Goal: Task Accomplishment & Management: Manage account settings

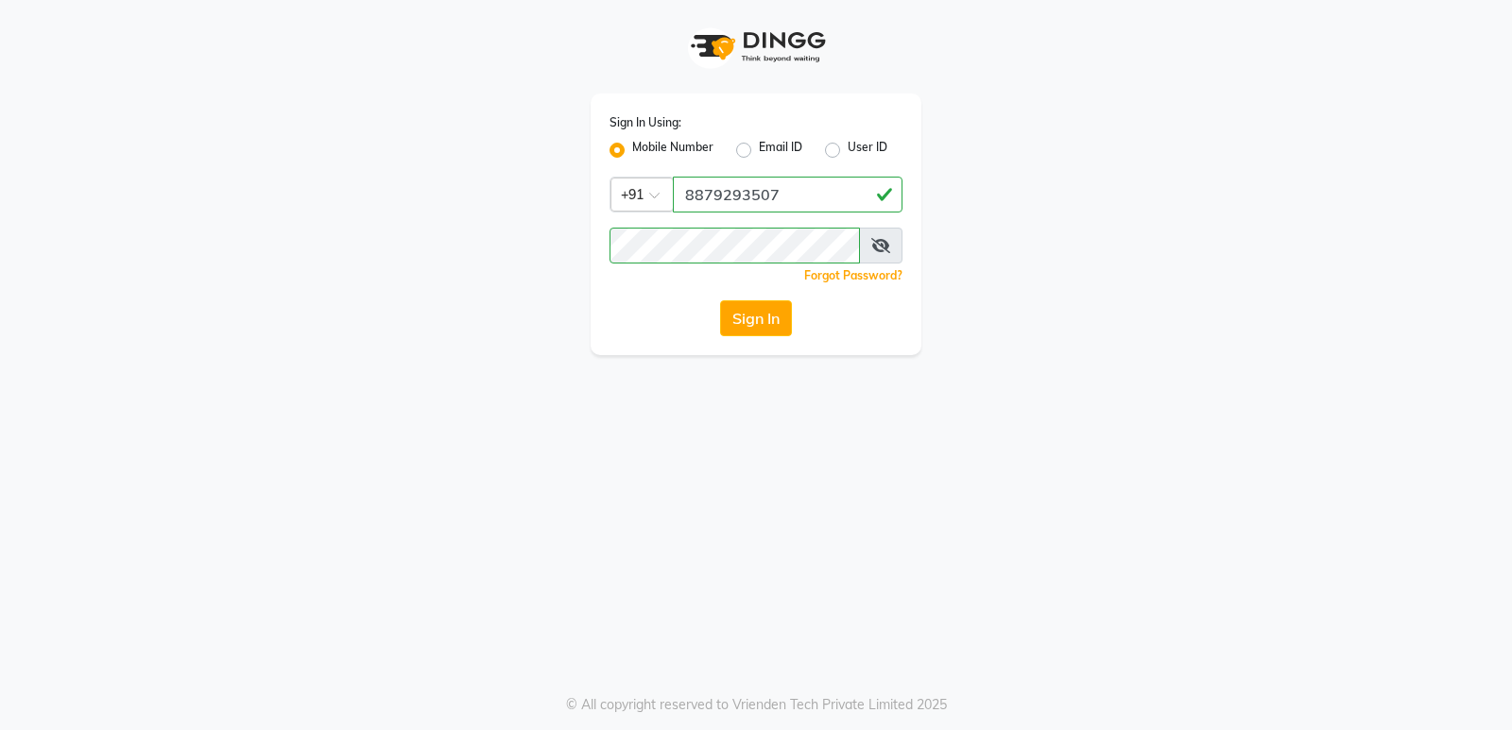
click at [755, 335] on button "Sign In" at bounding box center [756, 318] width 72 height 36
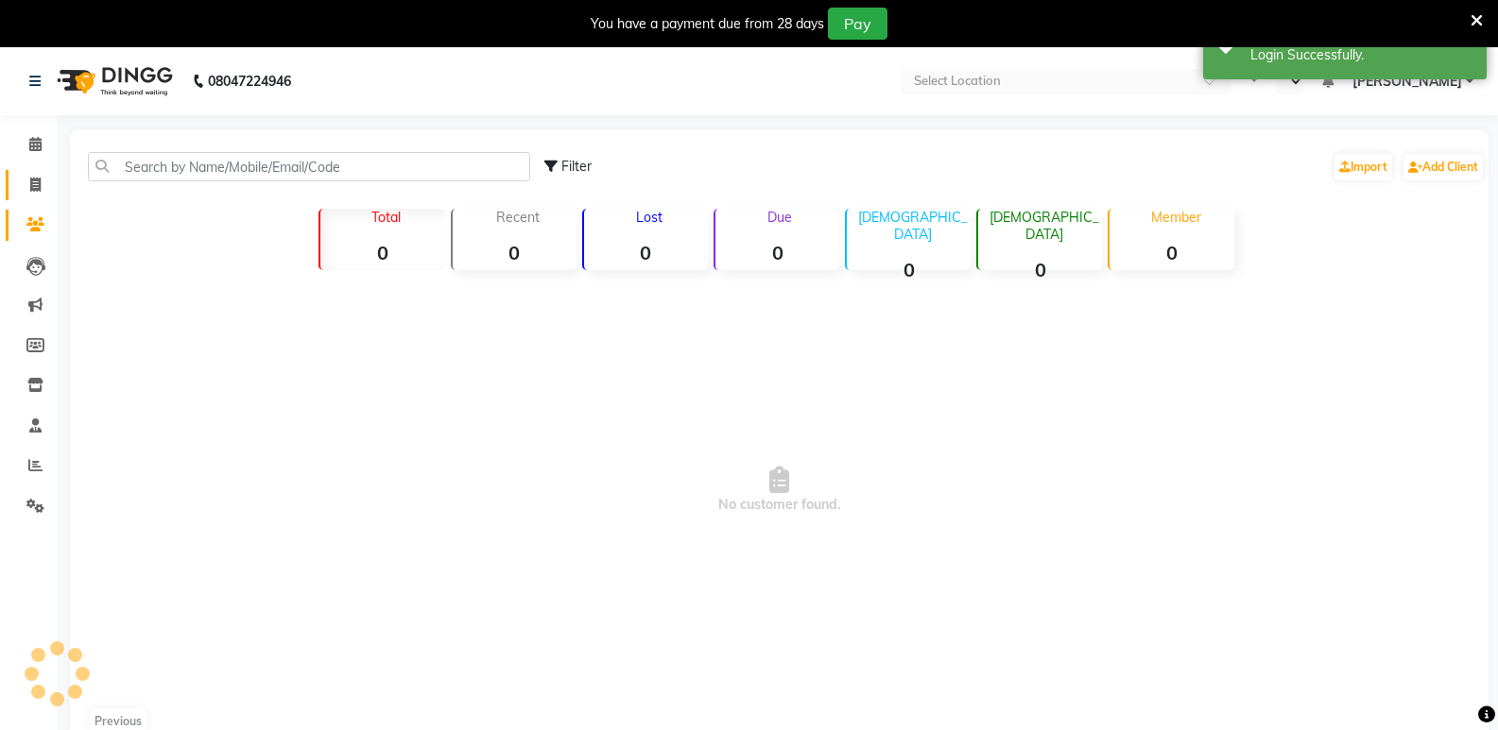
click at [40, 181] on icon at bounding box center [35, 185] width 10 height 14
select select "service"
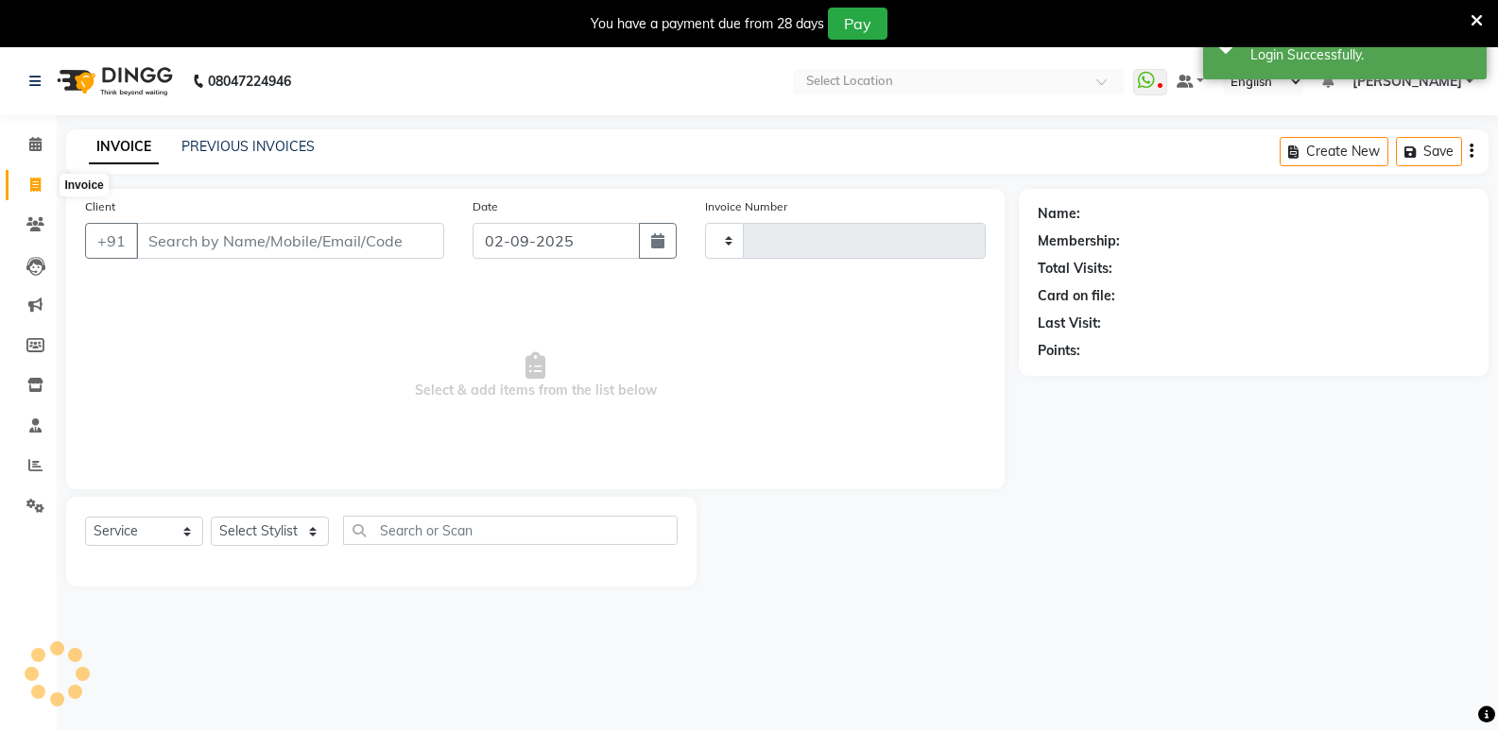
select select "en"
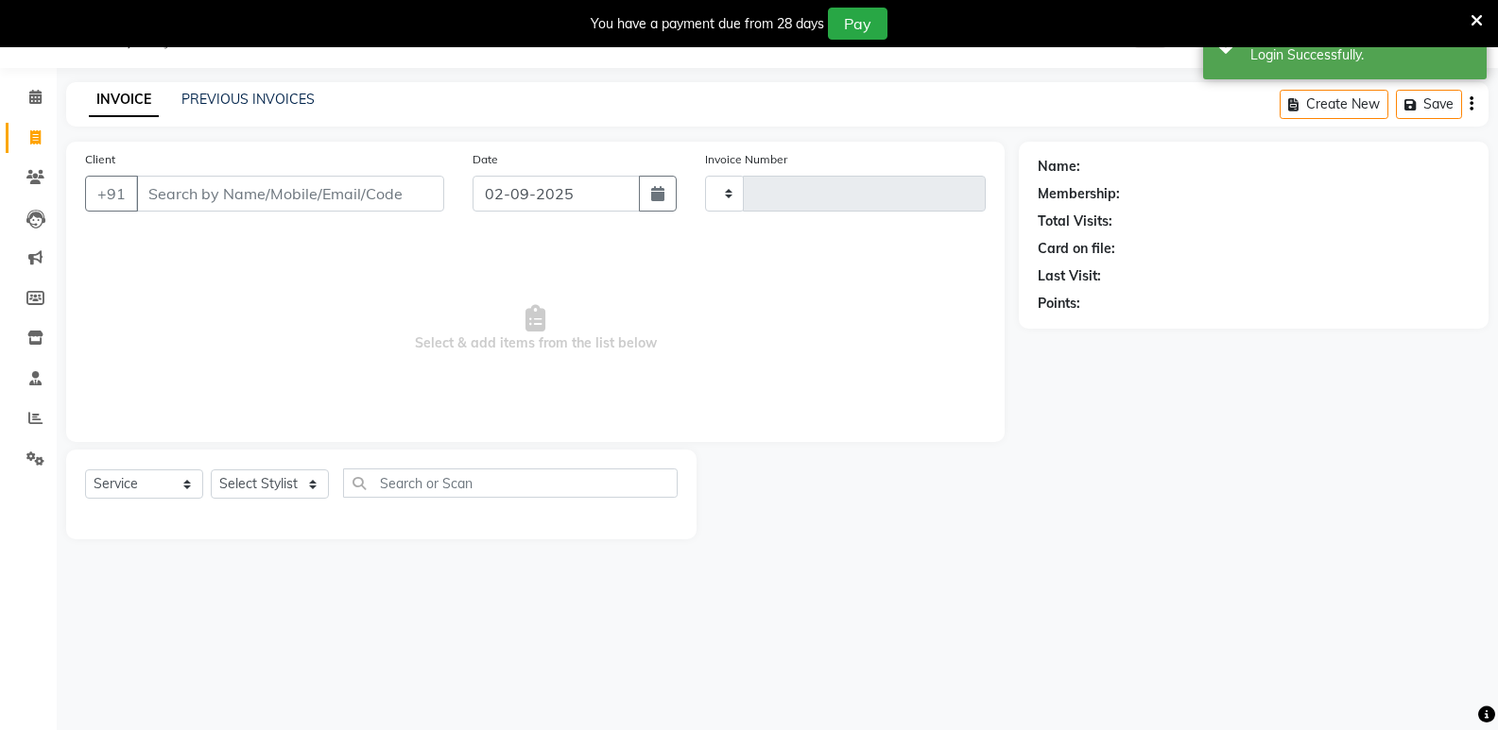
type input "0279"
select select "8721"
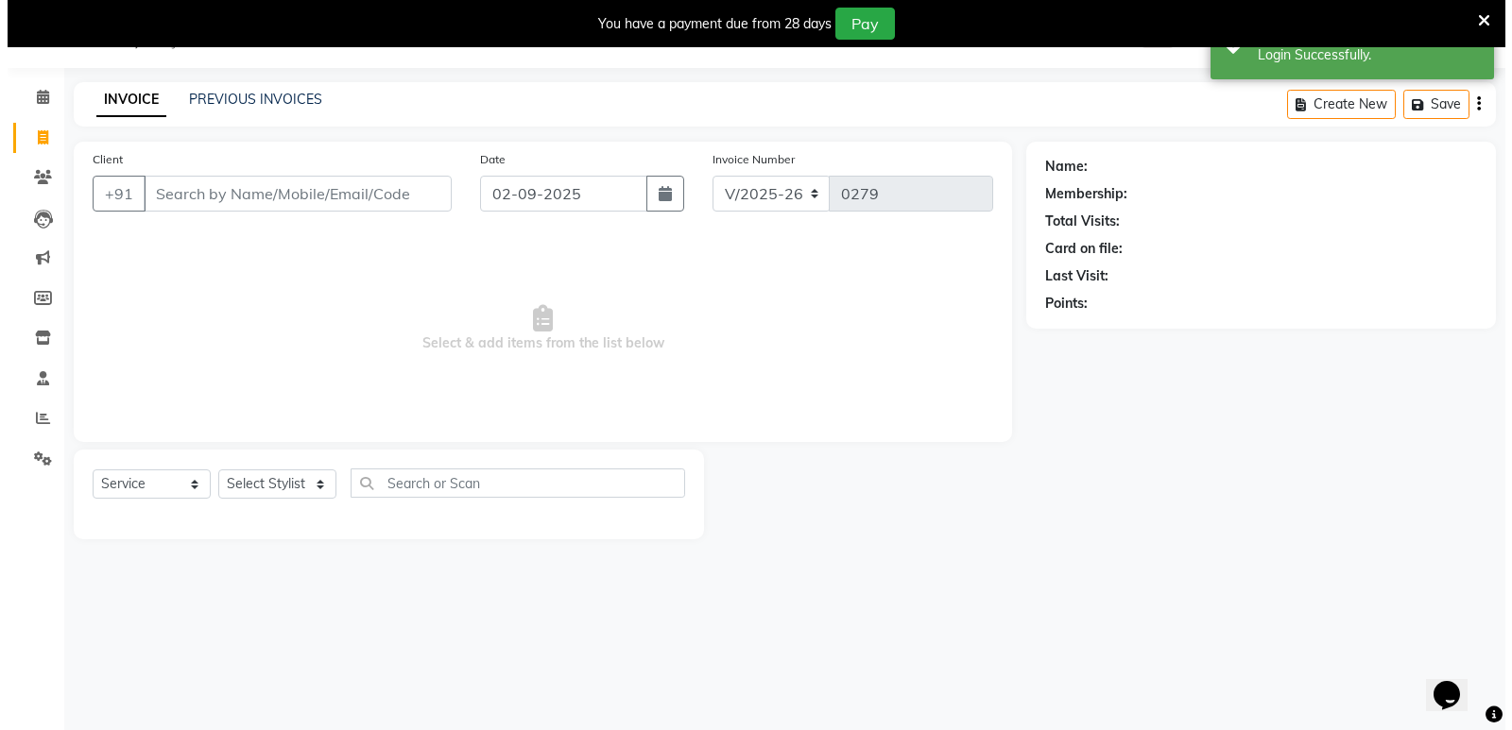
scroll to position [0, 0]
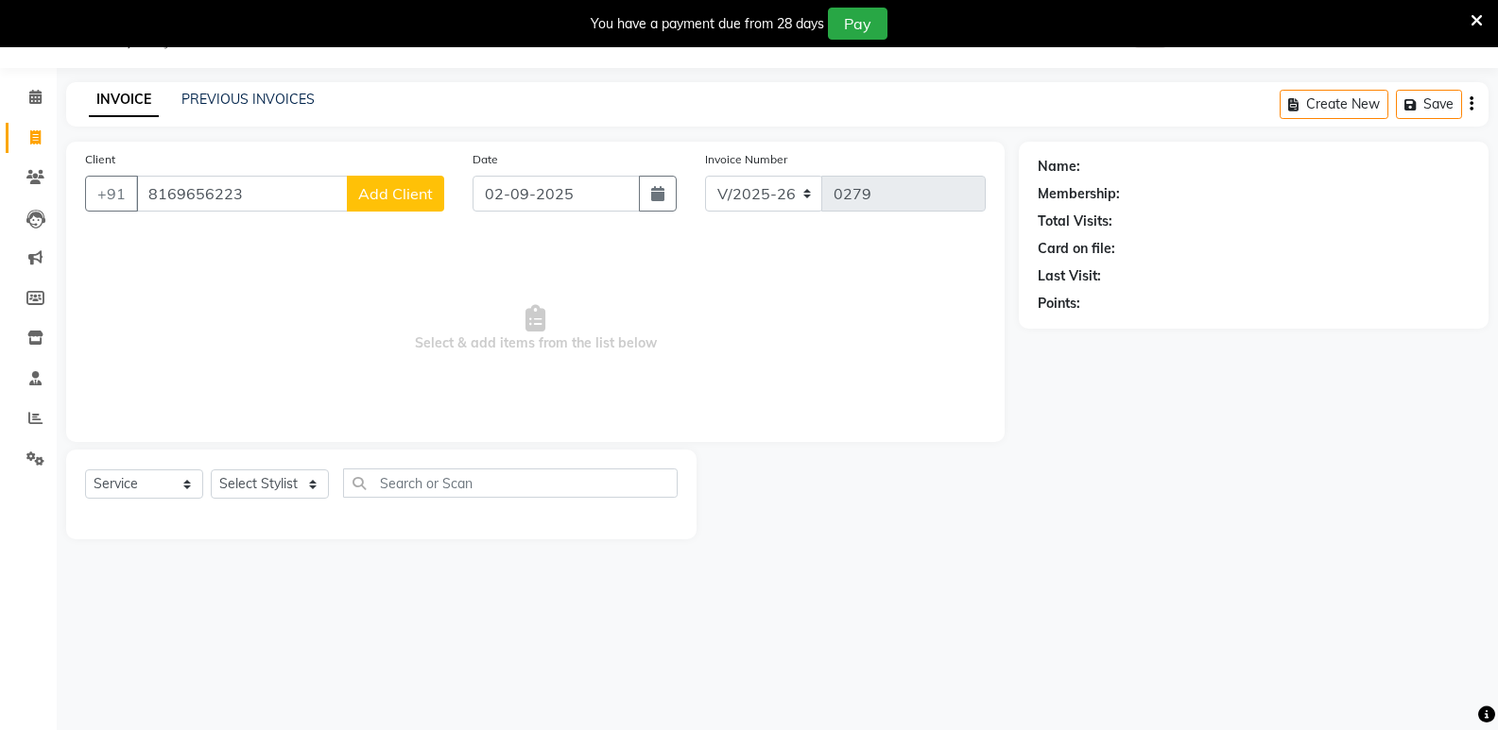
type input "8169656223"
click at [385, 203] on button "Add Client" at bounding box center [395, 194] width 97 height 36
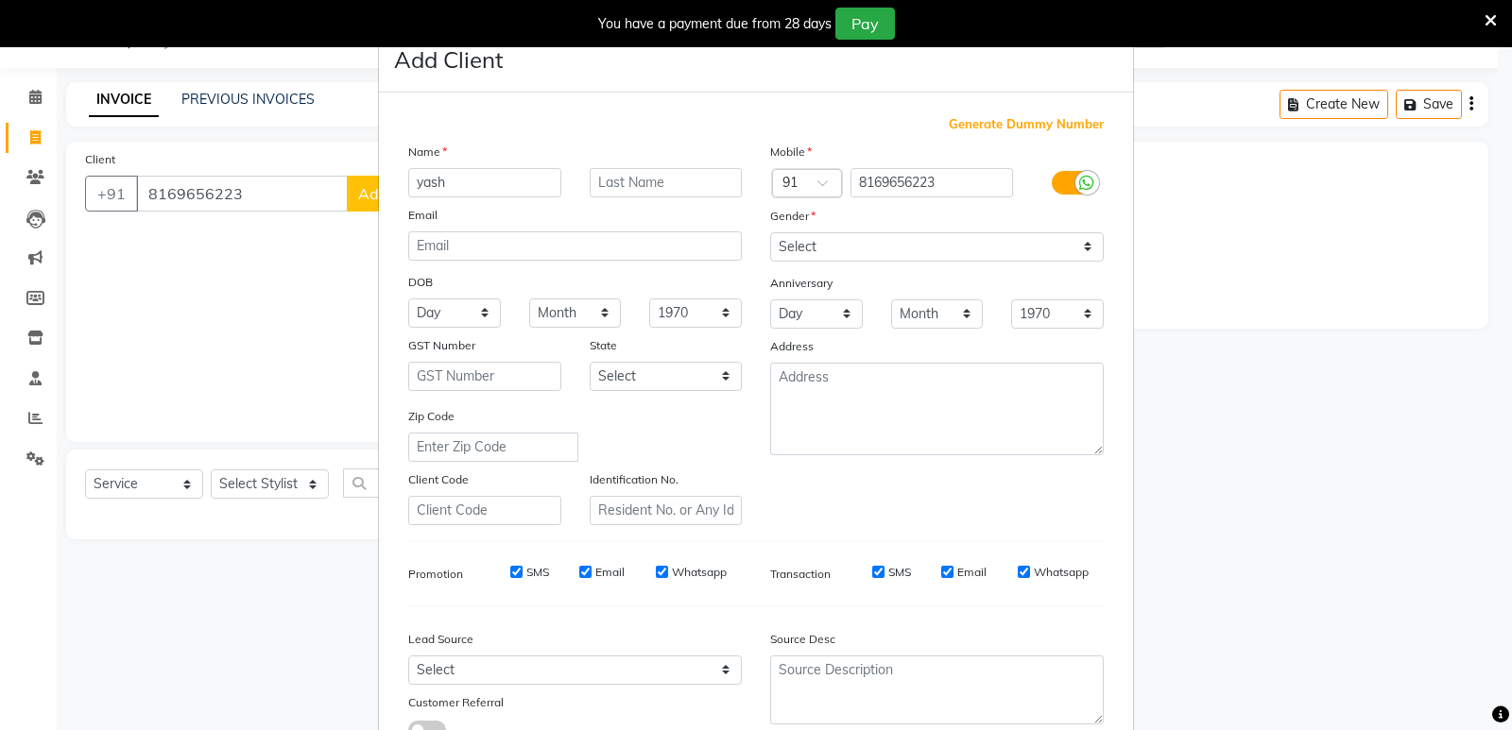
type input "yash"
click at [832, 245] on select "Select [DEMOGRAPHIC_DATA] [DEMOGRAPHIC_DATA] Other Prefer Not To Say" at bounding box center [937, 246] width 334 height 29
select select "[DEMOGRAPHIC_DATA]"
click at [770, 232] on select "Select [DEMOGRAPHIC_DATA] [DEMOGRAPHIC_DATA] Other Prefer Not To Say" at bounding box center [937, 246] width 334 height 29
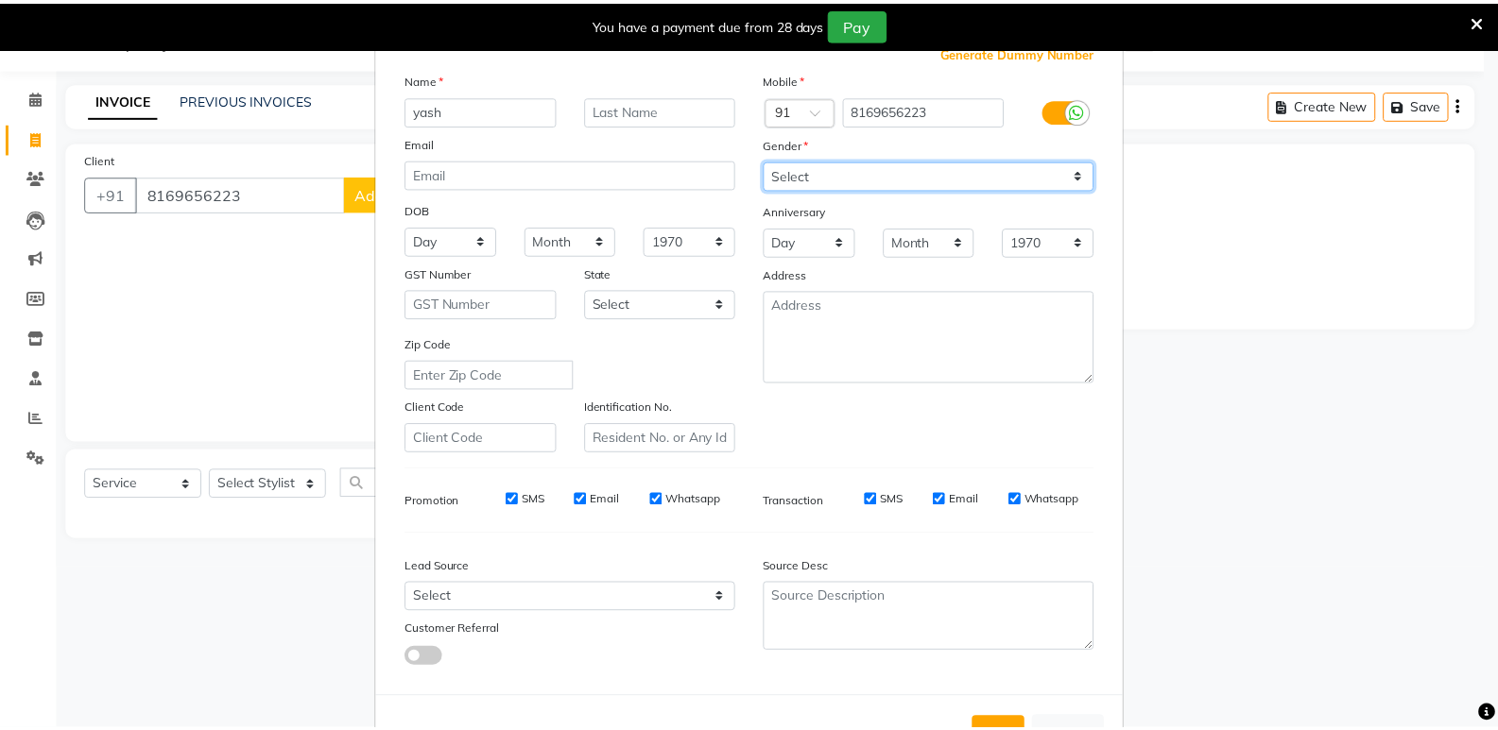
scroll to position [142, 0]
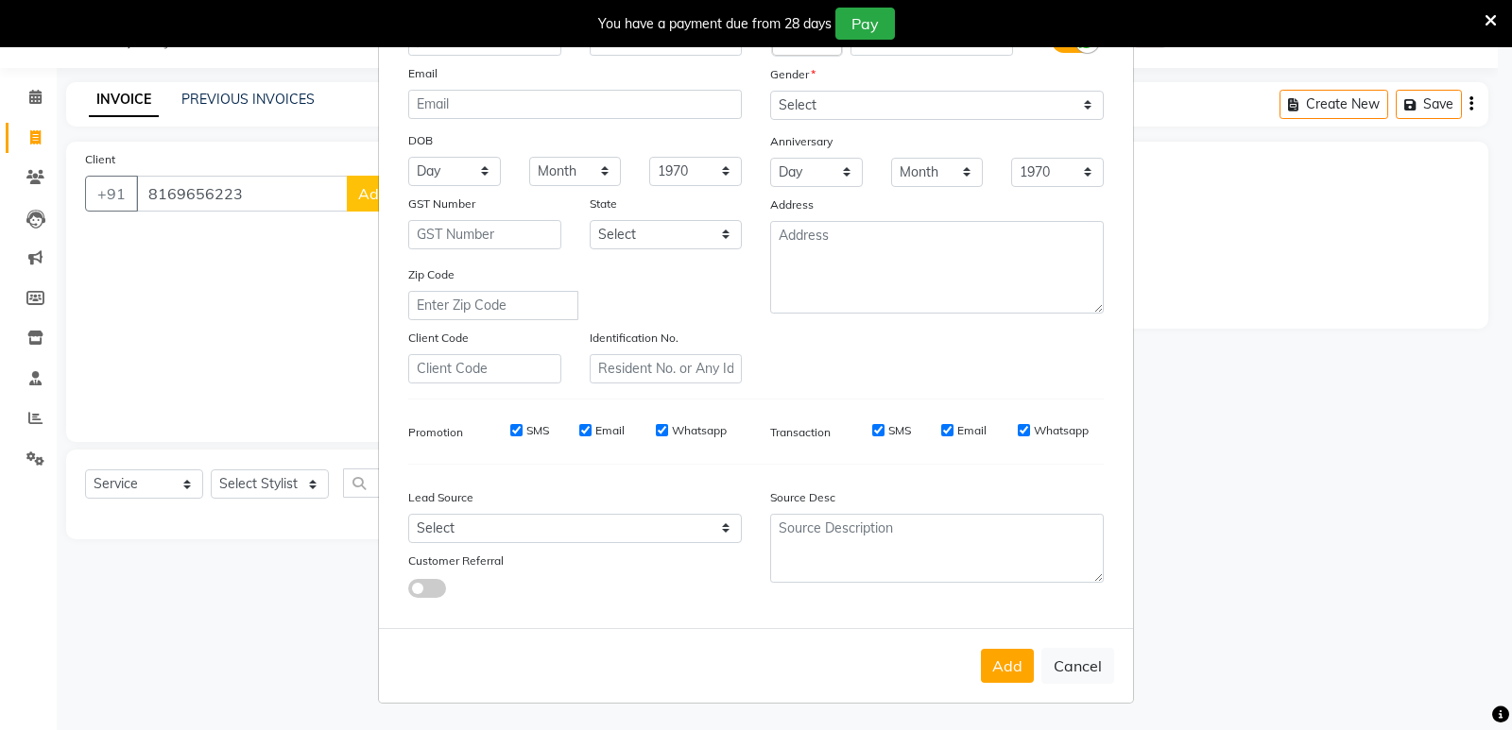
click at [995, 646] on div "Add Cancel" at bounding box center [756, 665] width 754 height 75
click at [1006, 655] on button "Add" at bounding box center [1007, 666] width 53 height 34
select select
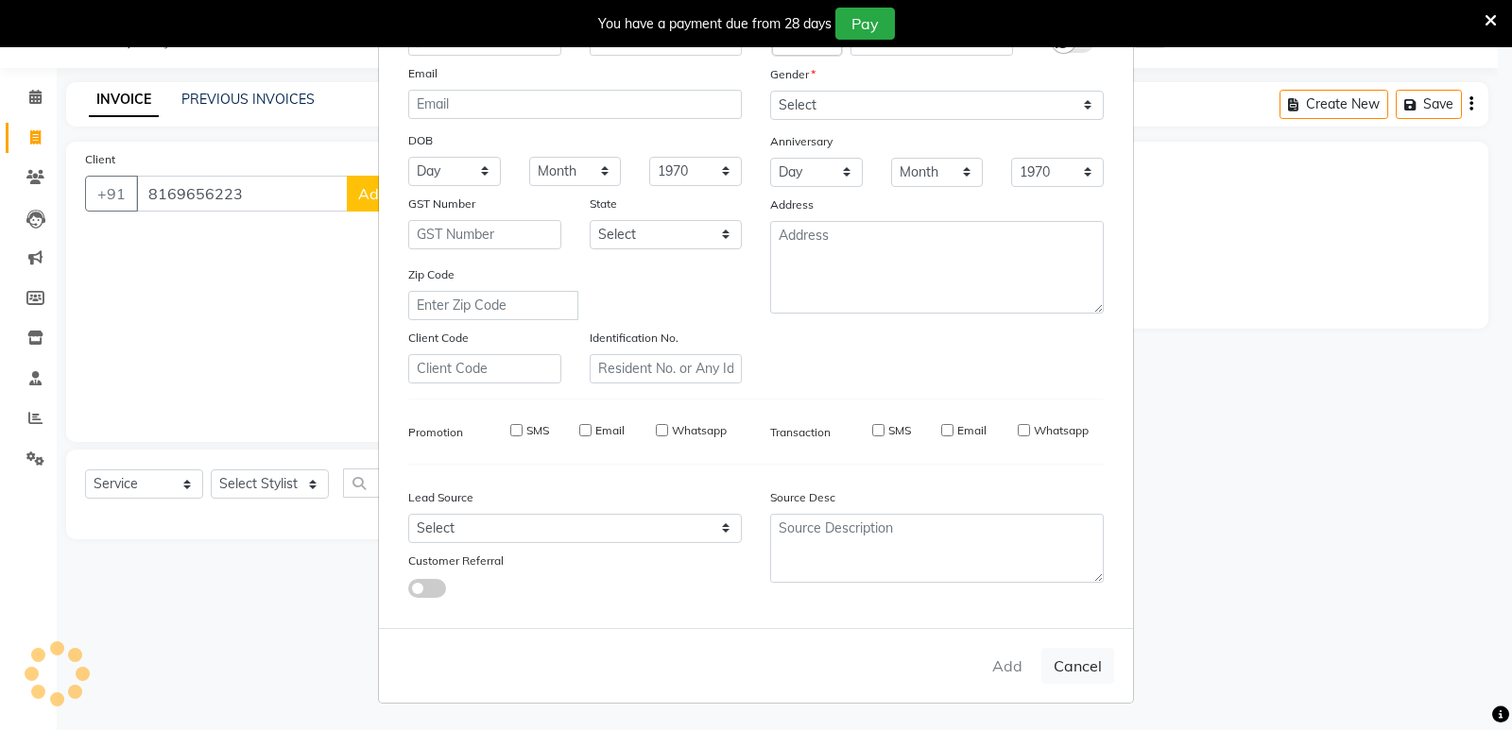
select select
checkbox input "false"
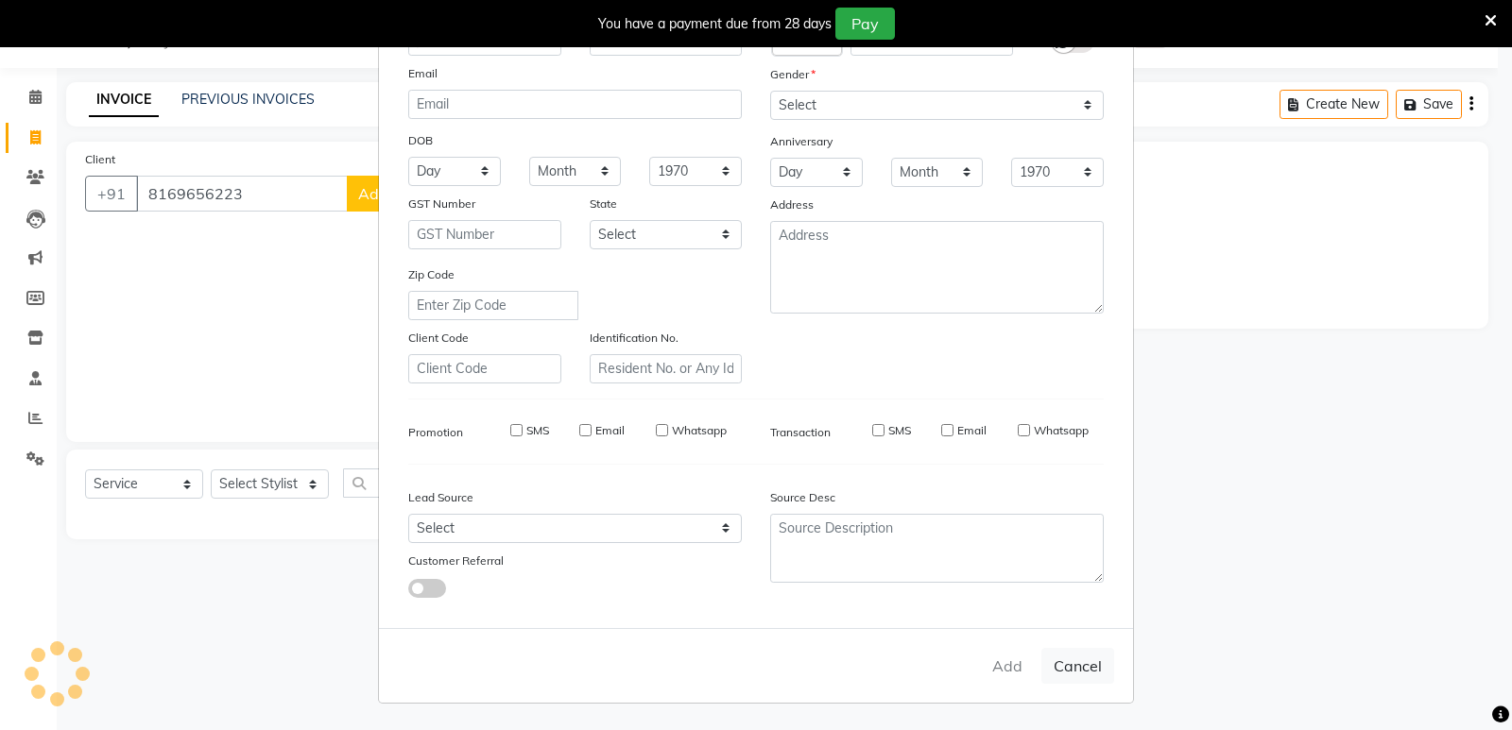
checkbox input "false"
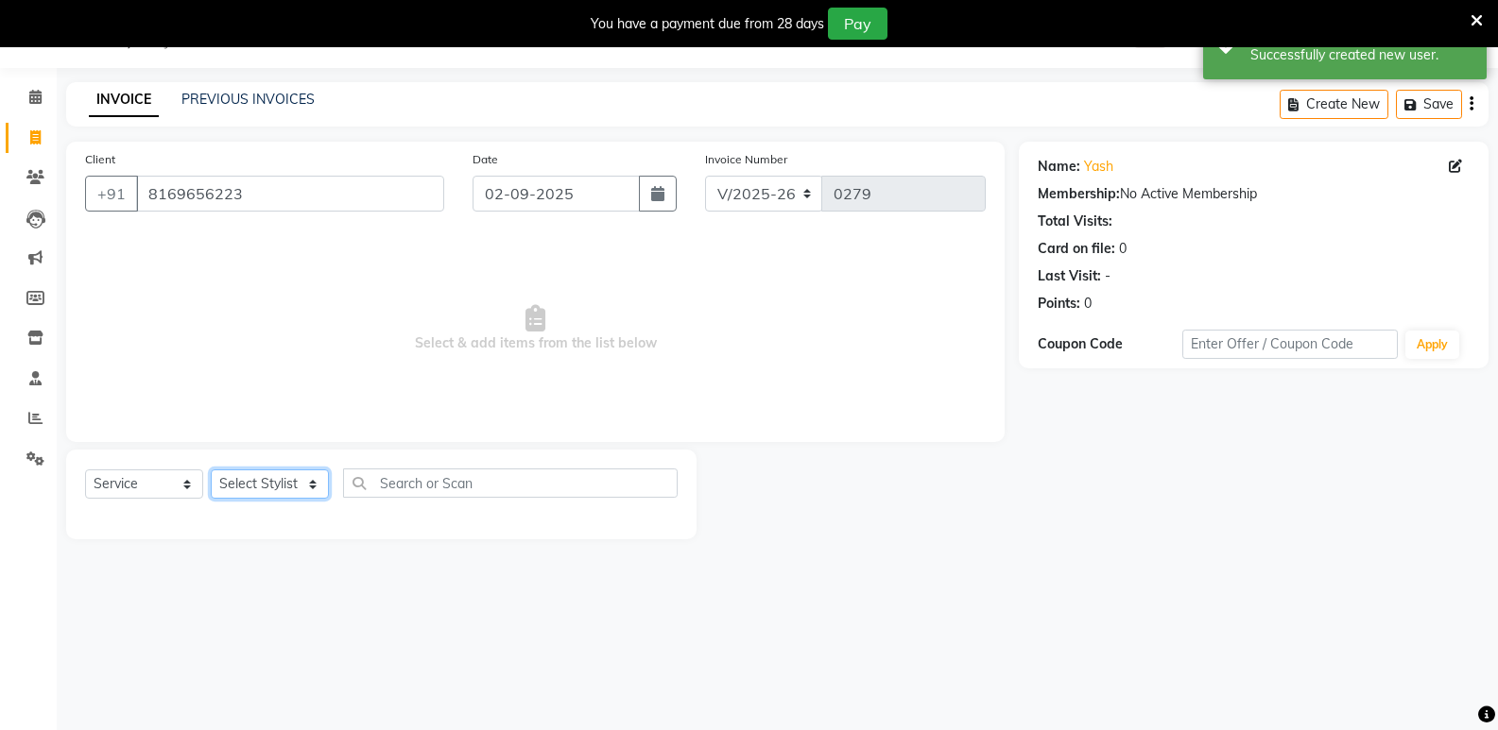
click at [300, 489] on select "Select Stylist [PERSON_NAME] [PERSON_NAME] [PERSON_NAME] [PERSON_NAME] khende […" at bounding box center [270, 484] width 118 height 29
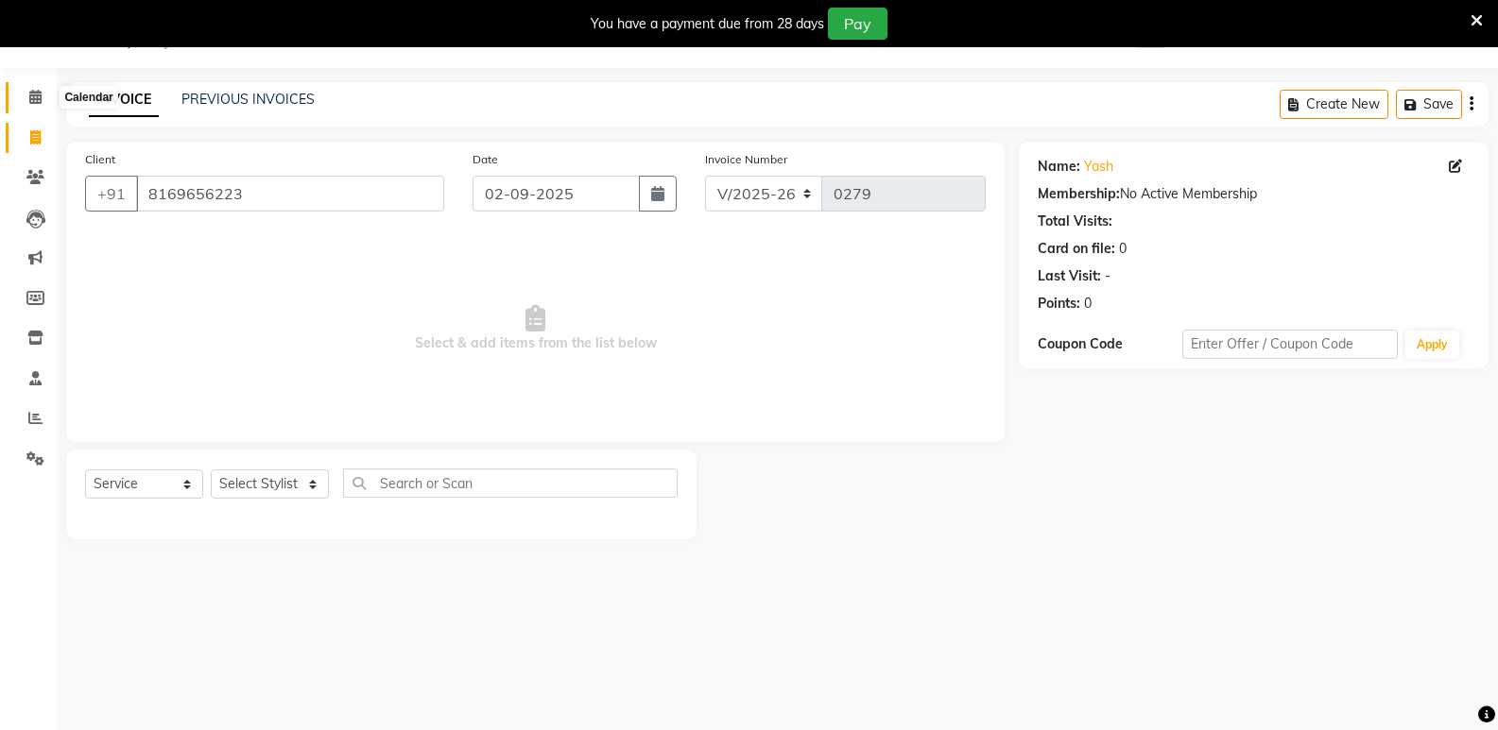
click at [33, 94] on icon at bounding box center [35, 97] width 12 height 14
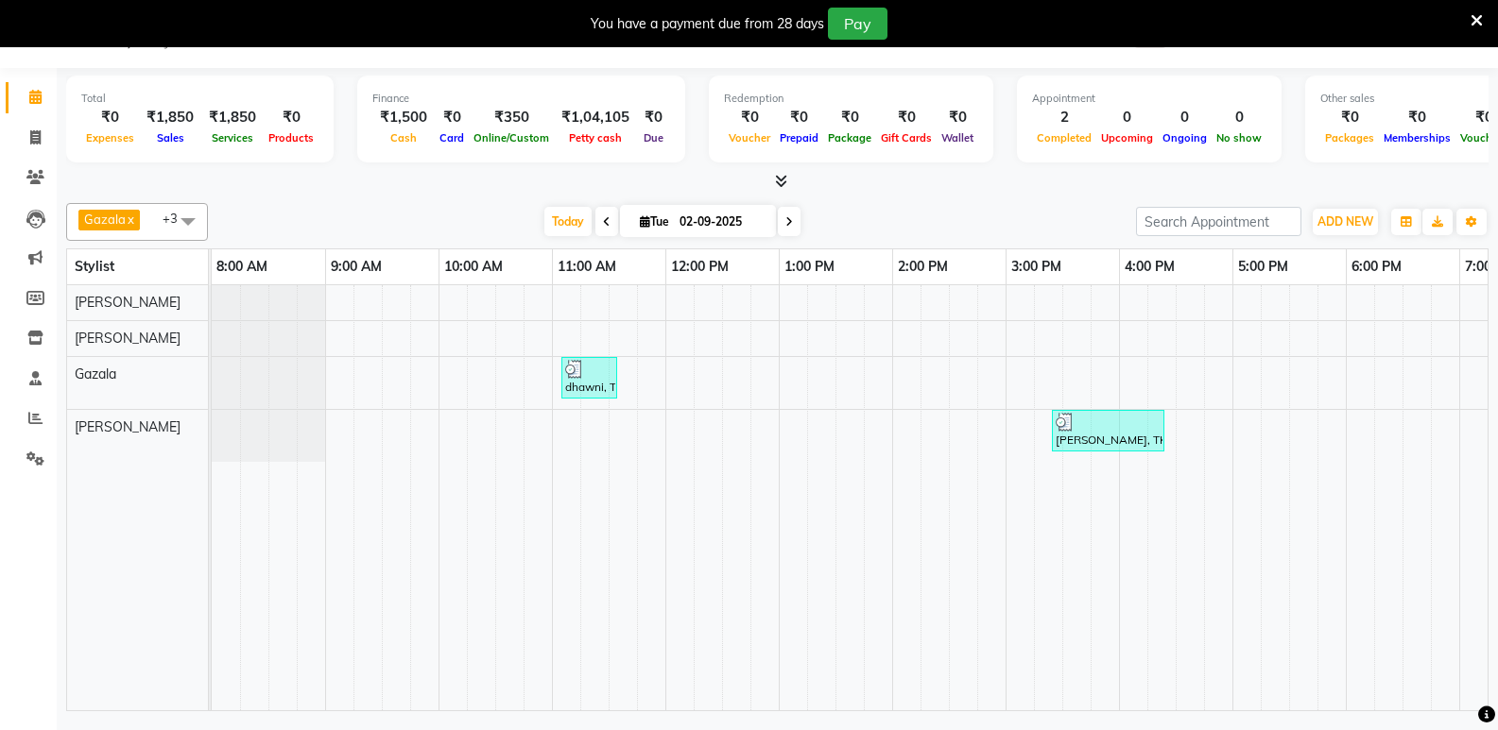
click at [781, 231] on span at bounding box center [789, 221] width 23 height 29
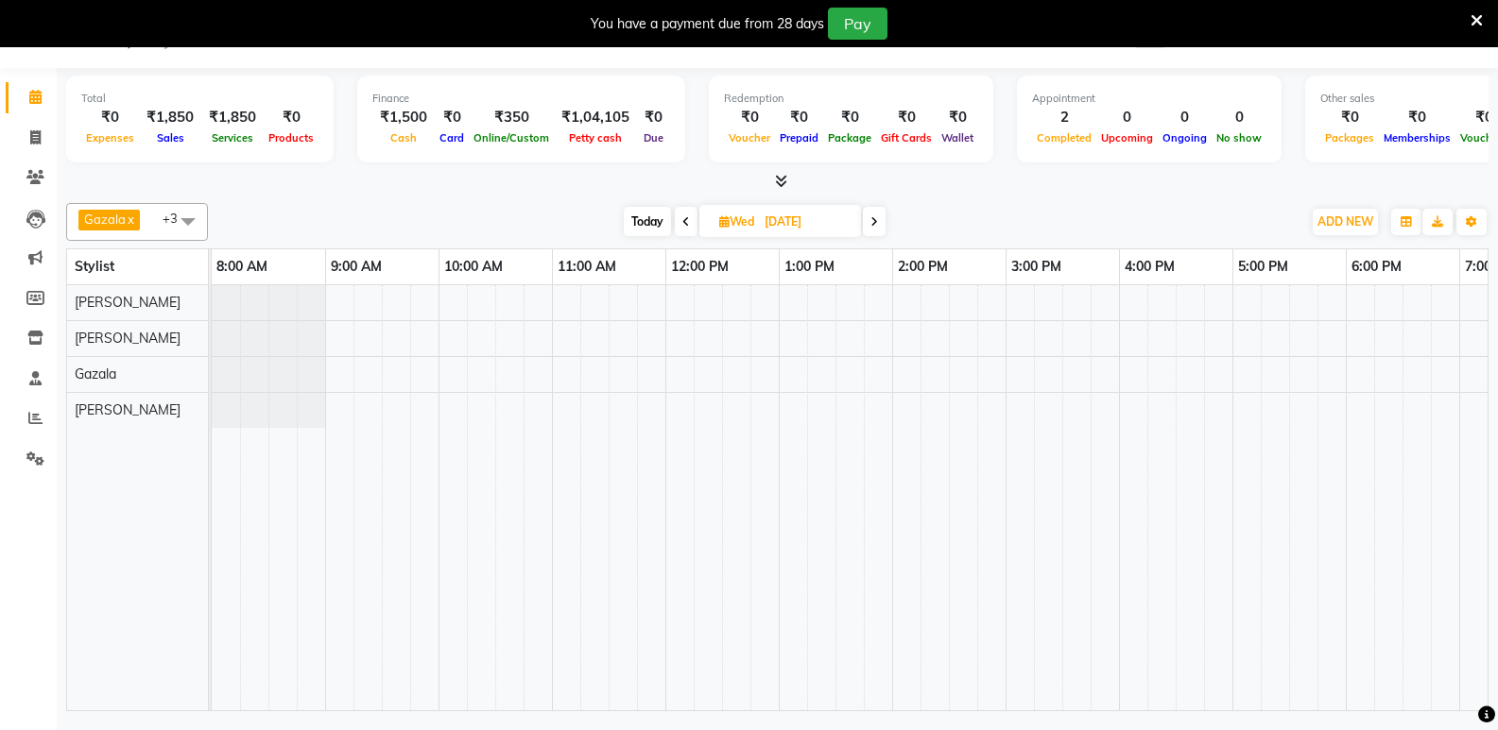
scroll to position [0, 425]
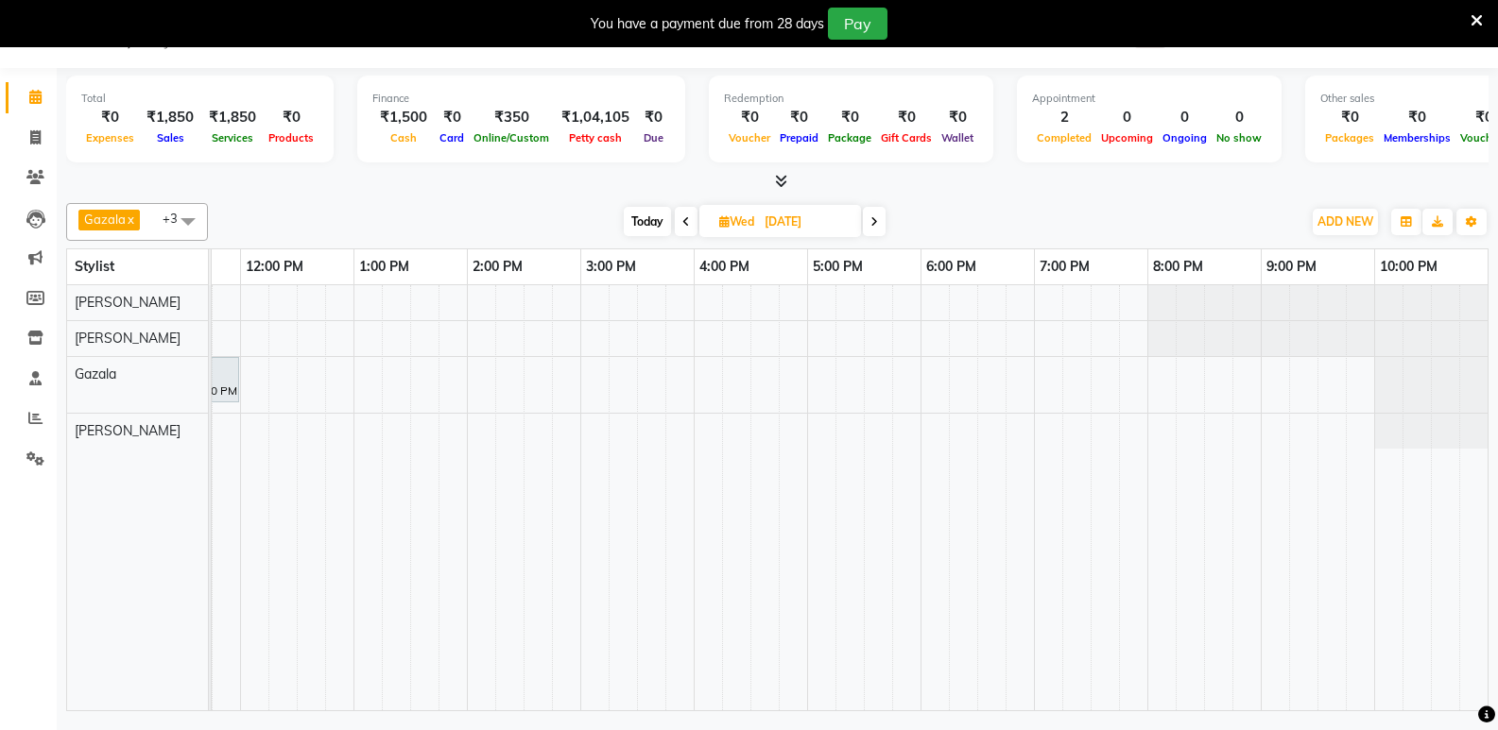
click at [873, 222] on icon at bounding box center [874, 221] width 8 height 11
type input "[DATE]"
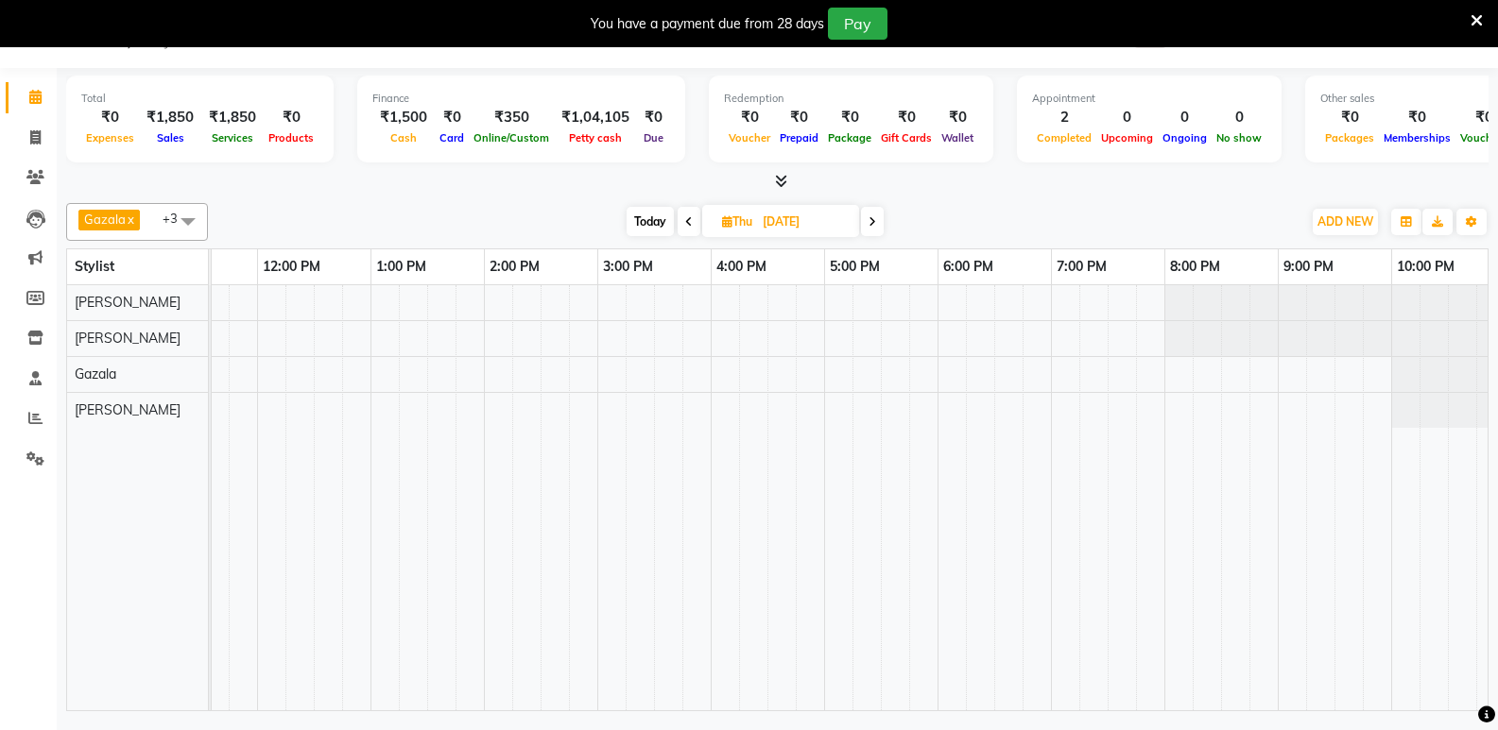
scroll to position [0, 365]
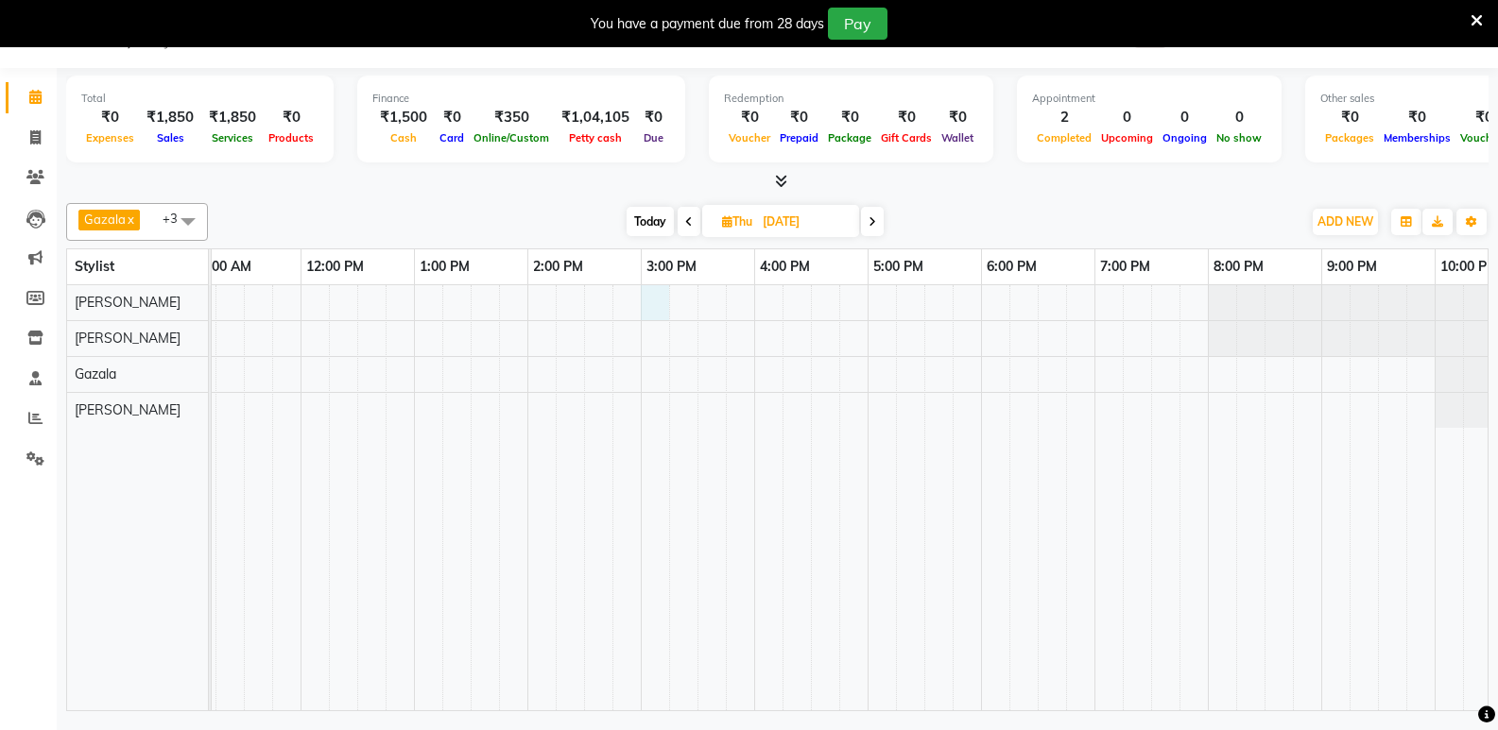
click at [651, 307] on div at bounding box center [697, 497] width 1701 height 425
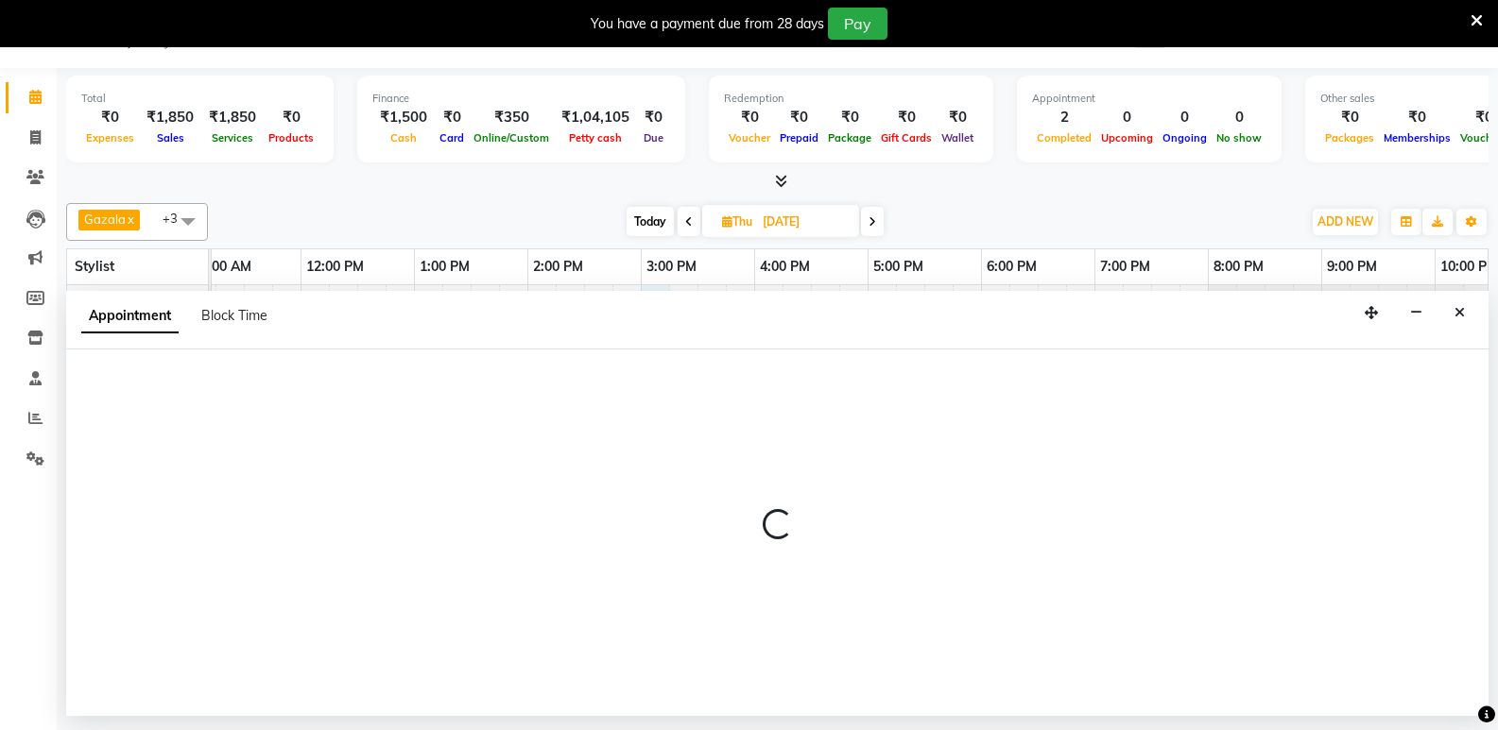
select select "88185"
select select "tentative"
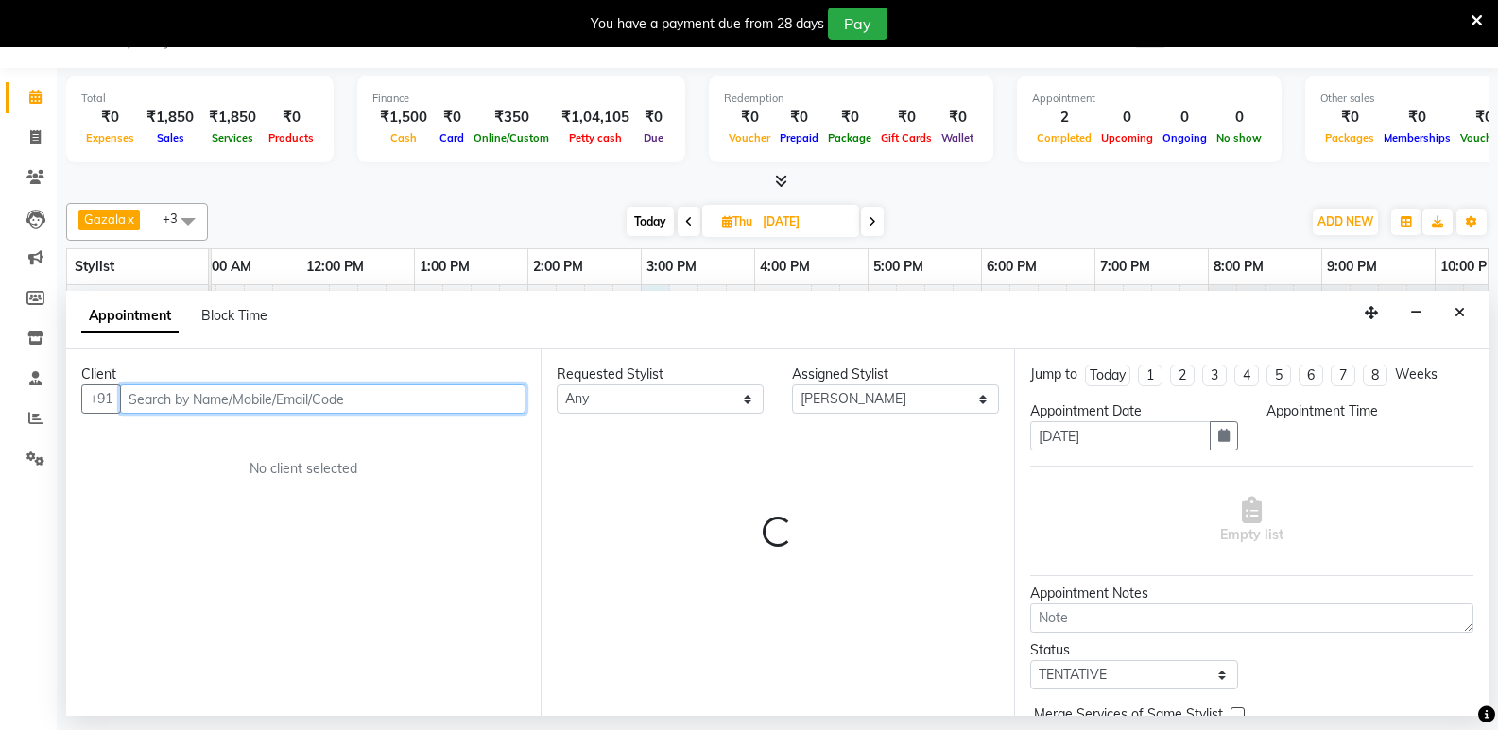
select select "900"
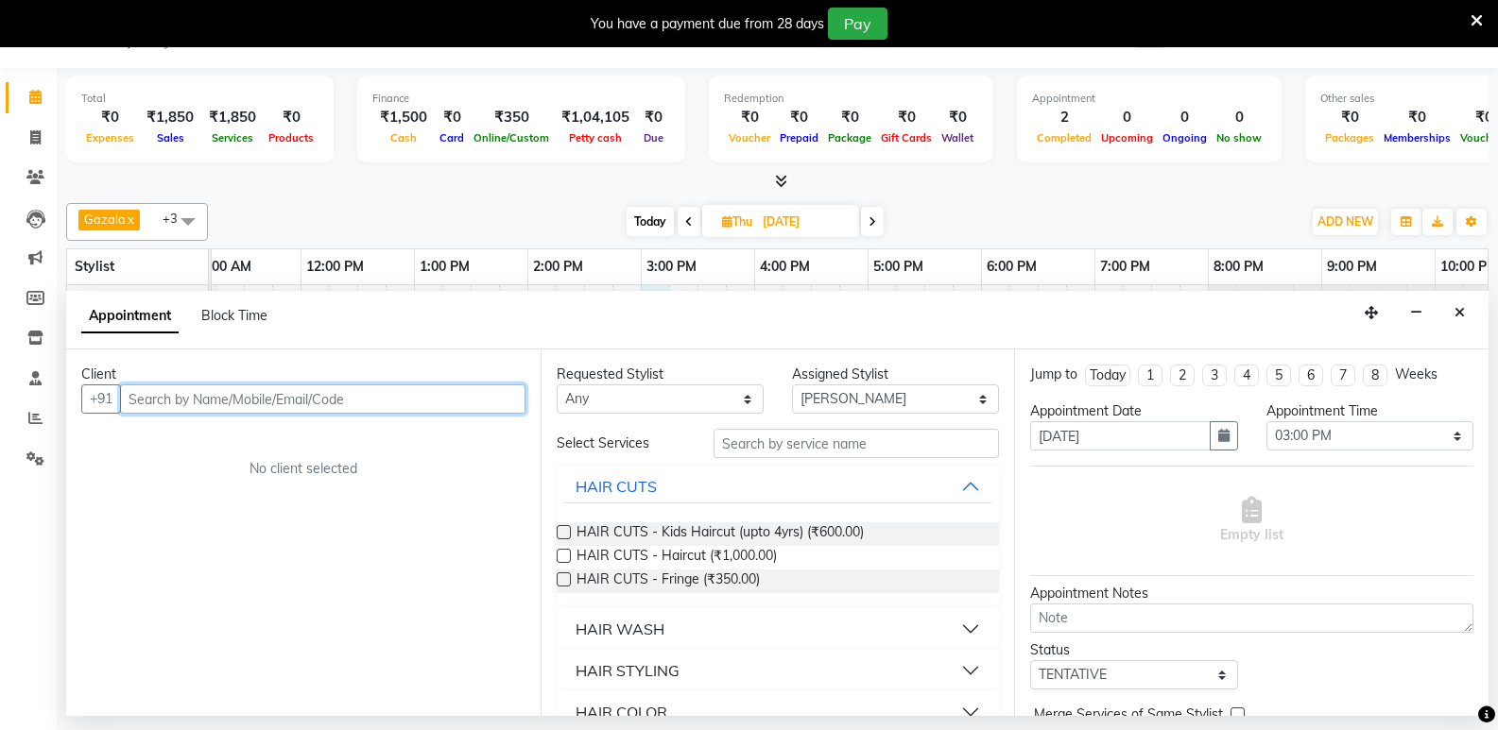
click at [296, 401] on input "text" at bounding box center [322, 399] width 405 height 29
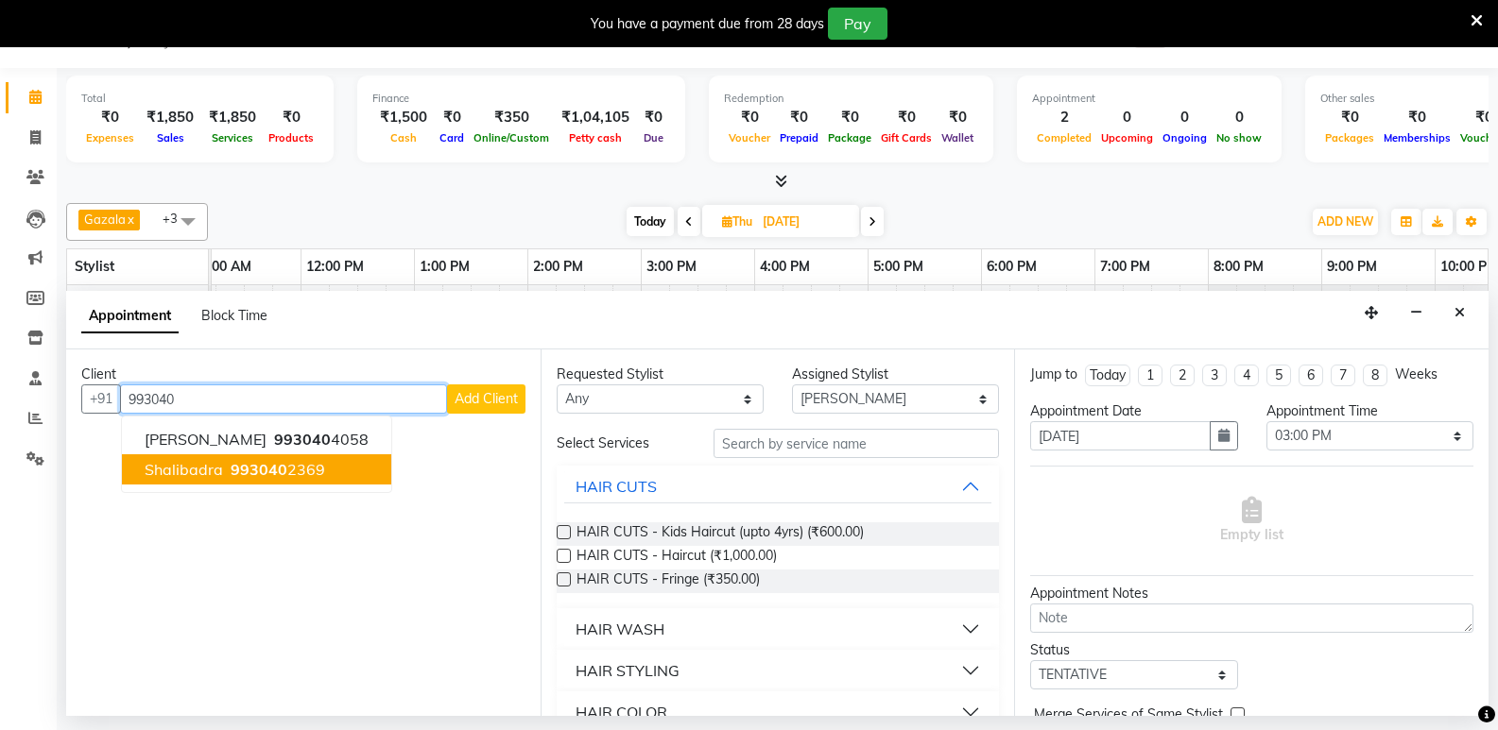
click at [317, 463] on ngb-highlight "993040 2369" at bounding box center [276, 469] width 98 height 19
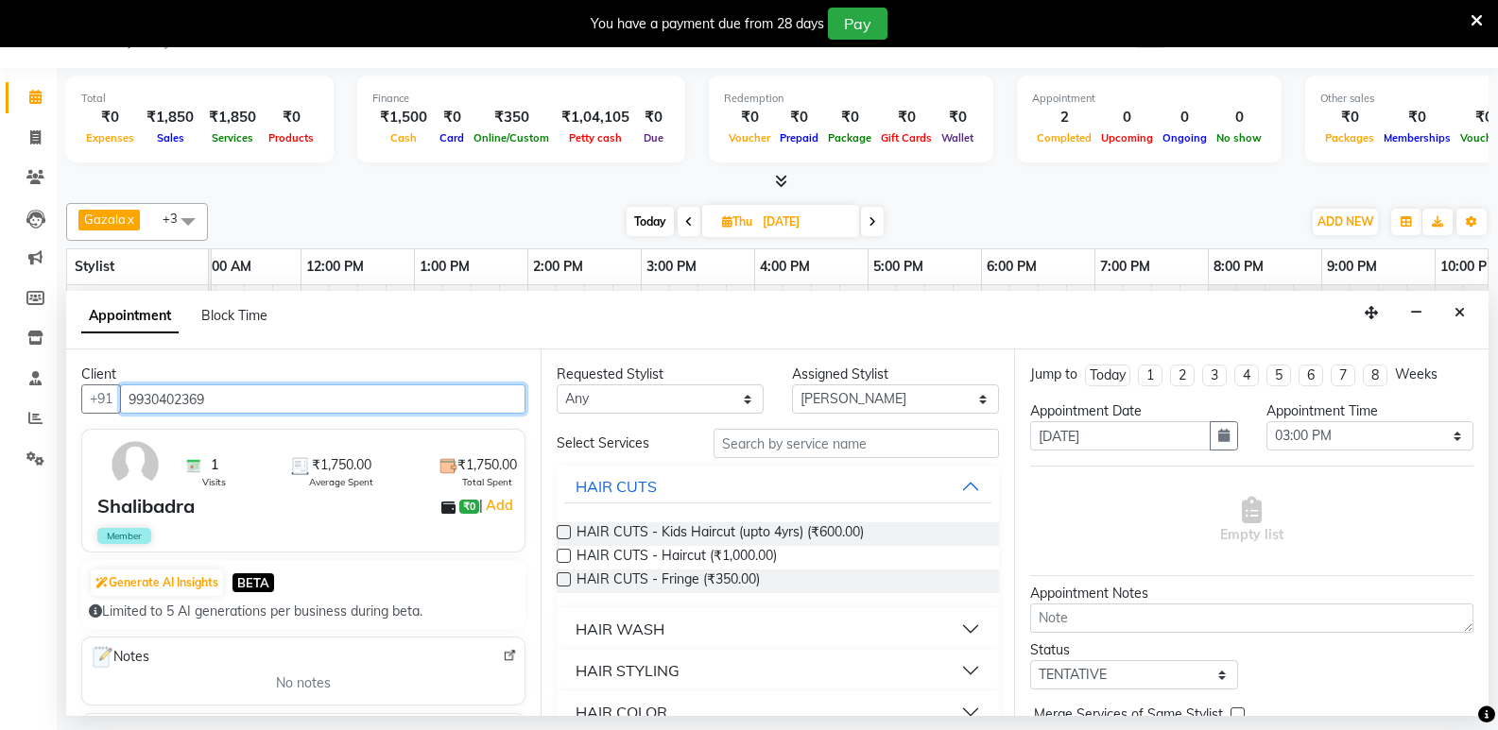
type input "9930402369"
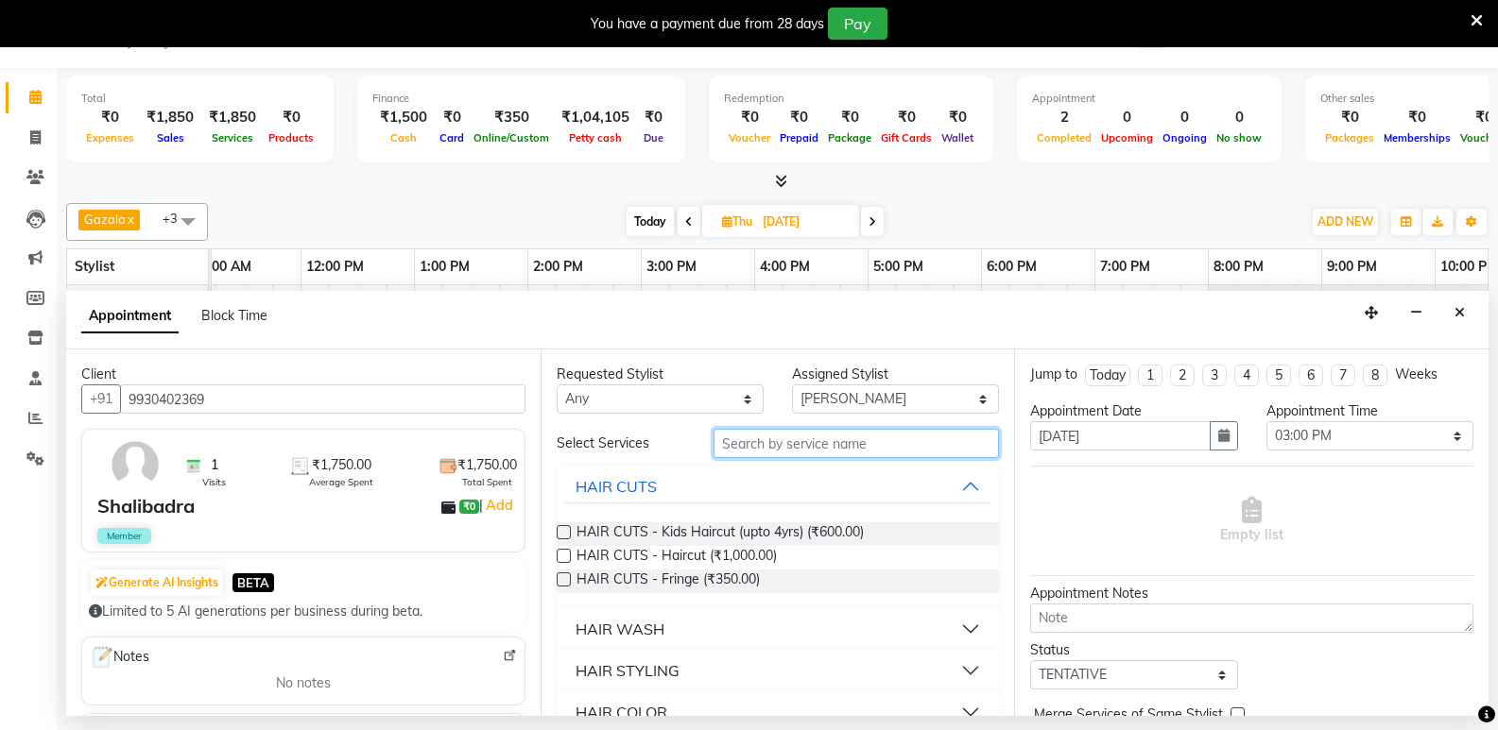
click at [819, 441] on input "text" at bounding box center [855, 443] width 285 height 29
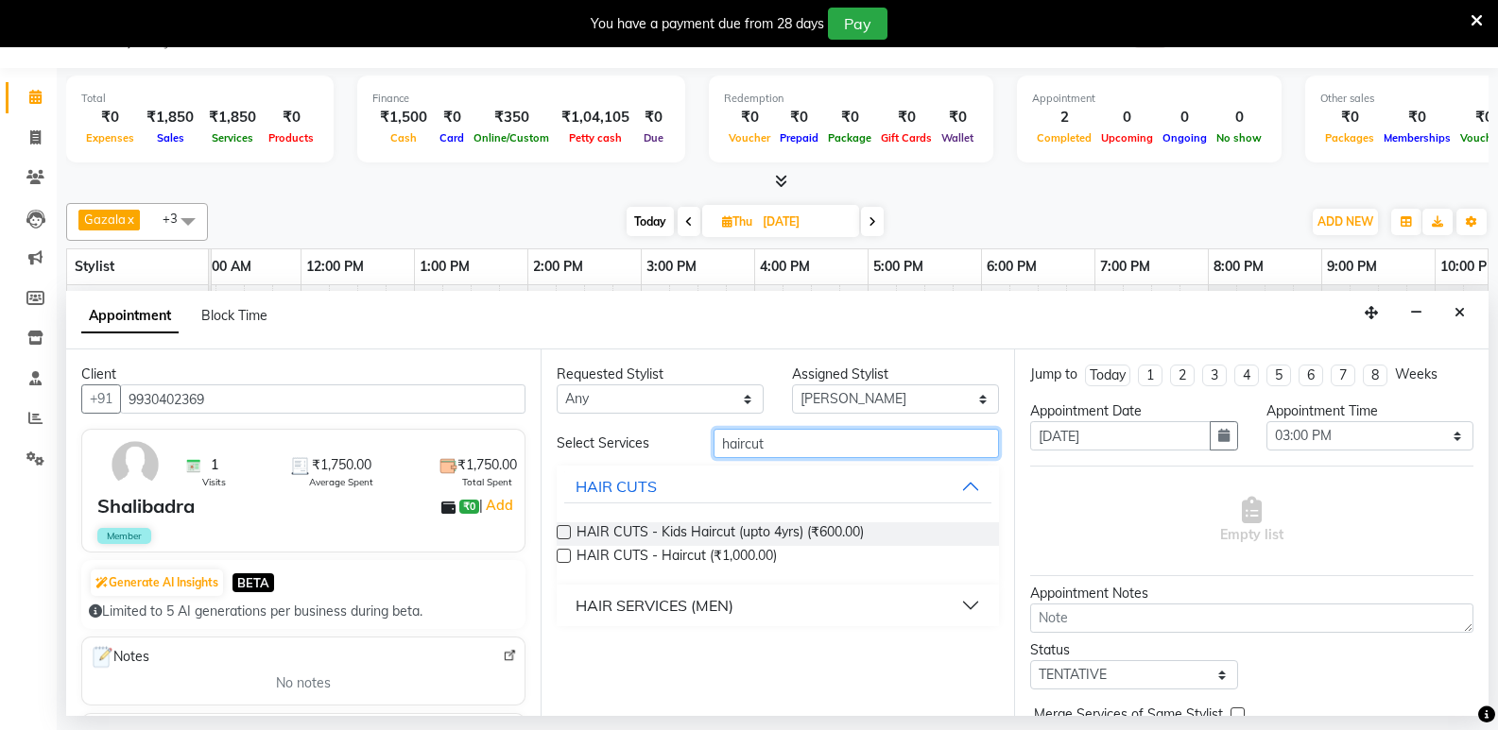
type input "haircut"
click at [566, 556] on label at bounding box center [564, 556] width 14 height 14
click at [566, 556] on input "checkbox" at bounding box center [563, 558] width 12 height 12
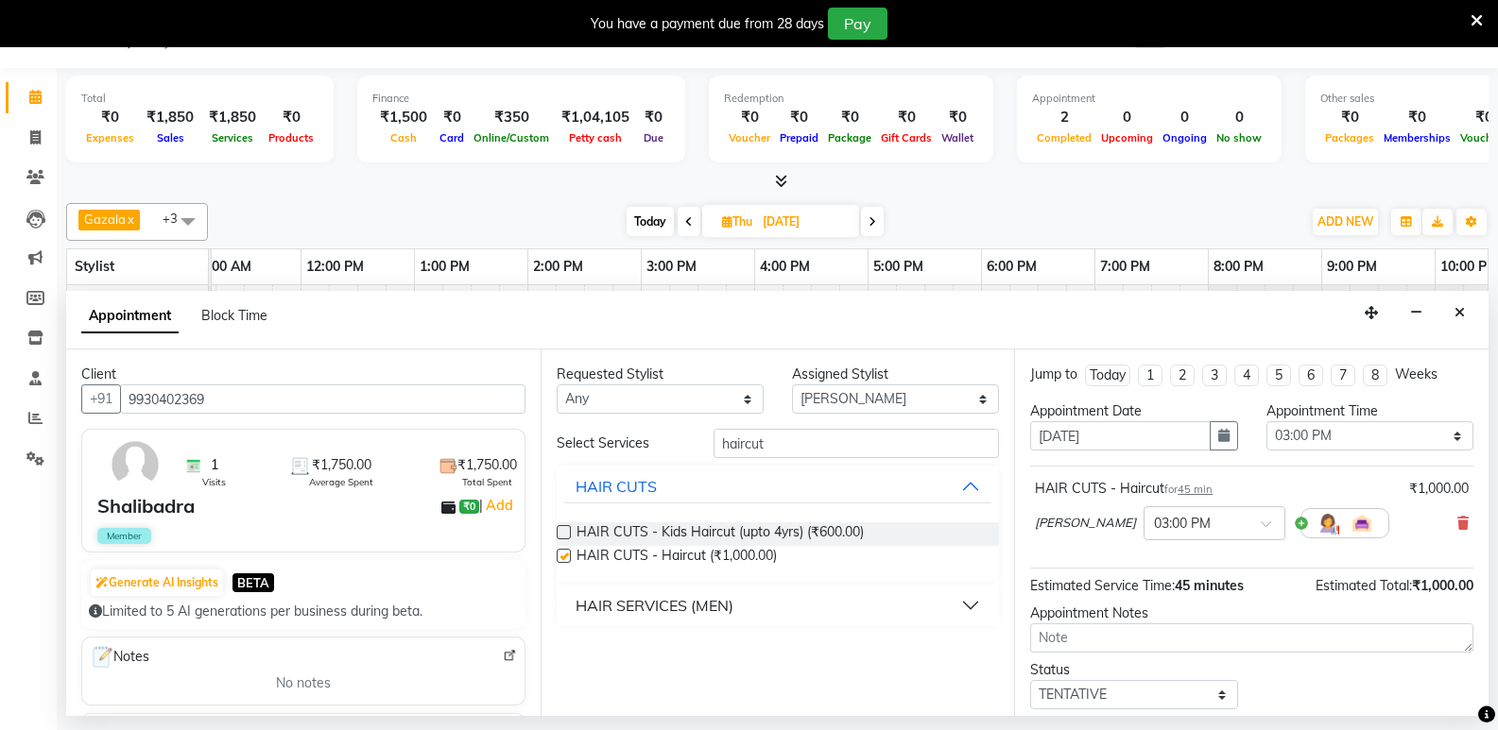
checkbox input "false"
click at [823, 442] on input "haircut" at bounding box center [855, 443] width 285 height 29
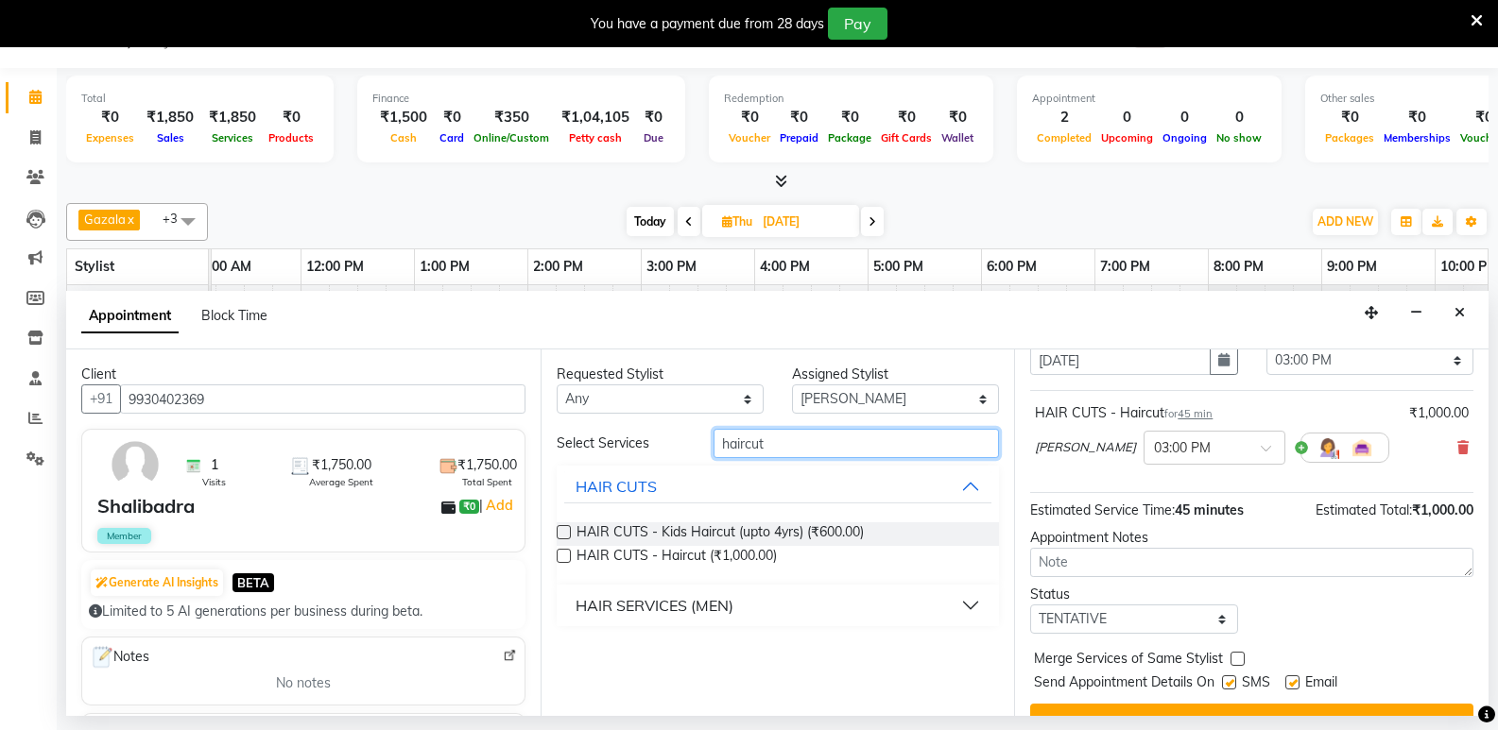
scroll to position [112, 0]
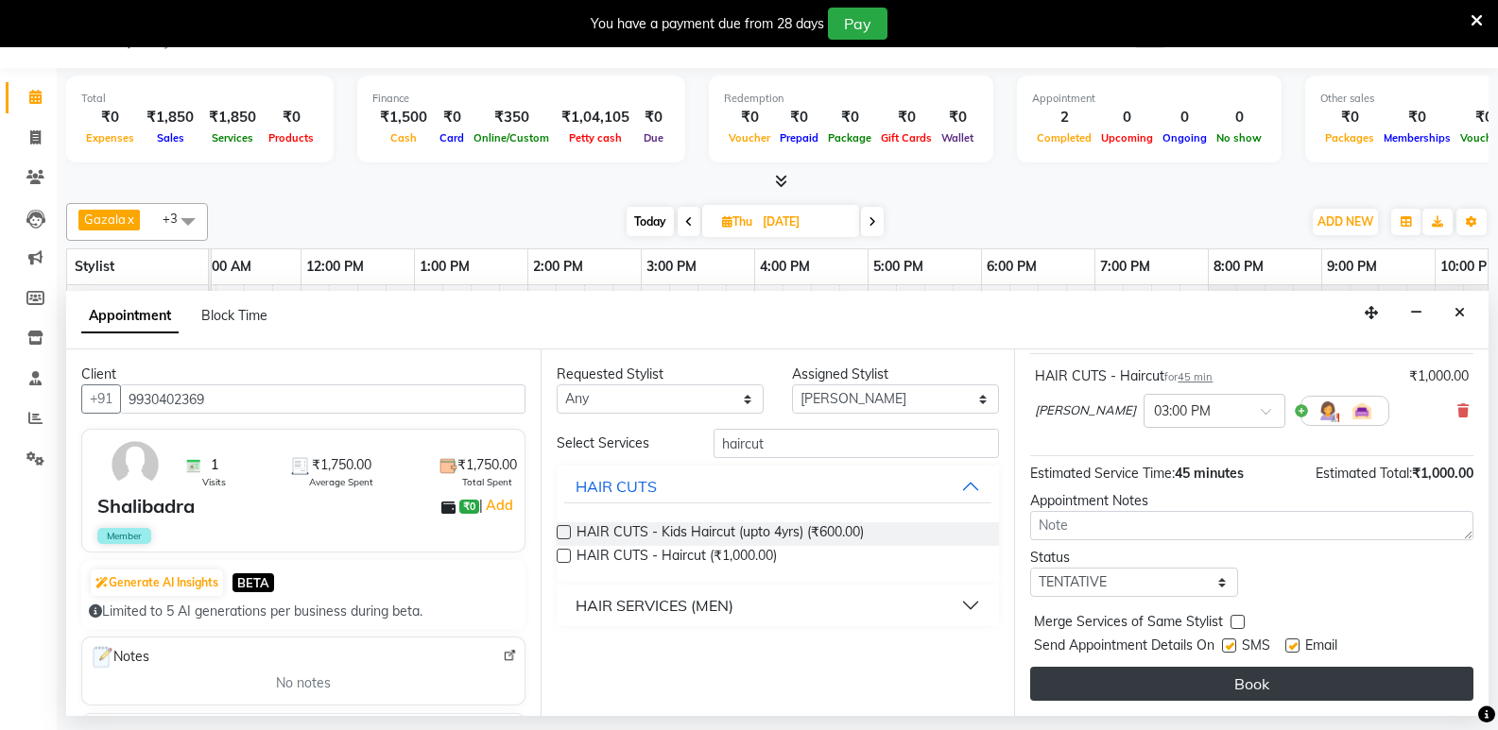
click at [1265, 670] on button "Book" at bounding box center [1251, 684] width 443 height 34
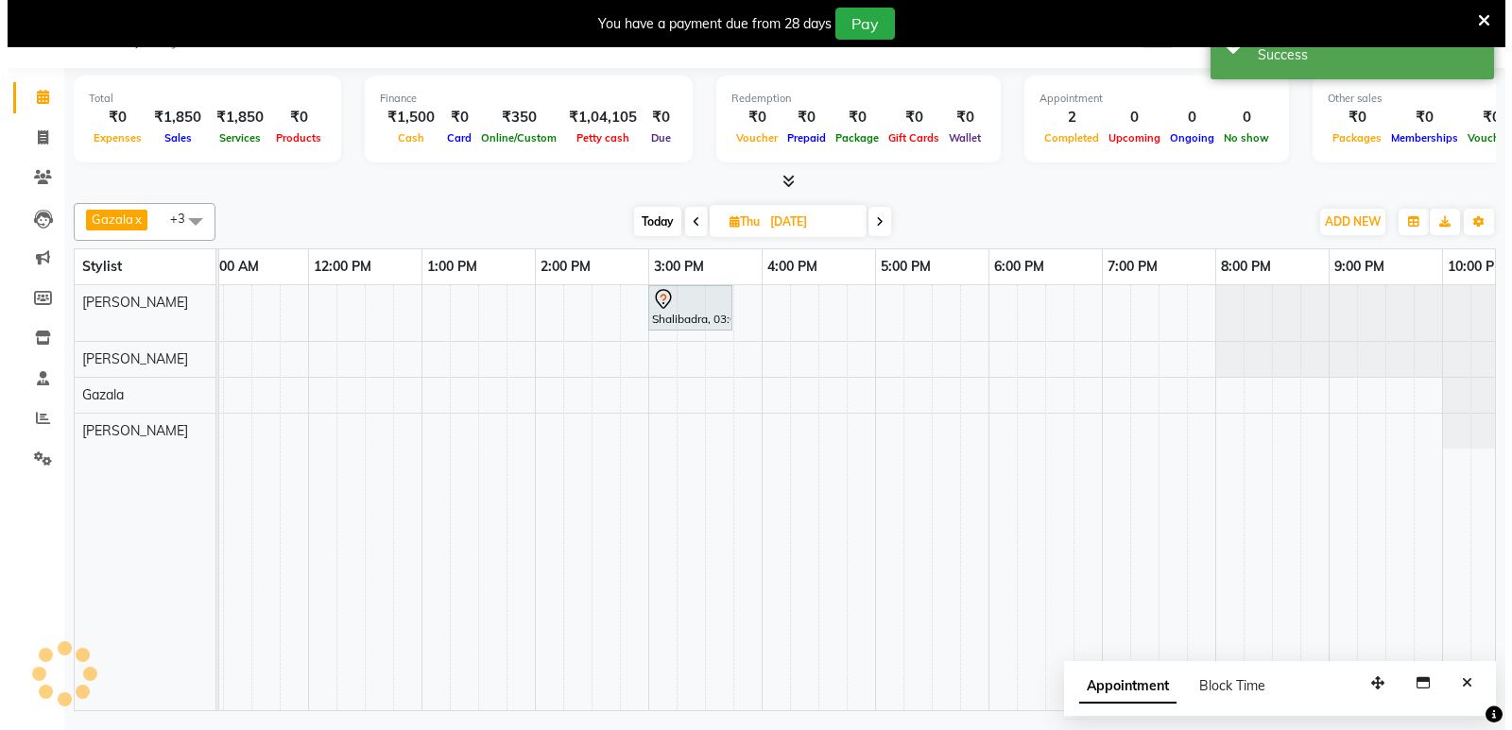
scroll to position [0, 0]
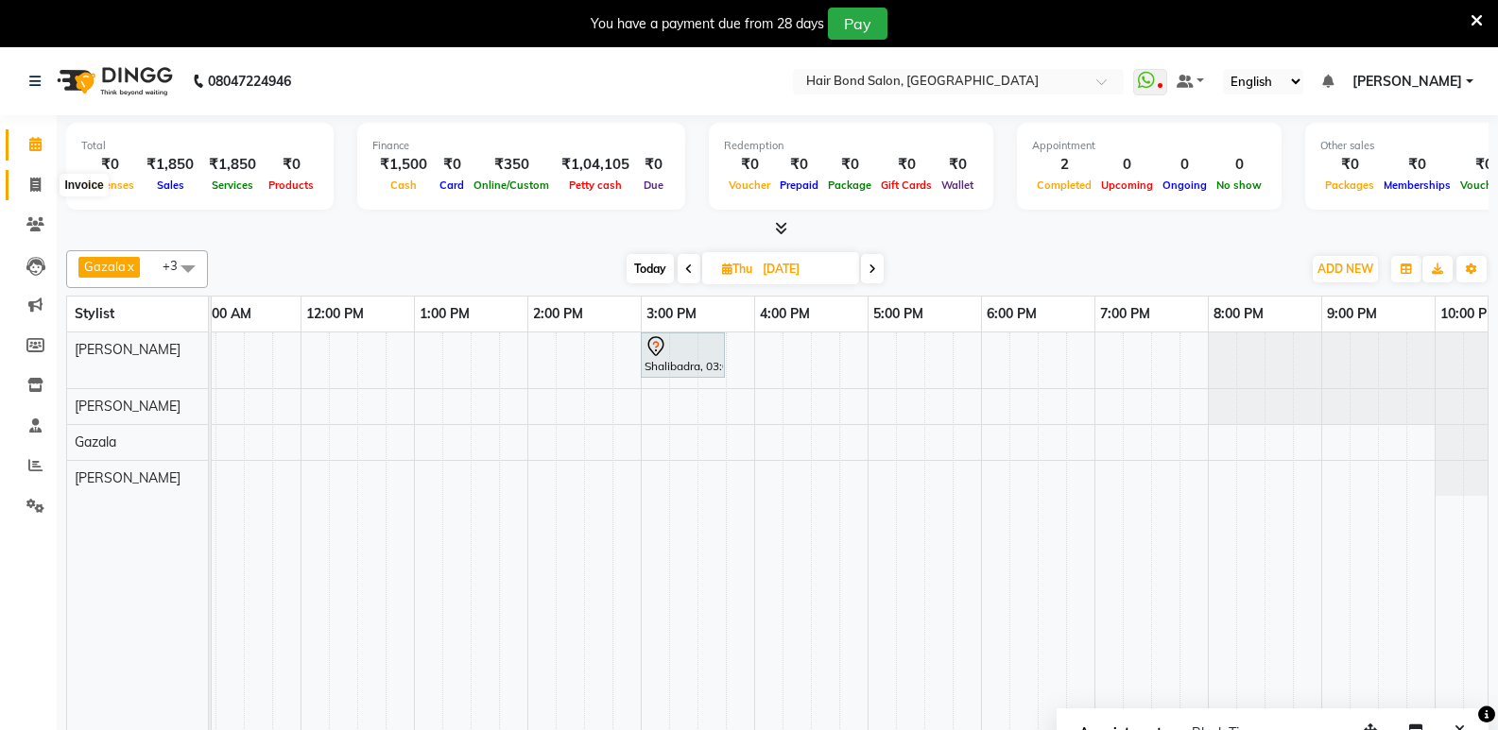
click at [36, 190] on icon at bounding box center [35, 185] width 10 height 14
select select "service"
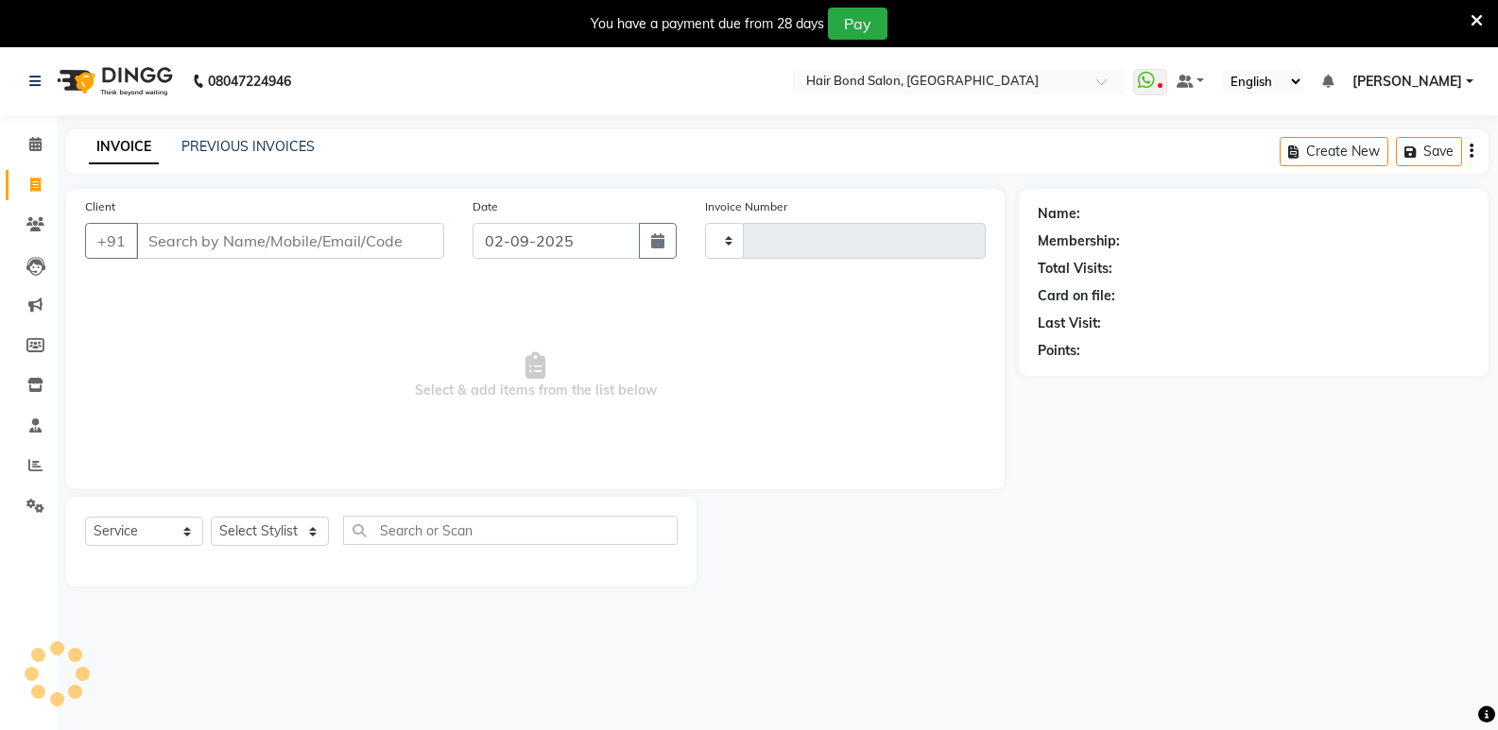
type input "0279"
select select "8721"
click at [38, 461] on icon at bounding box center [35, 465] width 14 height 14
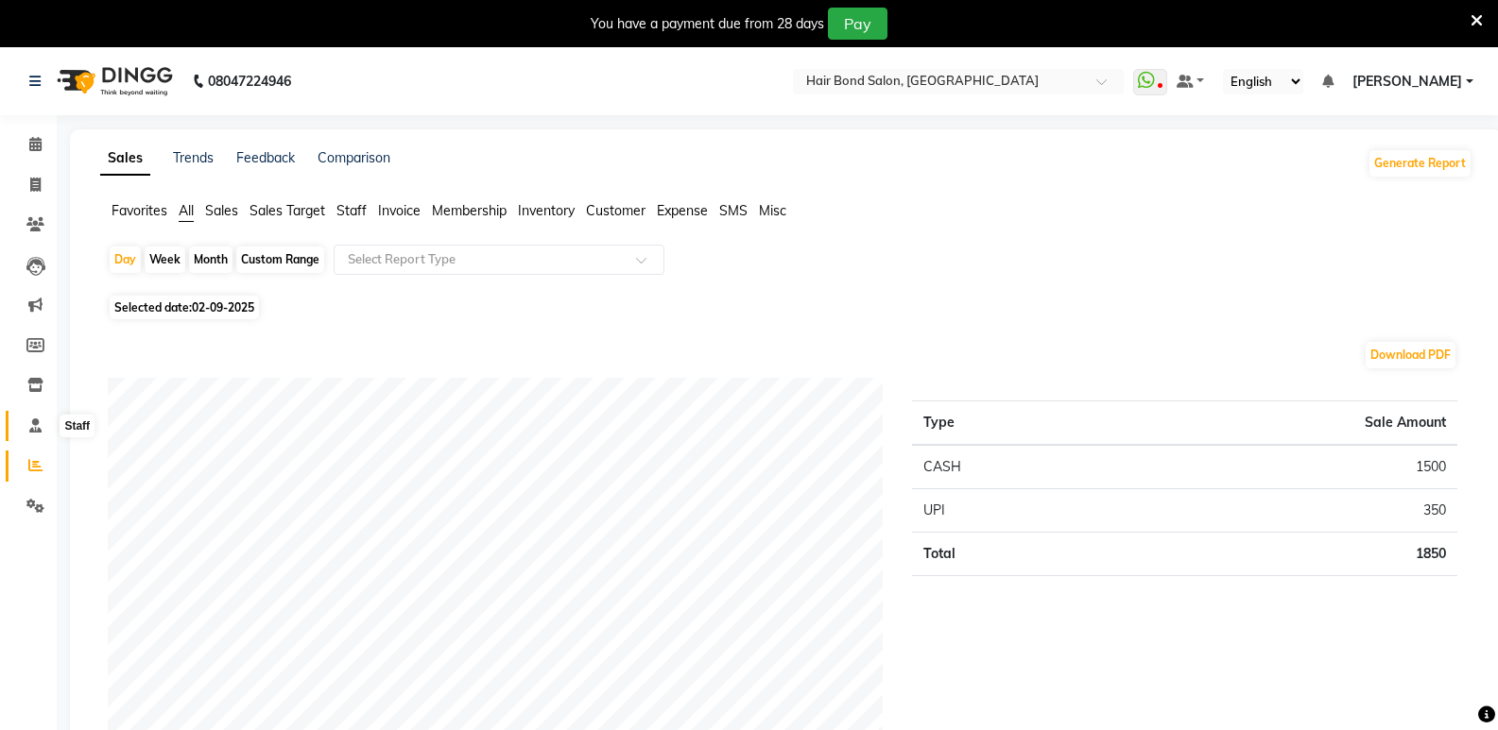
click at [35, 428] on icon at bounding box center [35, 426] width 12 height 14
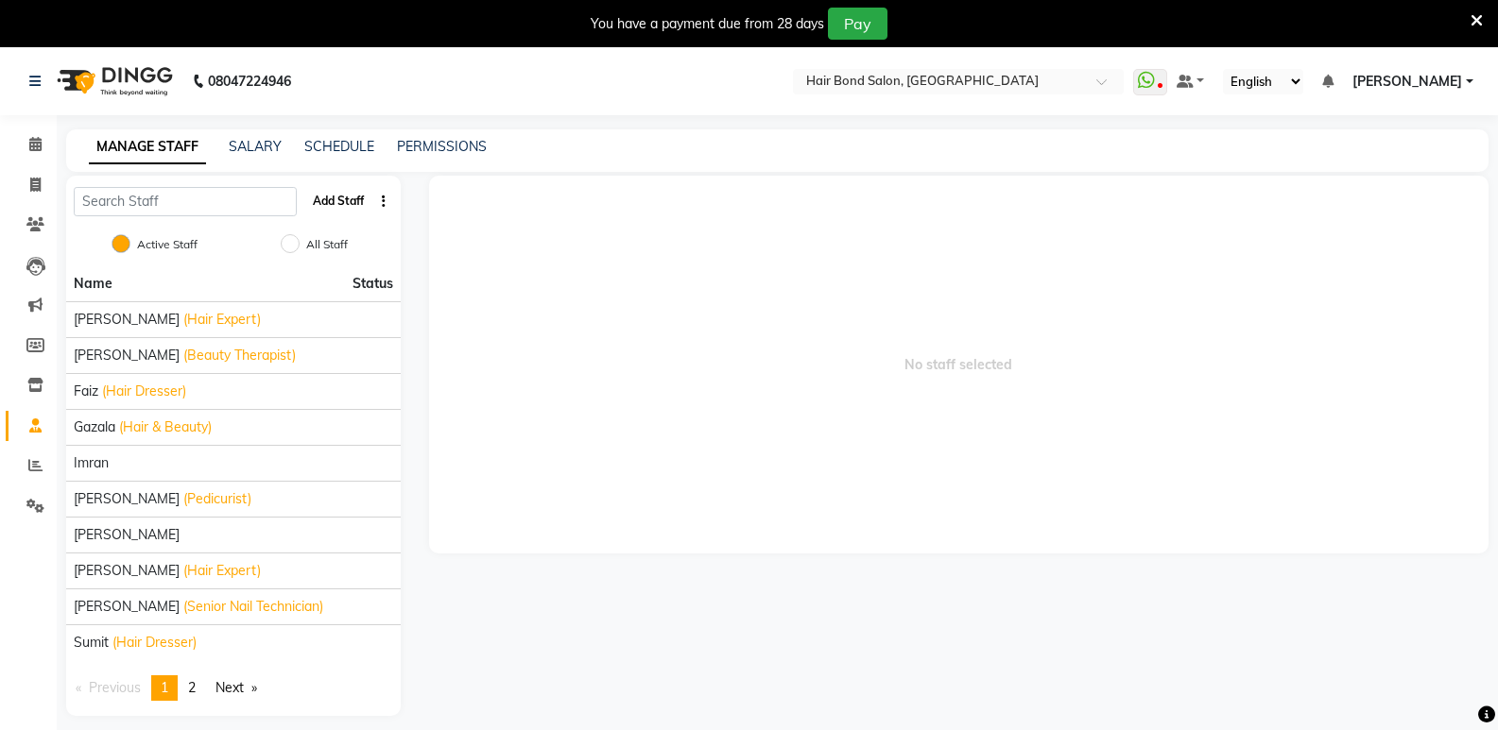
click at [315, 207] on button "Add Staff" at bounding box center [338, 201] width 66 height 32
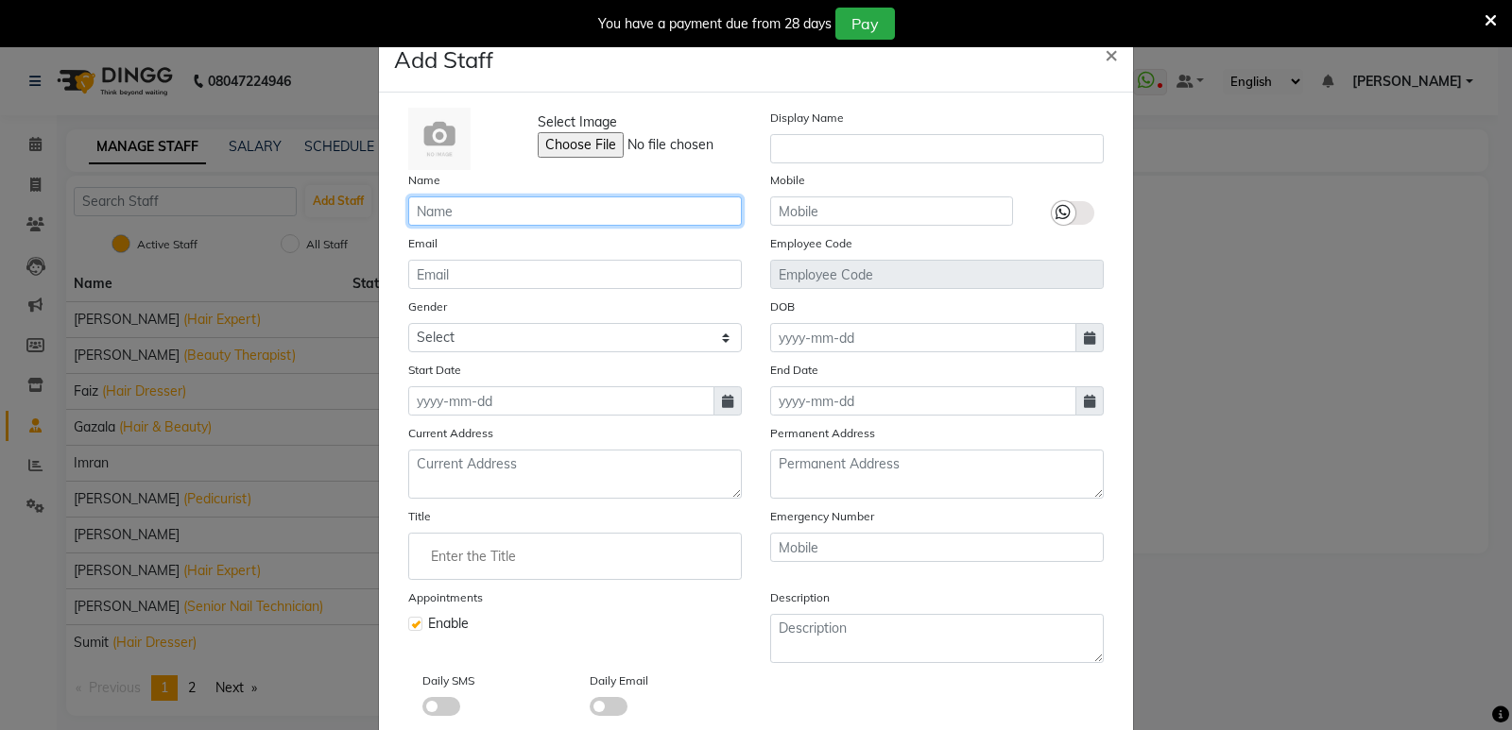
click at [505, 215] on input "text" at bounding box center [575, 211] width 334 height 29
type input "[PERSON_NAME]"
click at [581, 567] on input "Enter the Title" at bounding box center [575, 557] width 317 height 38
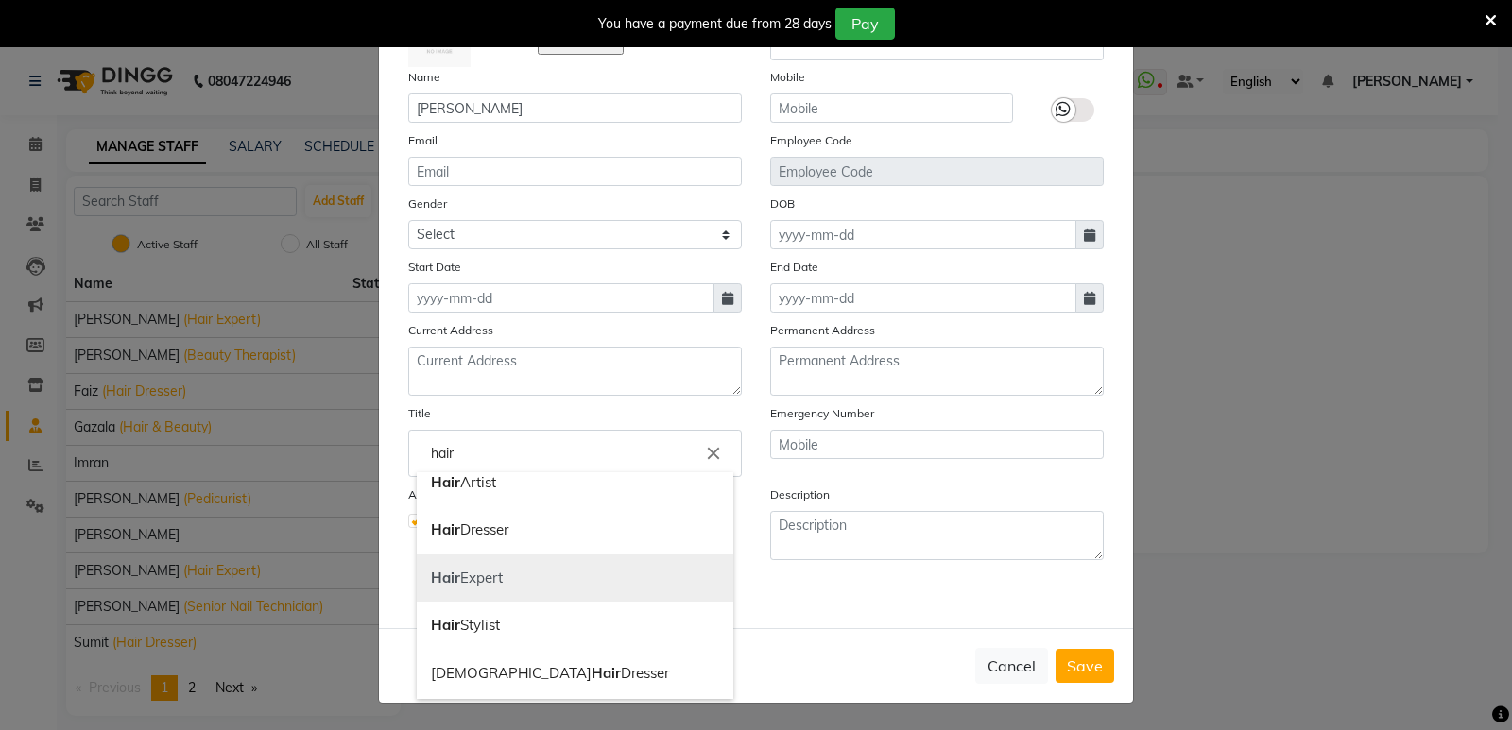
scroll to position [94, 0]
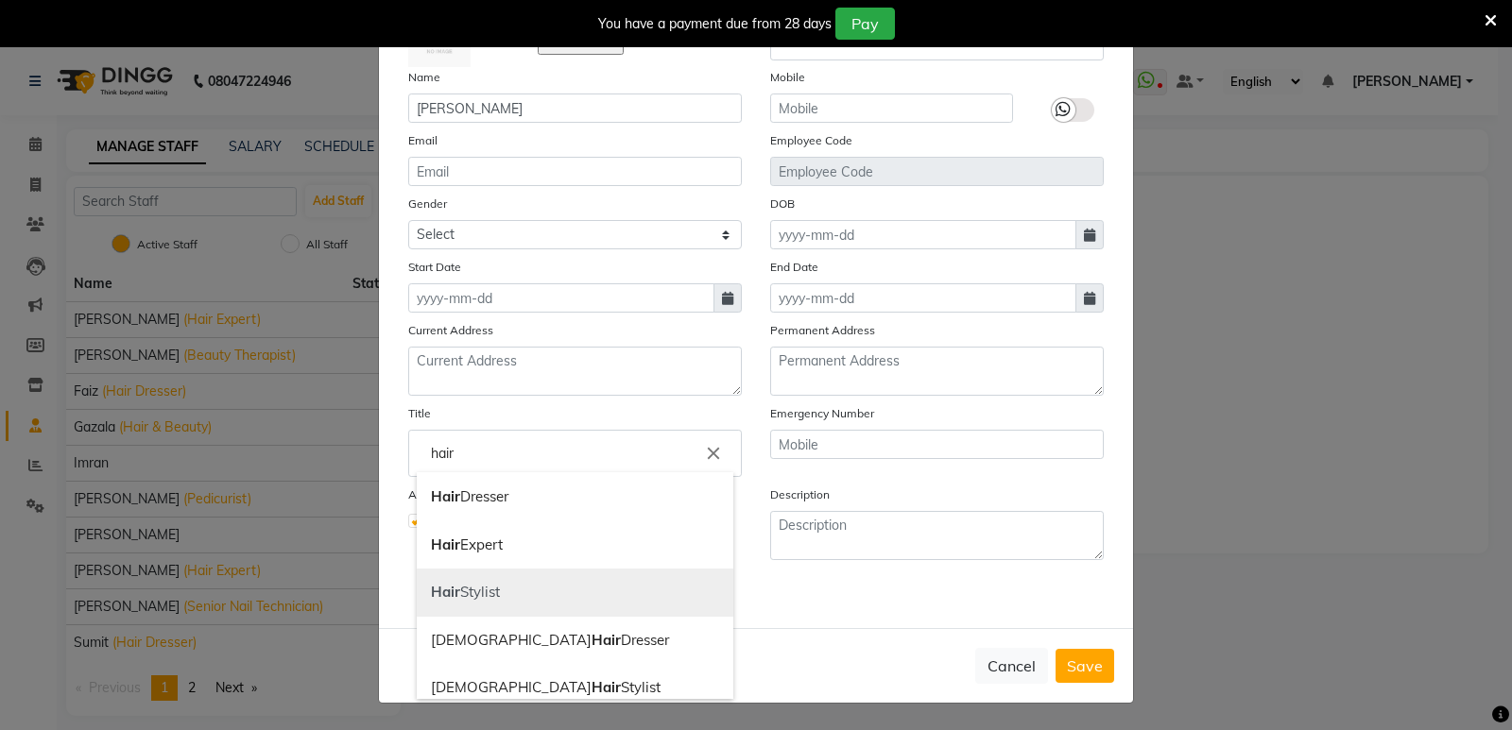
click at [561, 609] on link "Hair Stylist" at bounding box center [575, 593] width 317 height 48
type input "Hair Stylist"
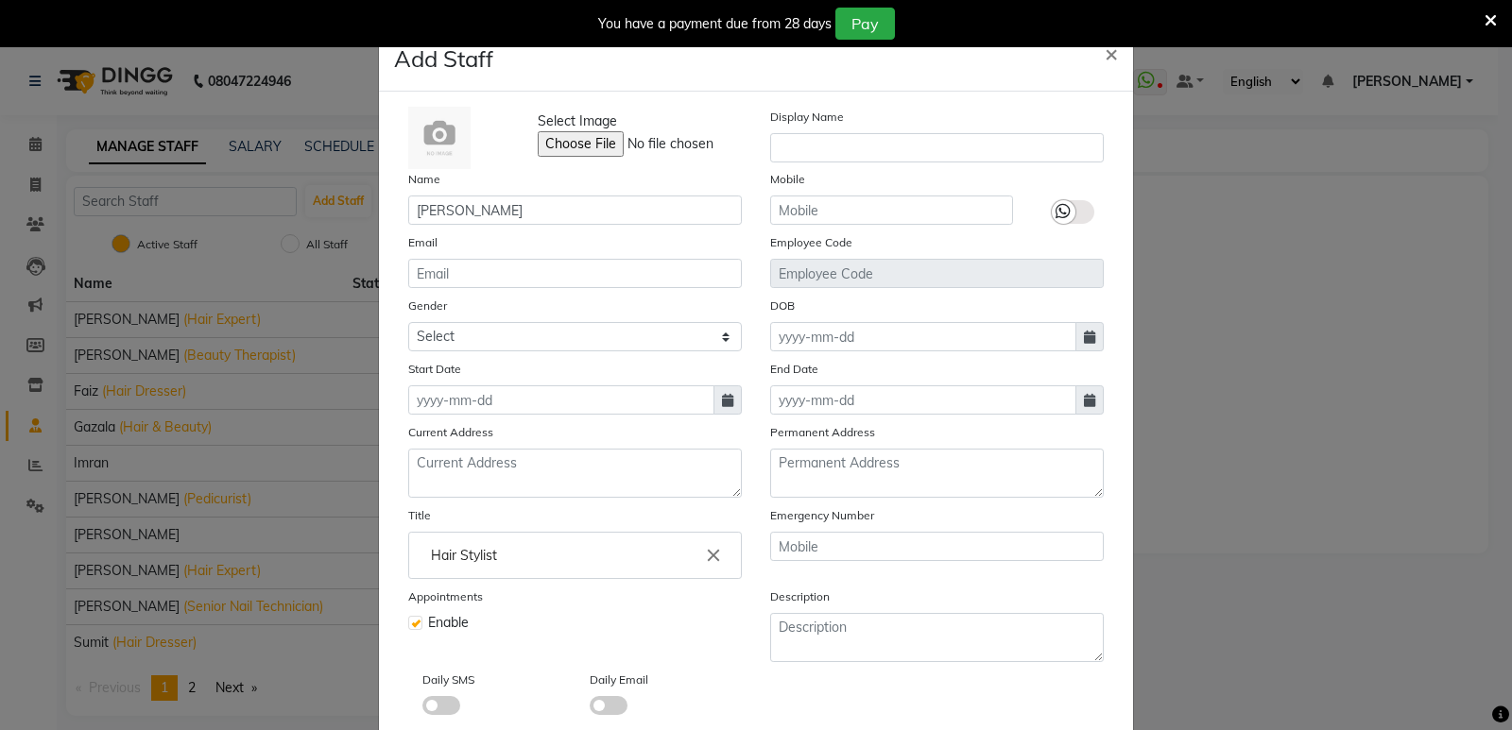
scroll to position [0, 0]
click at [913, 214] on input "text" at bounding box center [891, 211] width 243 height 29
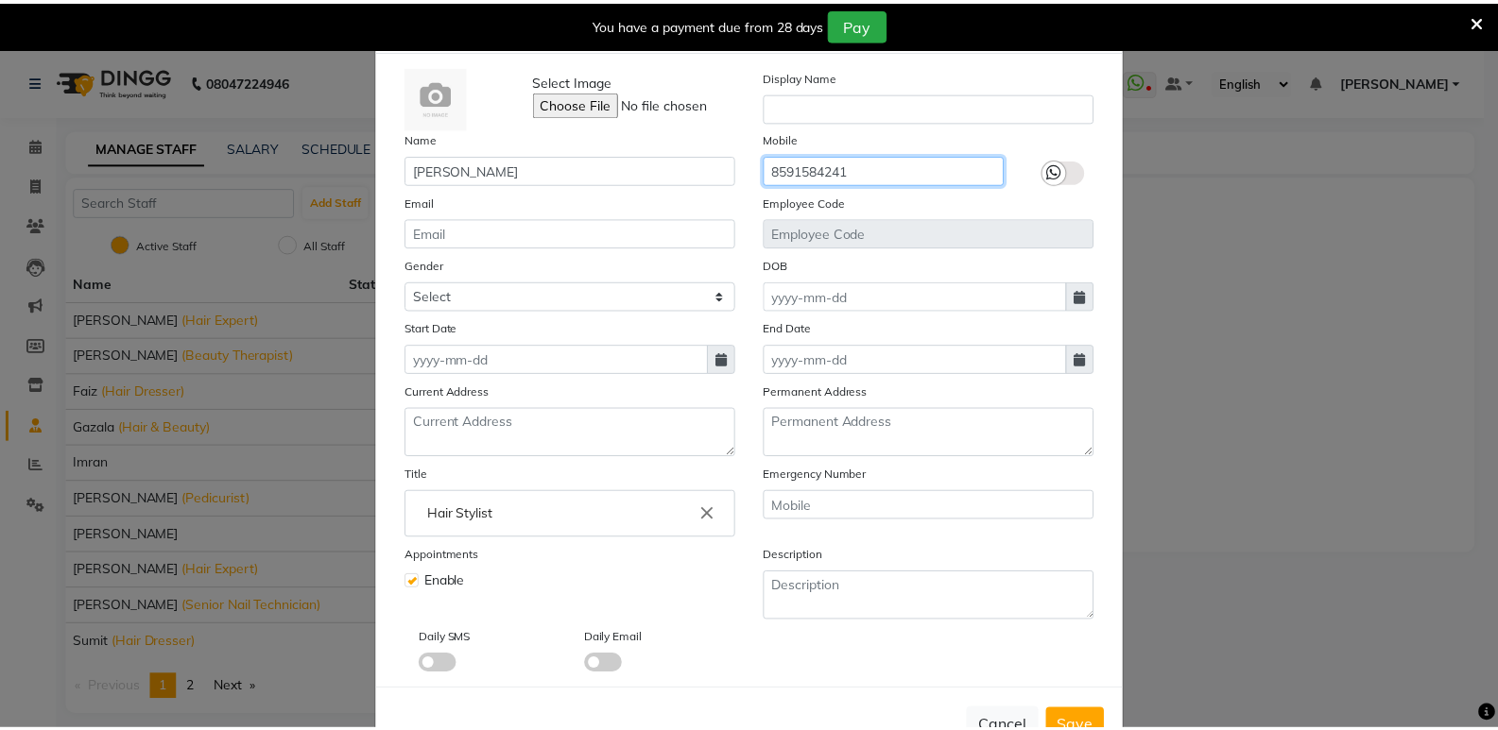
scroll to position [103, 0]
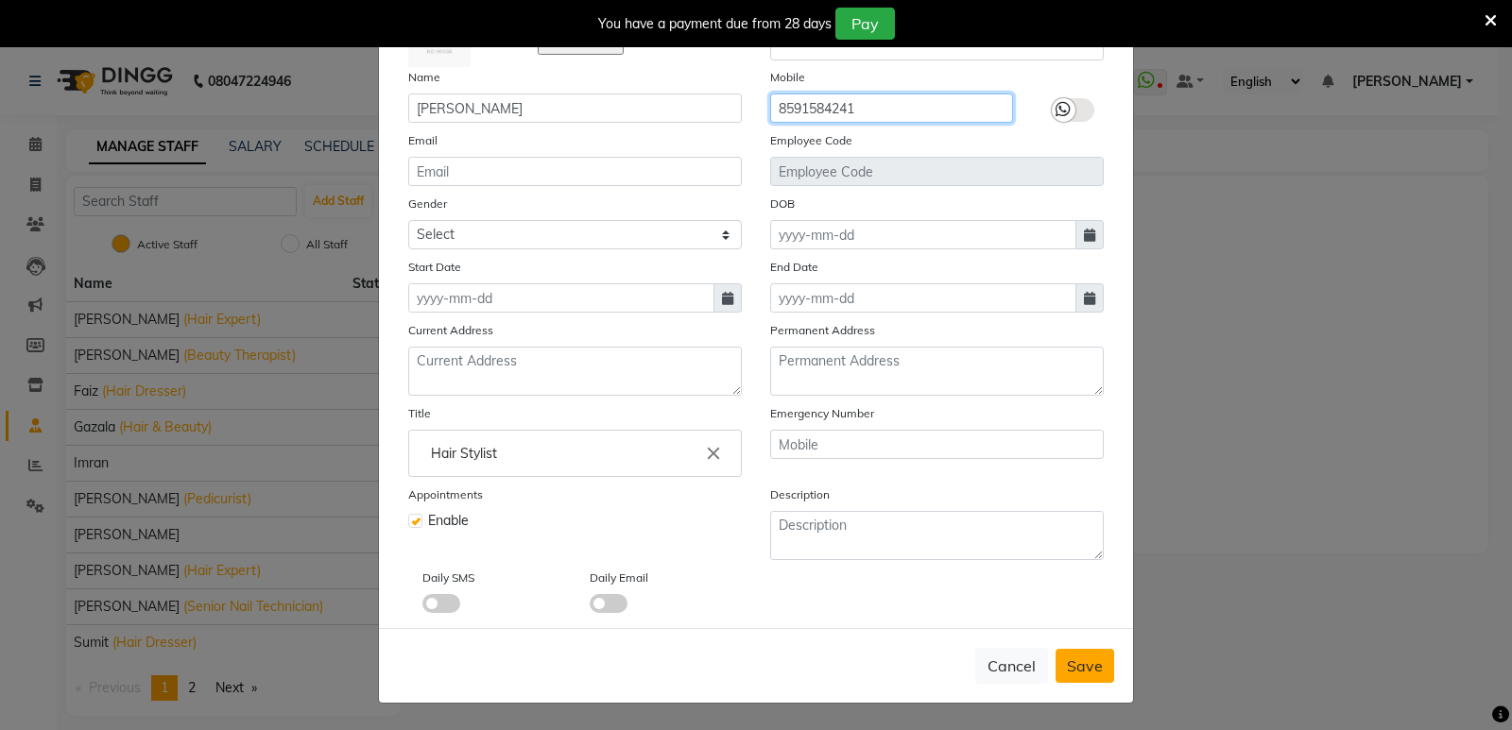
type input "8591584241"
click at [1067, 674] on span "Save" at bounding box center [1085, 666] width 36 height 19
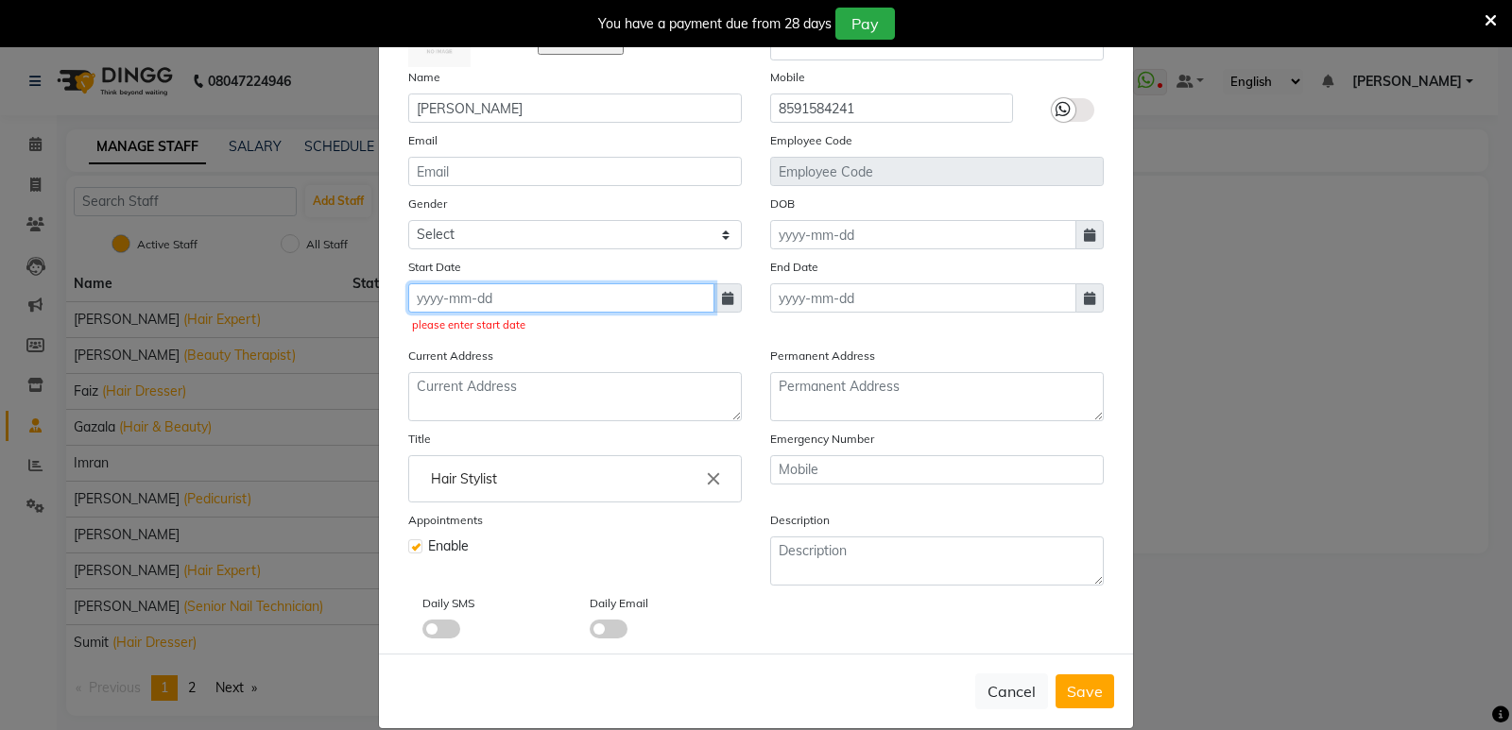
click at [563, 294] on input at bounding box center [561, 297] width 306 height 29
select select "9"
select select "2025"
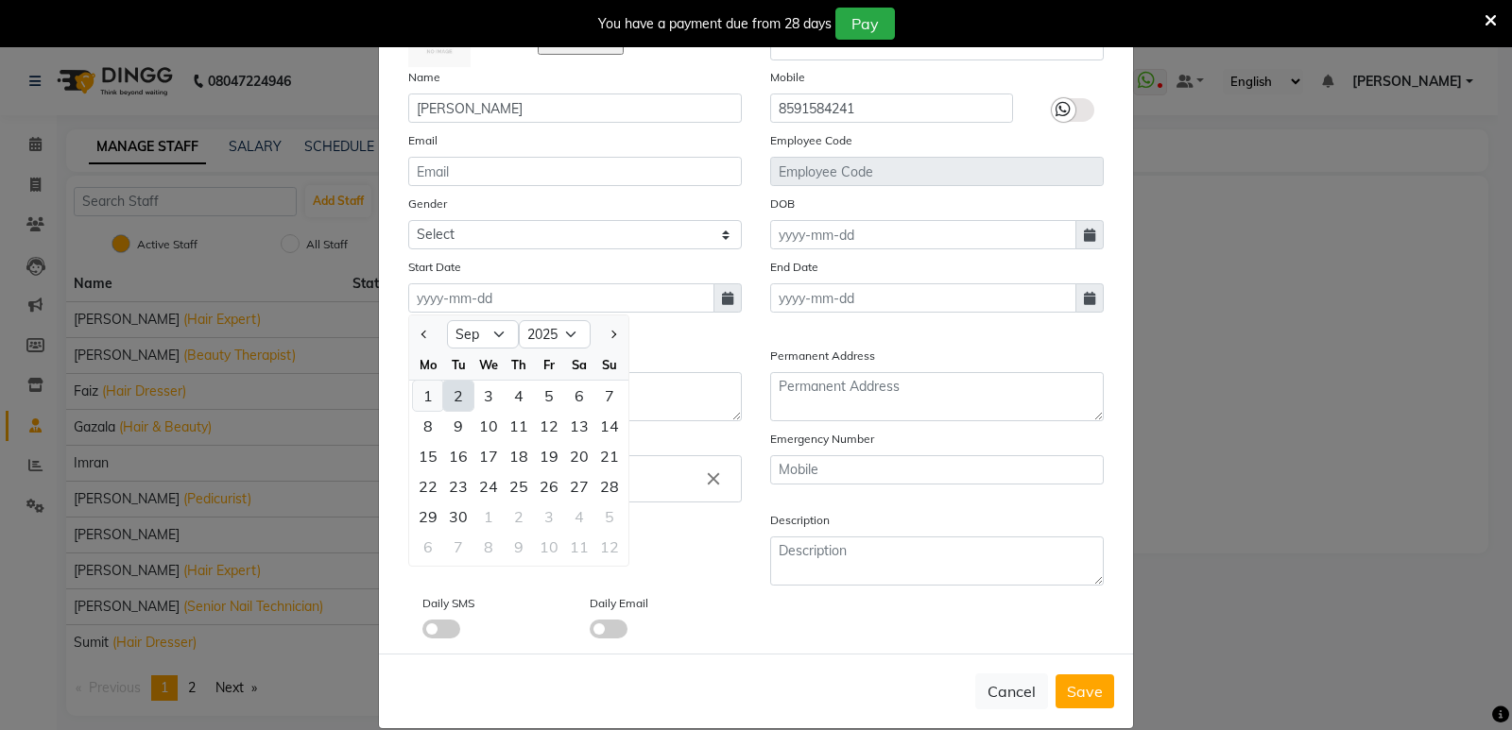
click at [421, 387] on div "1" at bounding box center [428, 396] width 30 height 30
type input "[DATE]"
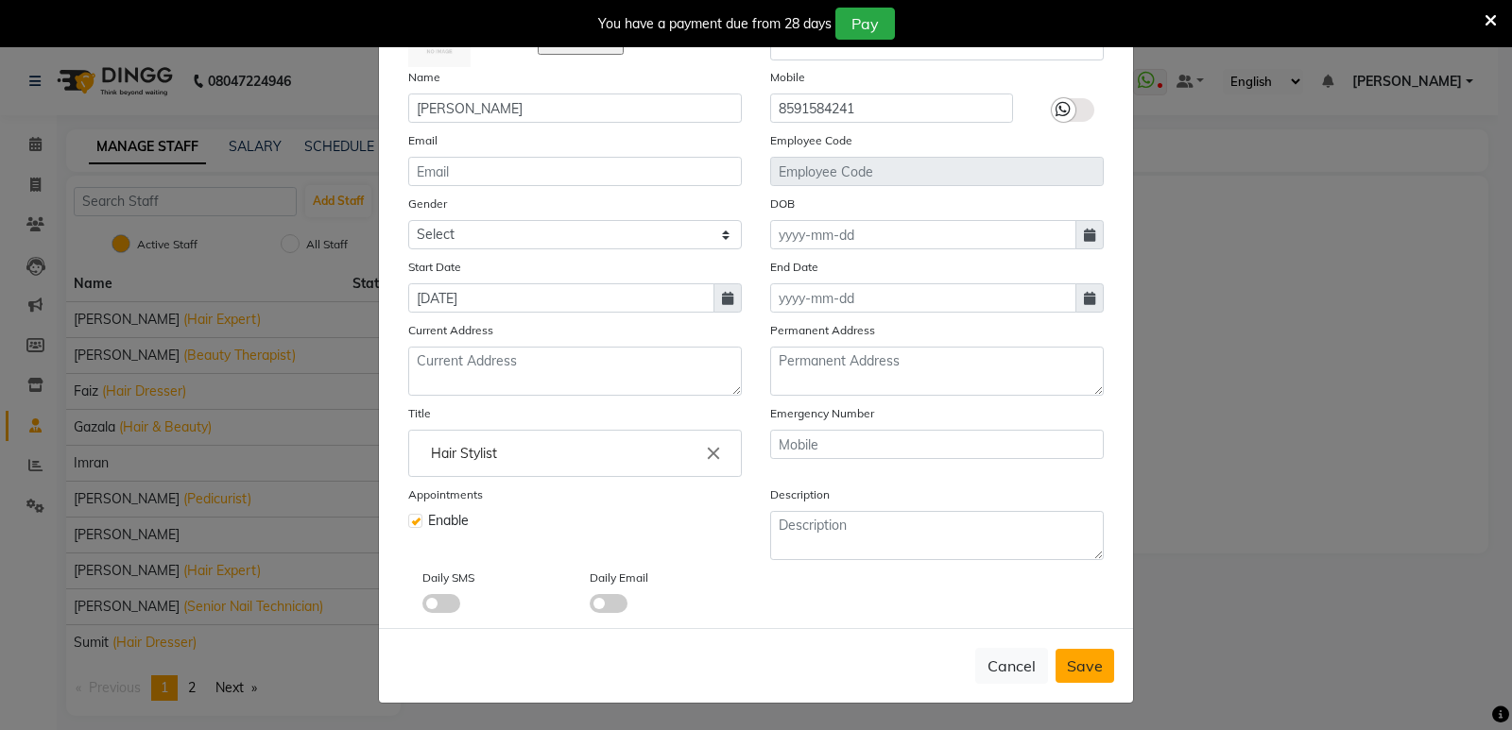
click at [1077, 667] on span "Save" at bounding box center [1085, 666] width 36 height 19
checkbox input "false"
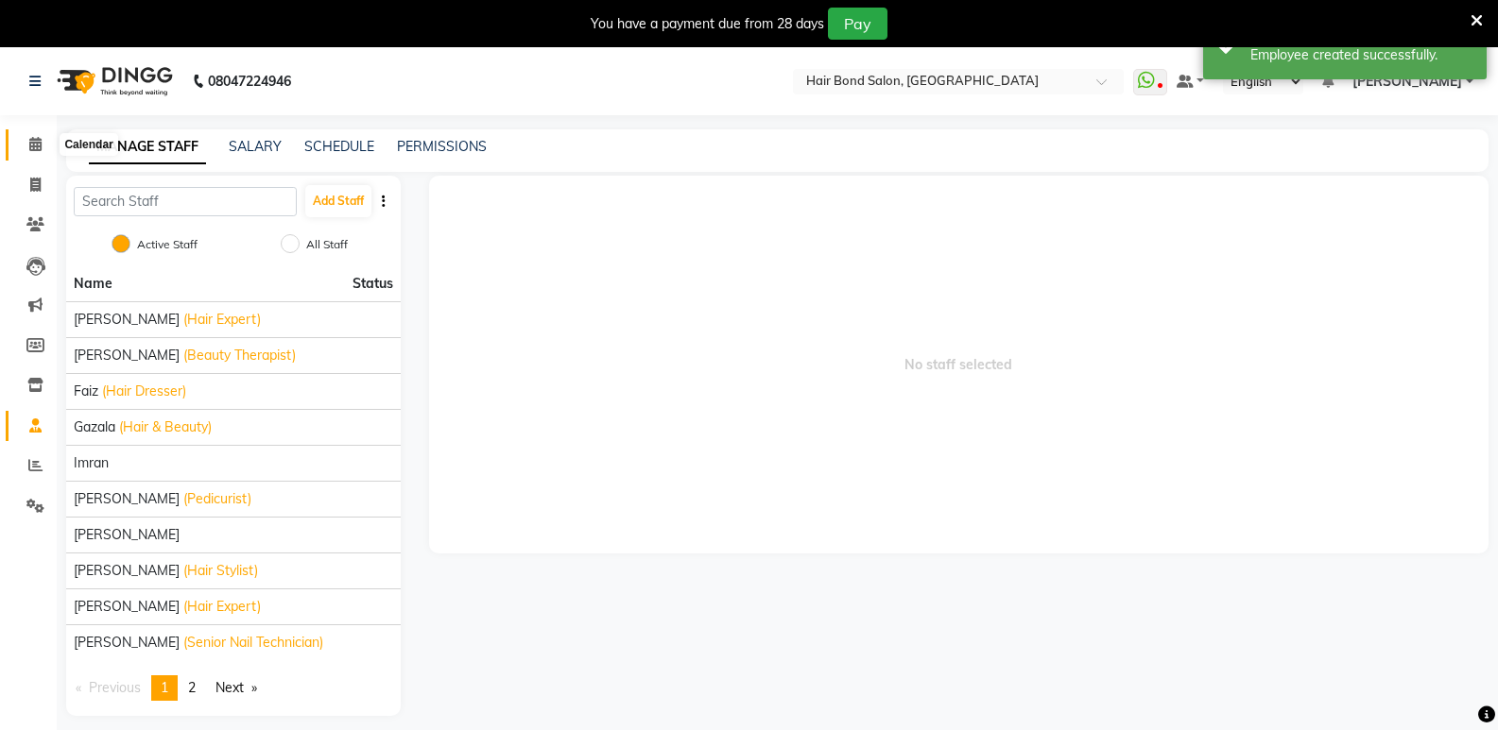
click at [40, 150] on icon at bounding box center [35, 144] width 12 height 14
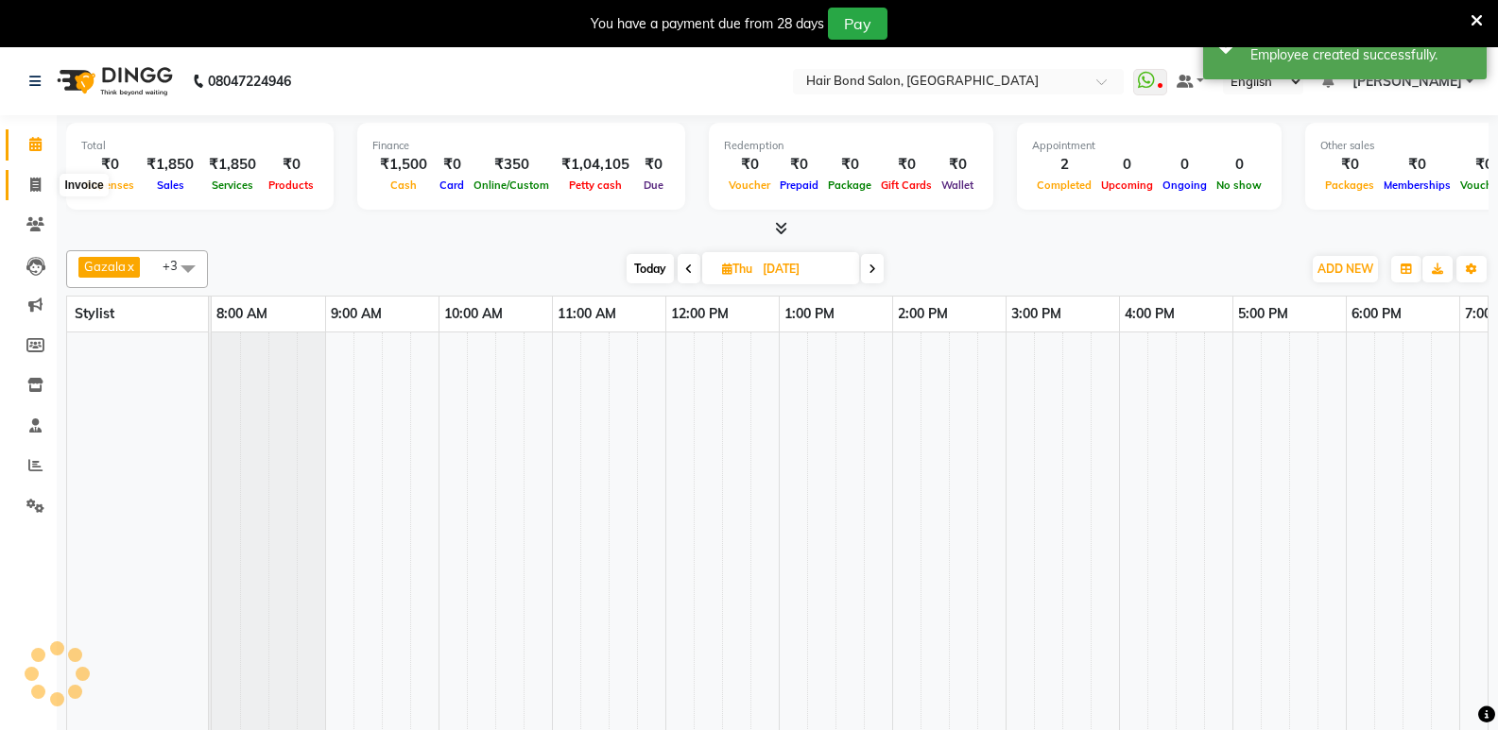
click at [39, 185] on icon at bounding box center [35, 185] width 10 height 14
select select "service"
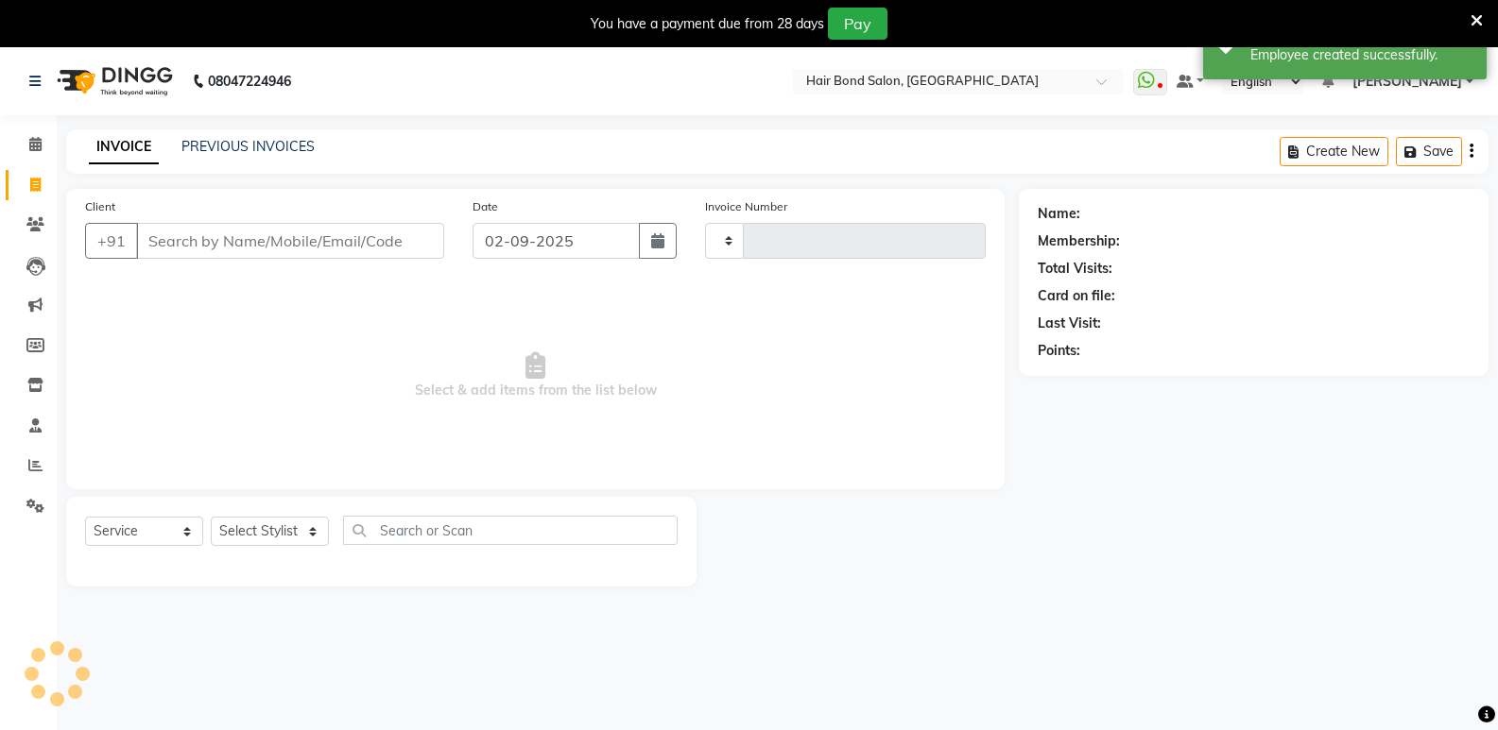
type input "0279"
select select "8721"
click at [292, 520] on select "Select Stylist" at bounding box center [270, 531] width 118 height 29
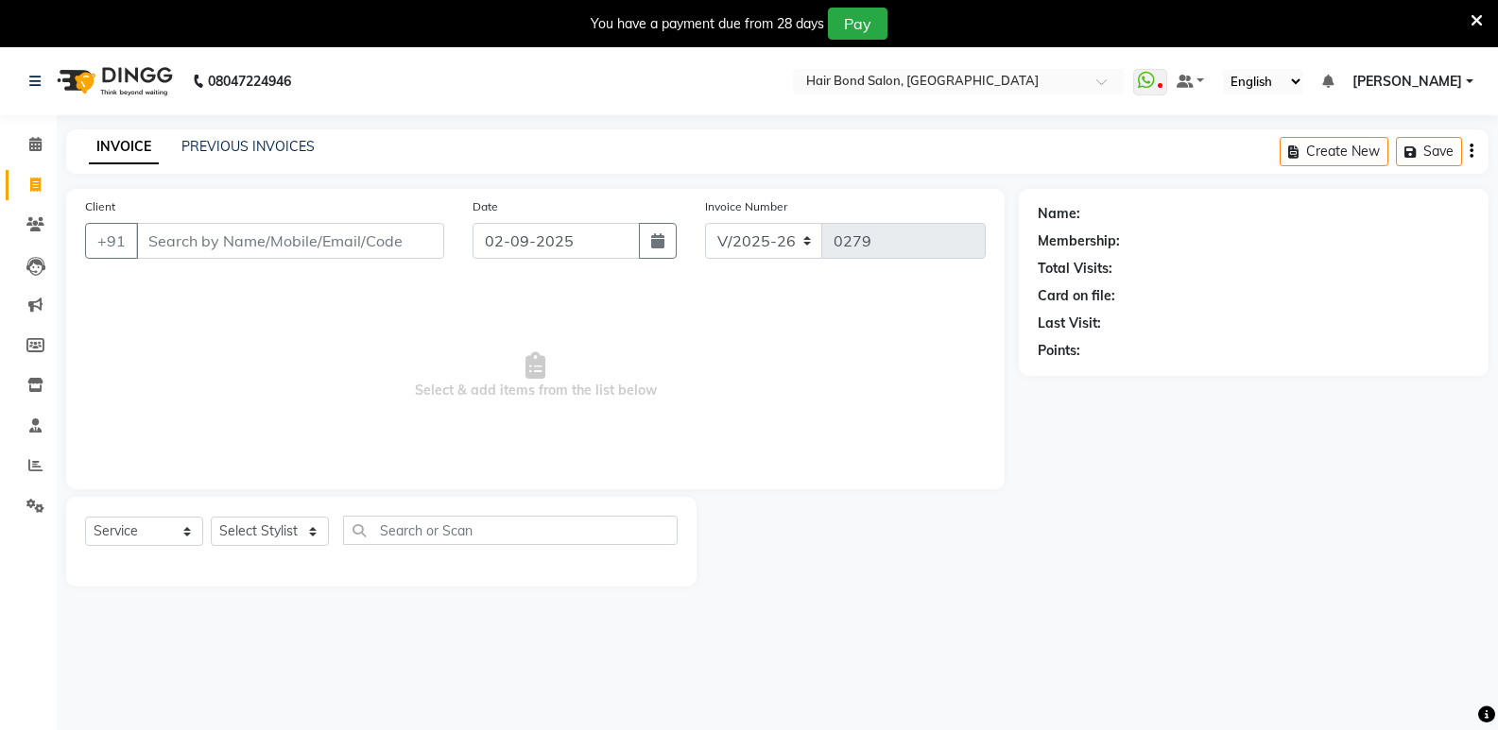
click at [71, 129] on div "INVOICE PREVIOUS INVOICES Create New Save" at bounding box center [777, 151] width 1422 height 44
click at [33, 144] on icon at bounding box center [35, 144] width 12 height 14
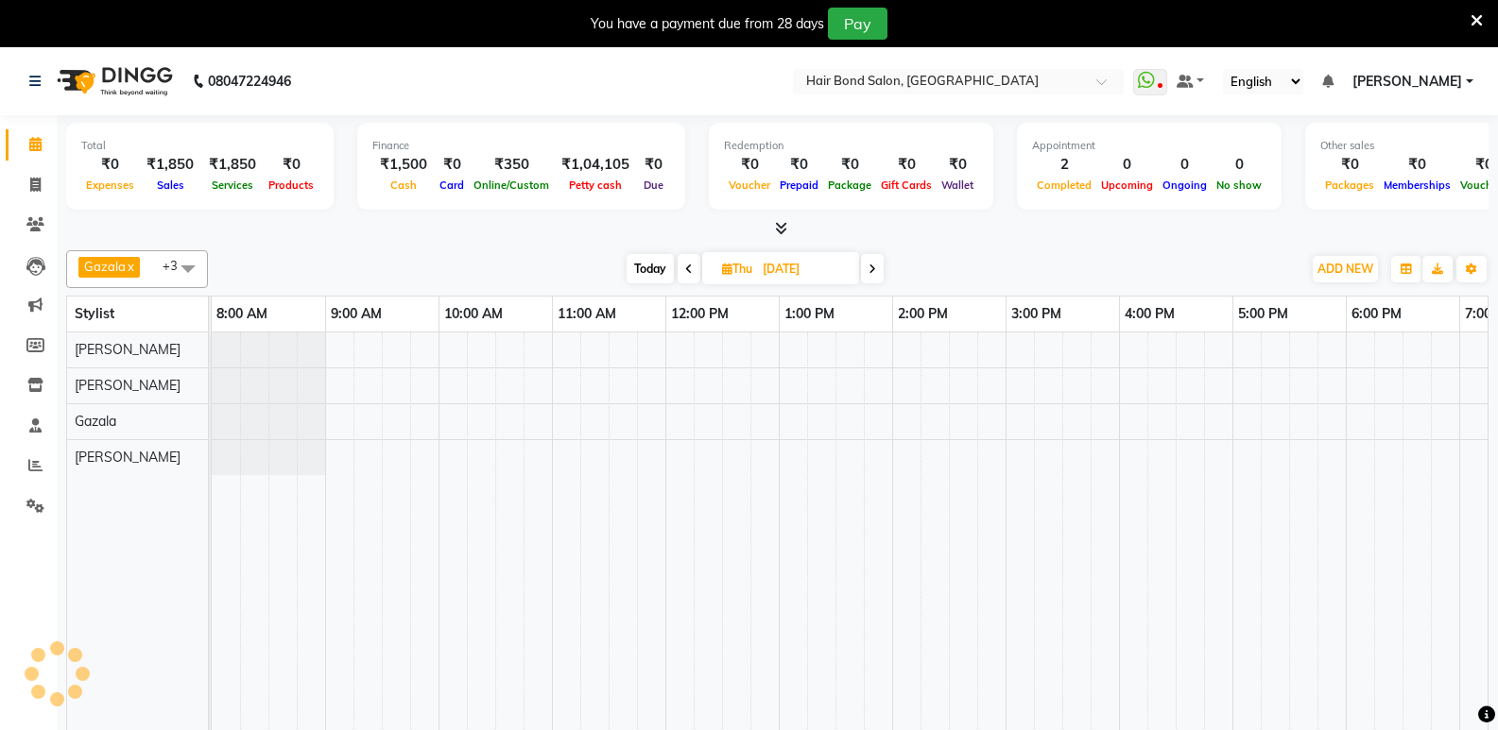
click at [171, 264] on span "+3" at bounding box center [179, 266] width 33 height 19
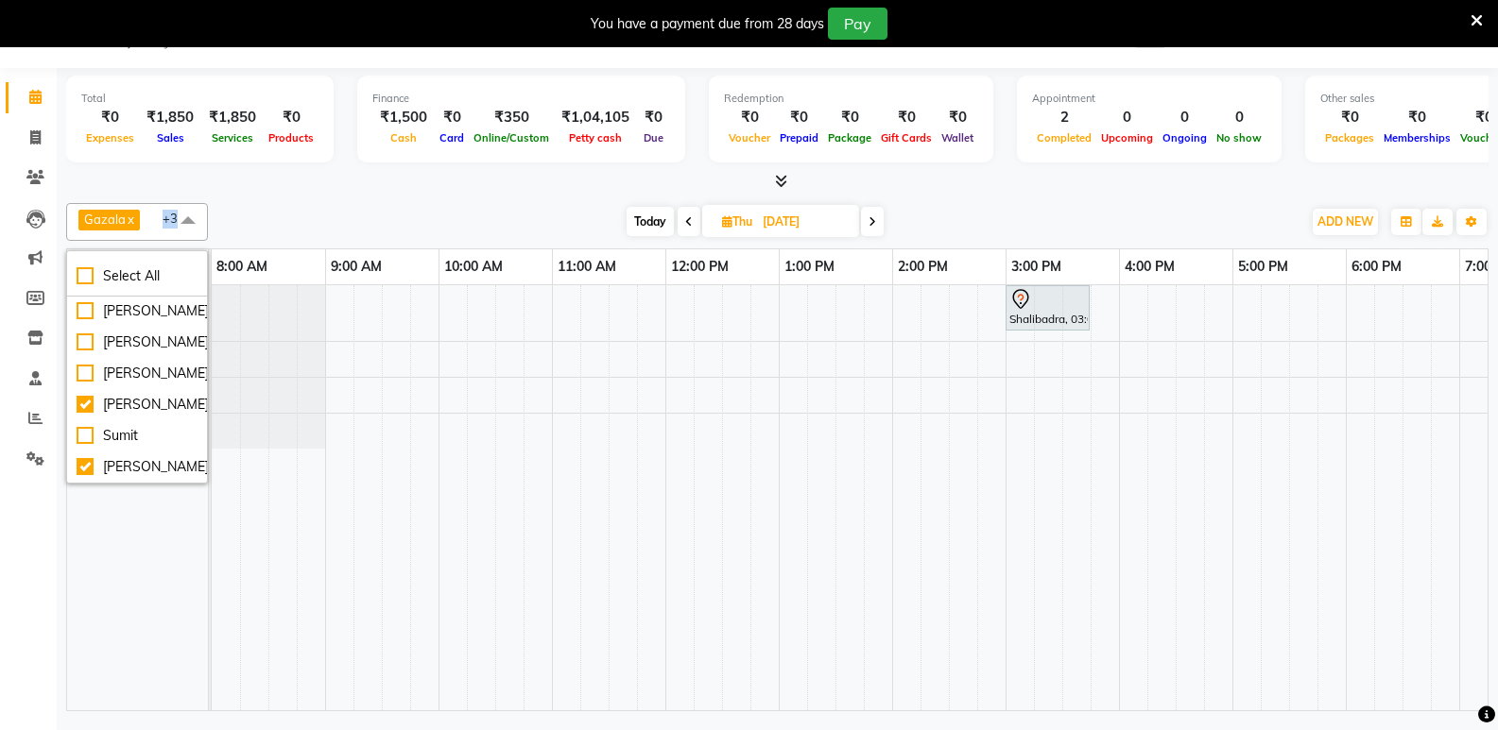
scroll to position [267, 0]
click at [88, 333] on div "[PERSON_NAME]" at bounding box center [137, 343] width 121 height 20
checkbox input "true"
click at [196, 221] on span at bounding box center [188, 221] width 38 height 36
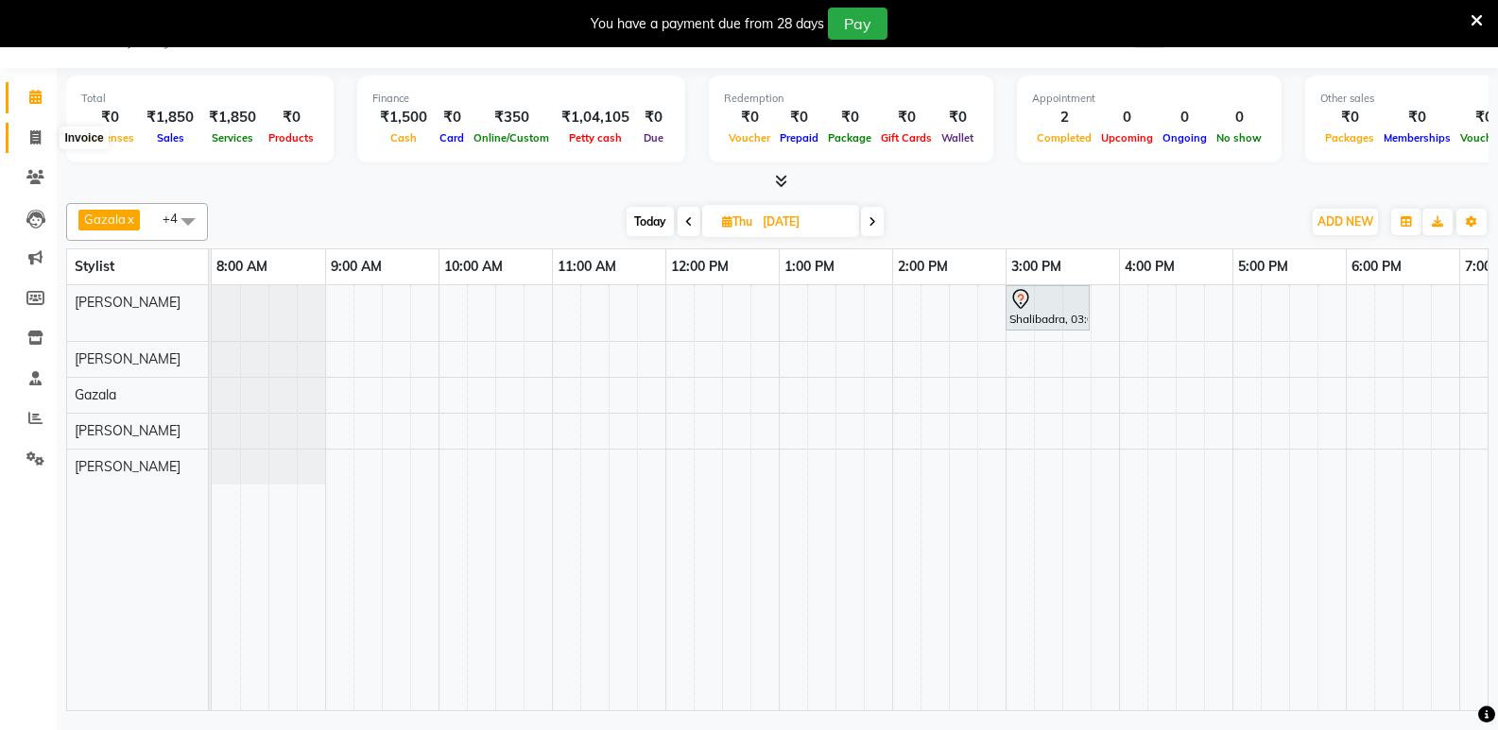
click at [31, 133] on icon at bounding box center [35, 137] width 10 height 14
select select "8721"
select select "service"
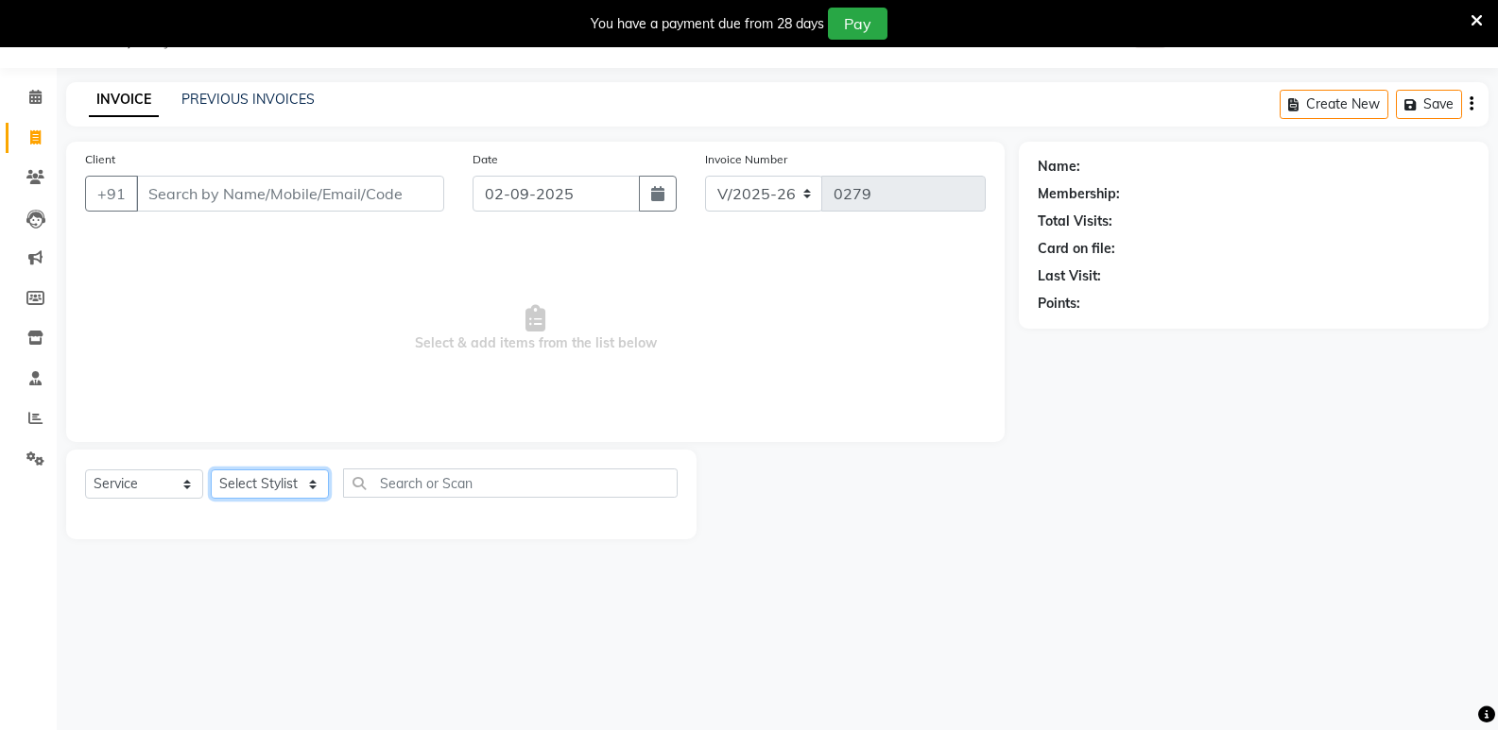
click at [249, 486] on select "Select Stylist [PERSON_NAME] [PERSON_NAME] [PERSON_NAME] [PERSON_NAME] [PERSON_…" at bounding box center [270, 484] width 118 height 29
select select "90700"
click at [211, 470] on select "Select Stylist [PERSON_NAME] [PERSON_NAME] [PERSON_NAME] [PERSON_NAME] [PERSON_…" at bounding box center [270, 484] width 118 height 29
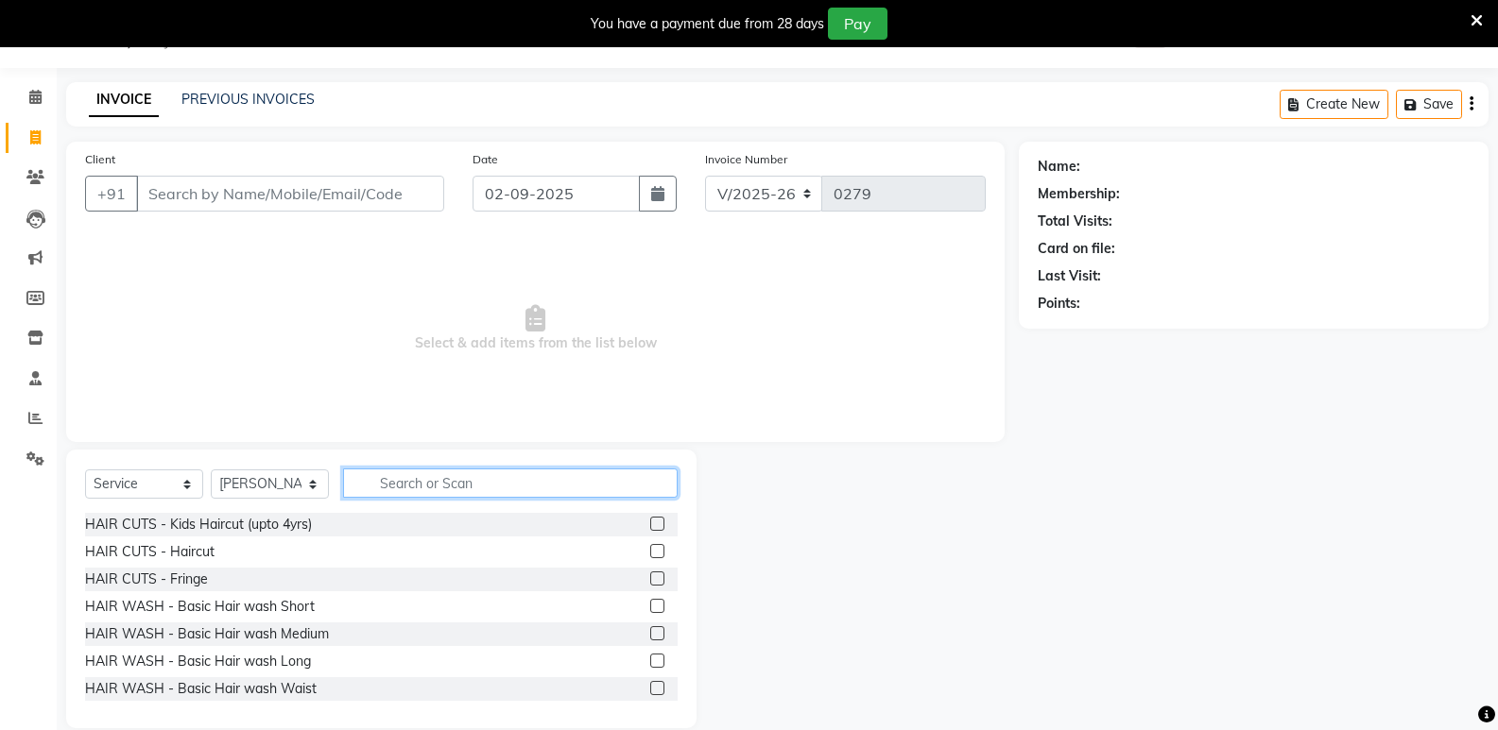
click at [437, 478] on input "text" at bounding box center [510, 483] width 335 height 29
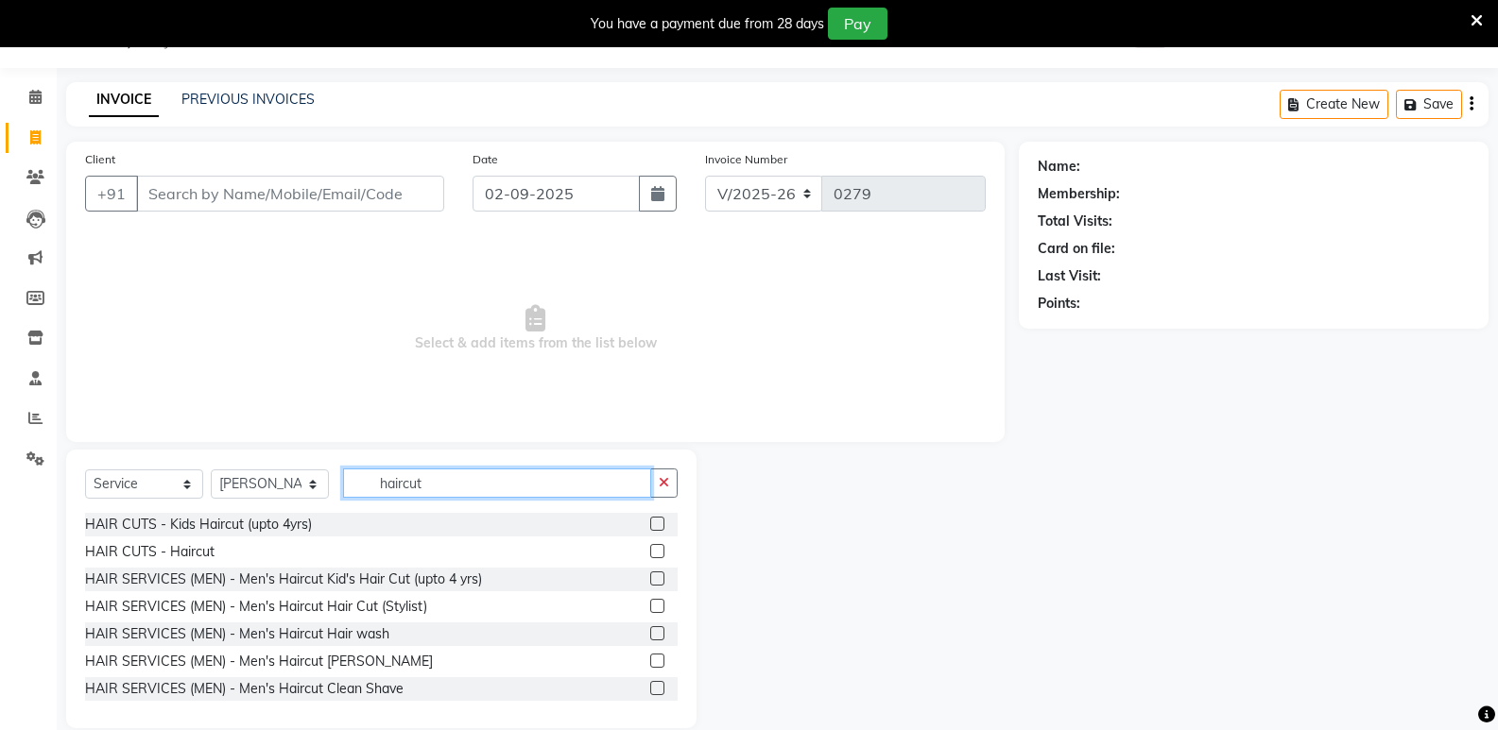
type input "haircut"
click at [650, 603] on label at bounding box center [657, 606] width 14 height 14
click at [650, 603] on input "checkbox" at bounding box center [656, 607] width 12 height 12
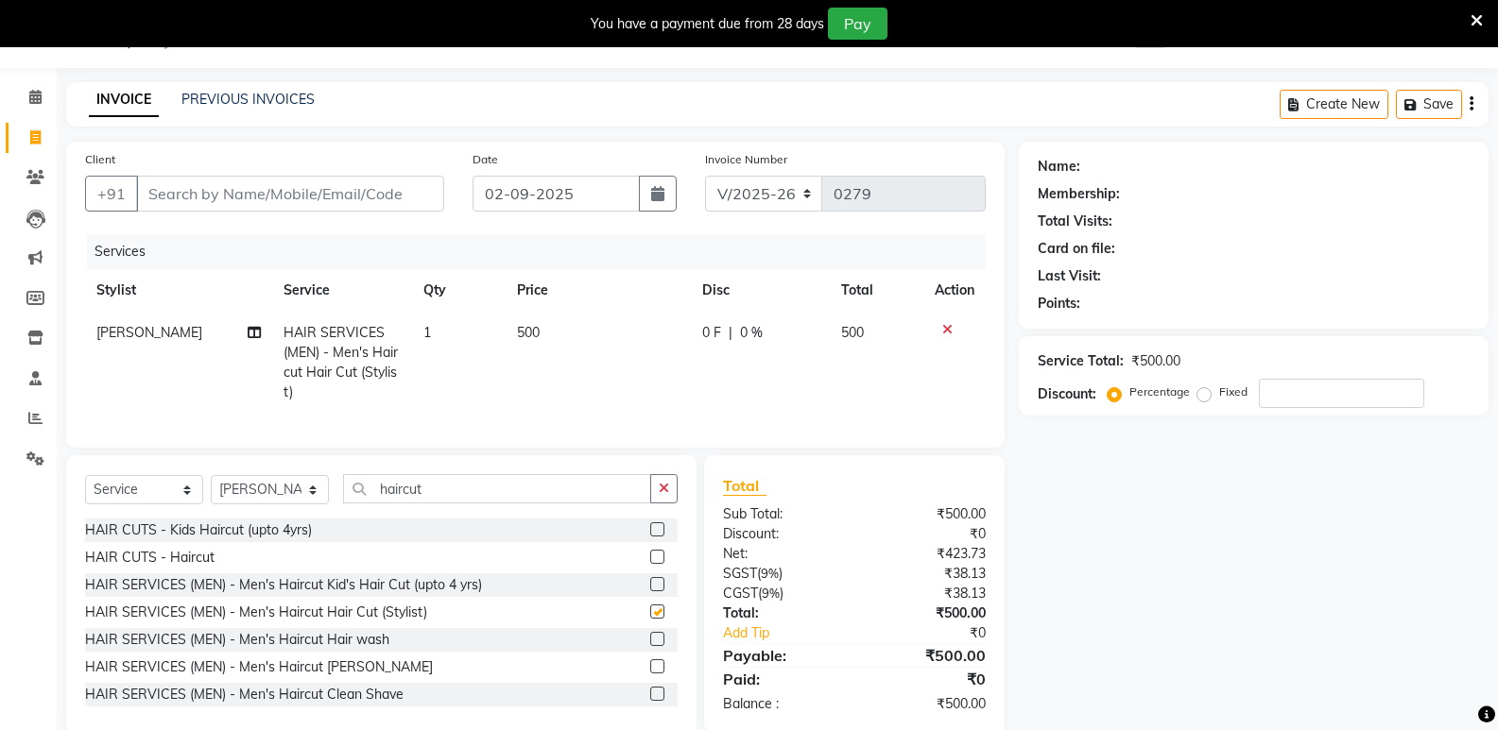
checkbox input "false"
click at [466, 504] on input "haircut" at bounding box center [497, 488] width 308 height 29
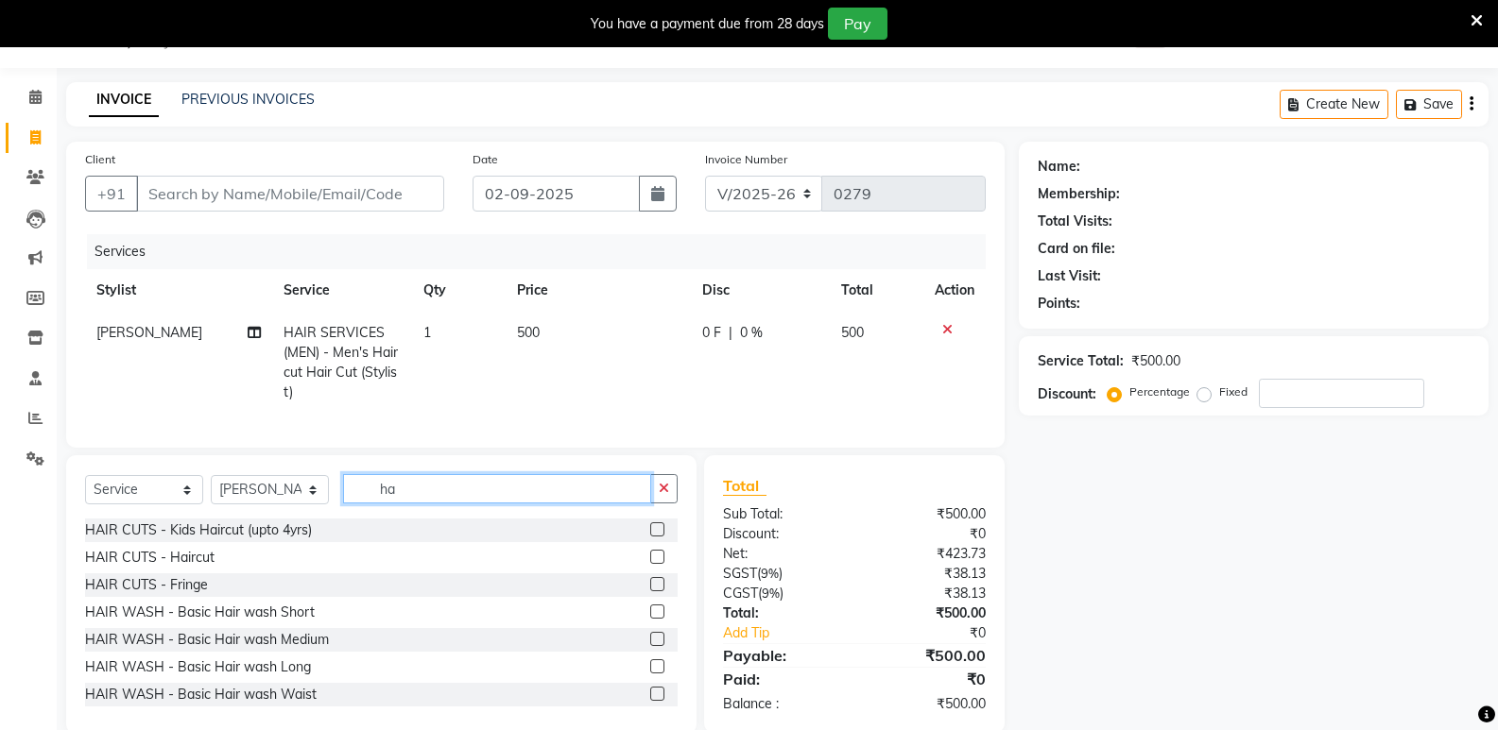
type input "h"
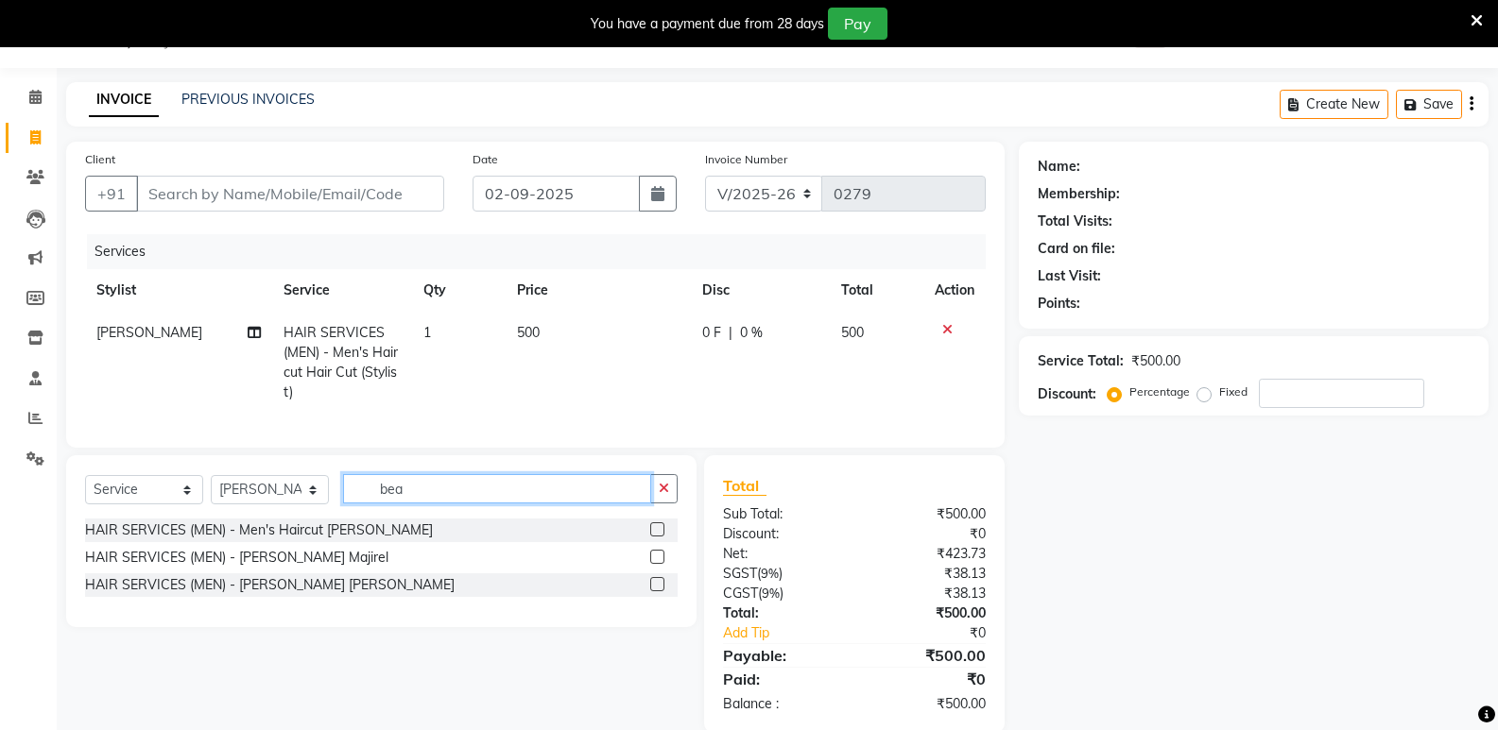
type input "bea"
click at [657, 537] on label at bounding box center [657, 530] width 14 height 14
click at [657, 537] on input "checkbox" at bounding box center [656, 530] width 12 height 12
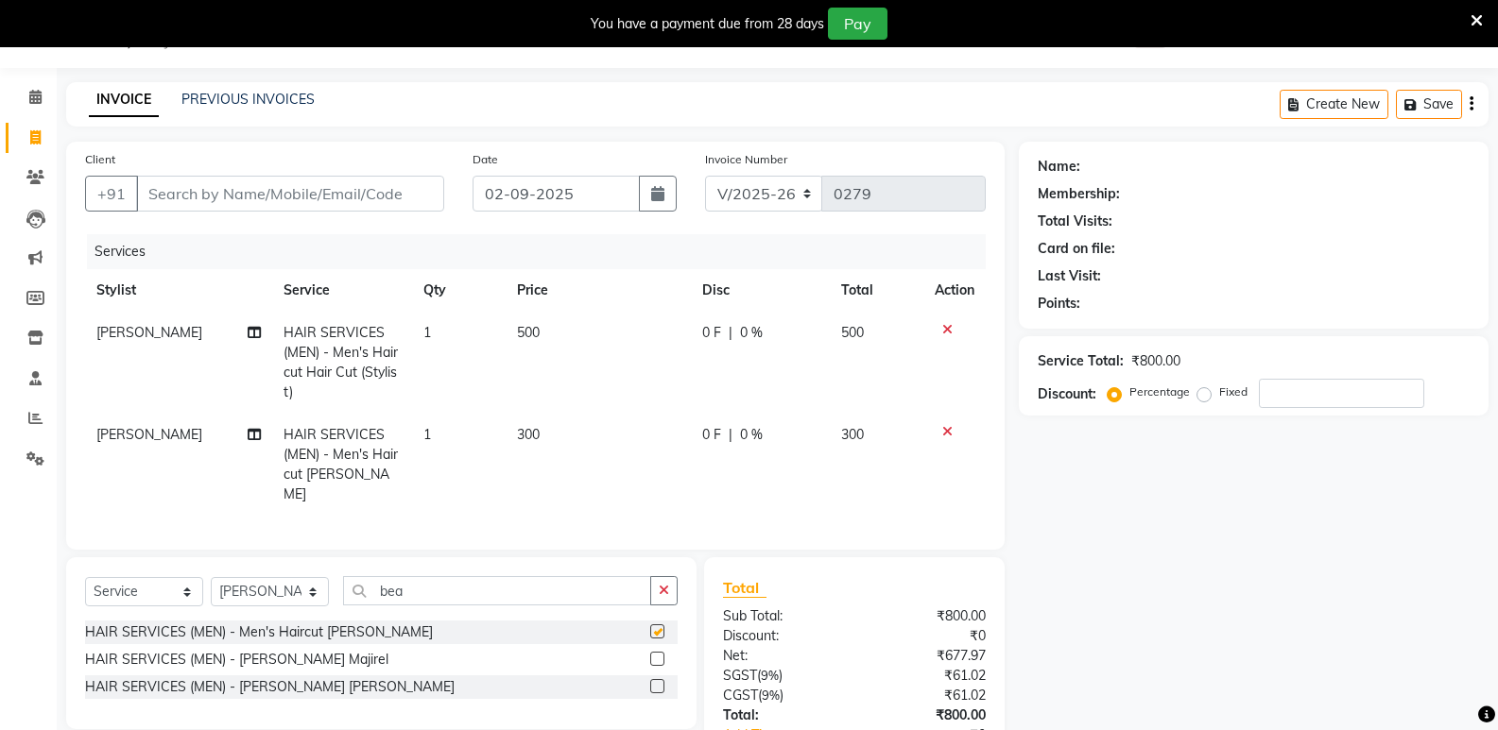
checkbox input "false"
click at [1363, 376] on div "Service Total: ₹800.00 Discount: Percentage Fixed" at bounding box center [1254, 376] width 432 height 64
click at [1362, 398] on input "number" at bounding box center [1341, 393] width 165 height 29
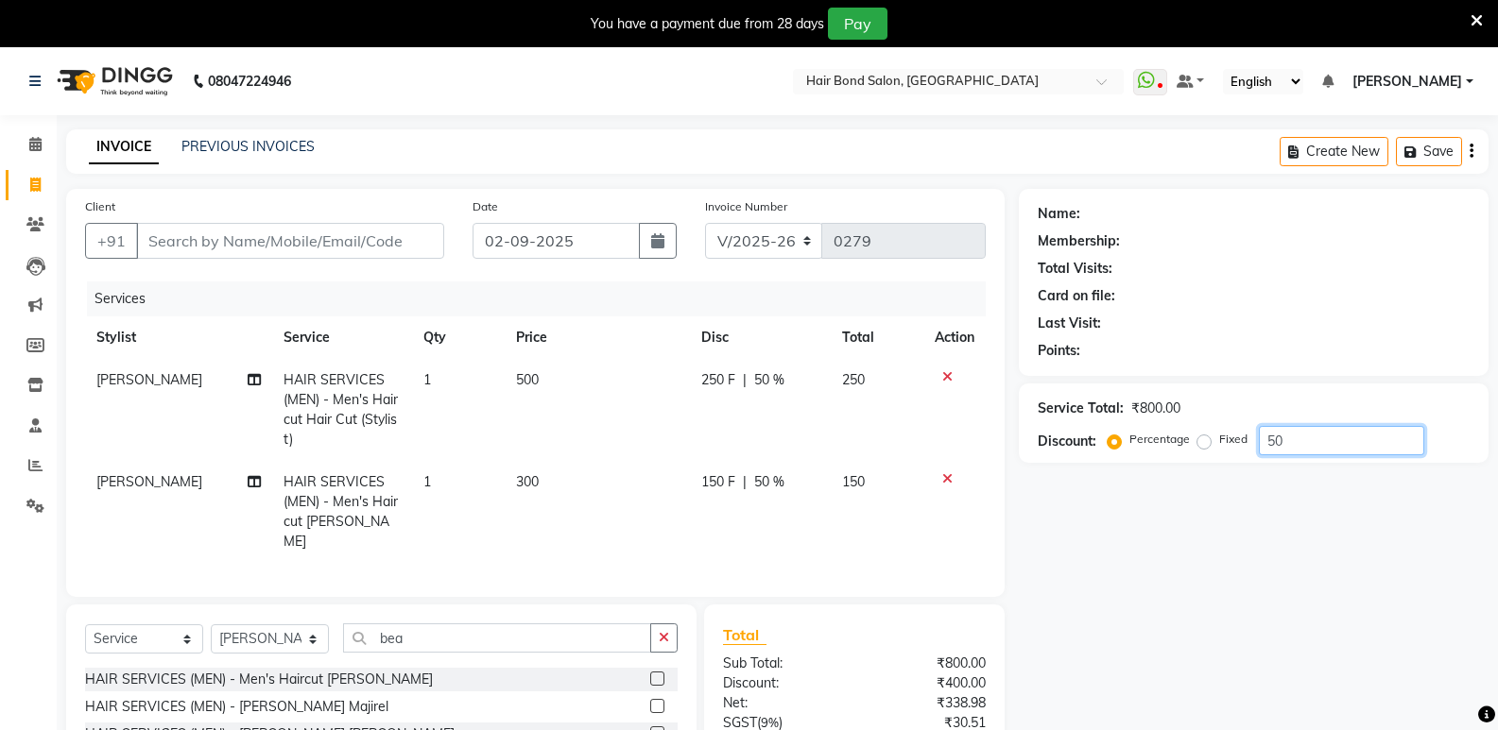
type input "50"
click at [366, 231] on div "Client +91" at bounding box center [264, 235] width 387 height 77
click at [386, 246] on input "Client" at bounding box center [290, 241] width 308 height 36
type input "8"
type input "0"
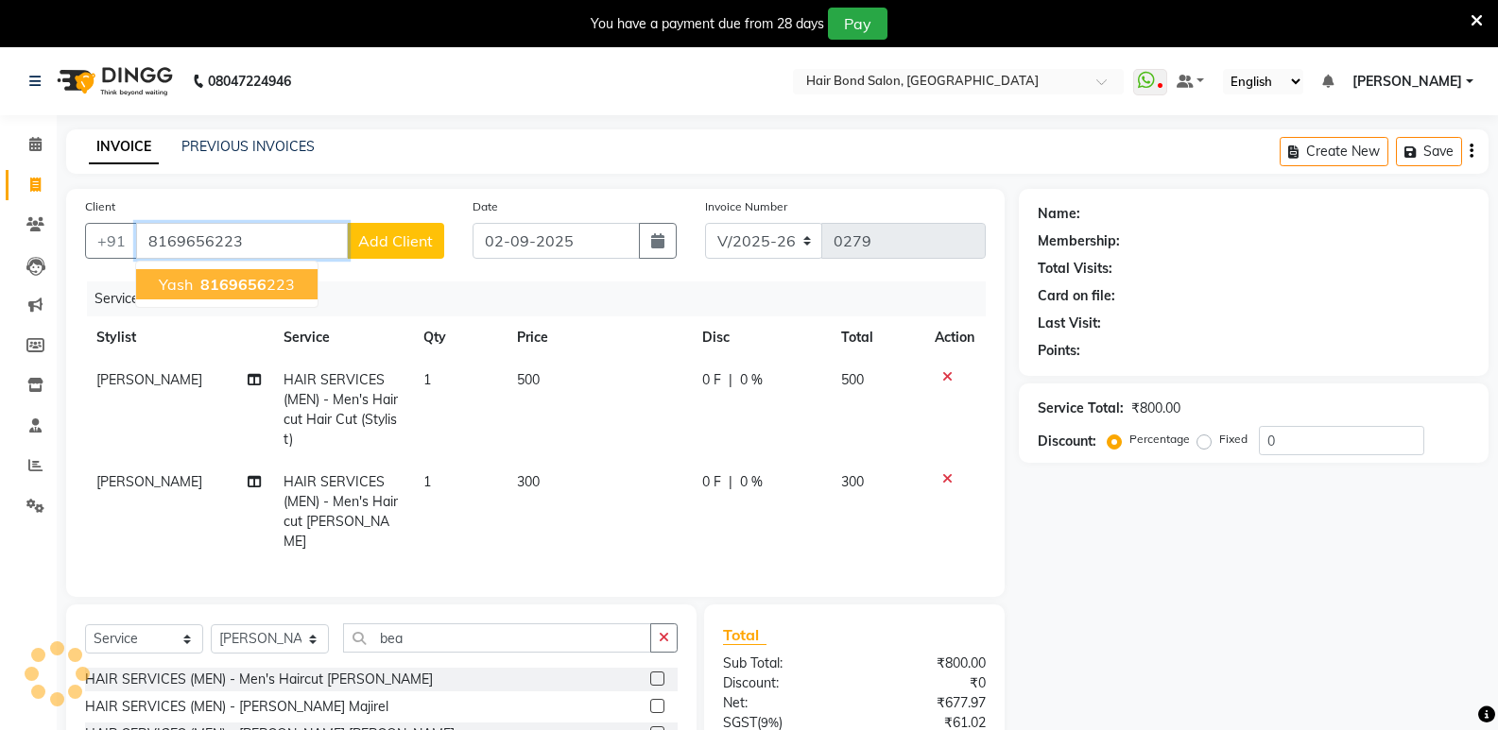
type input "8169656223"
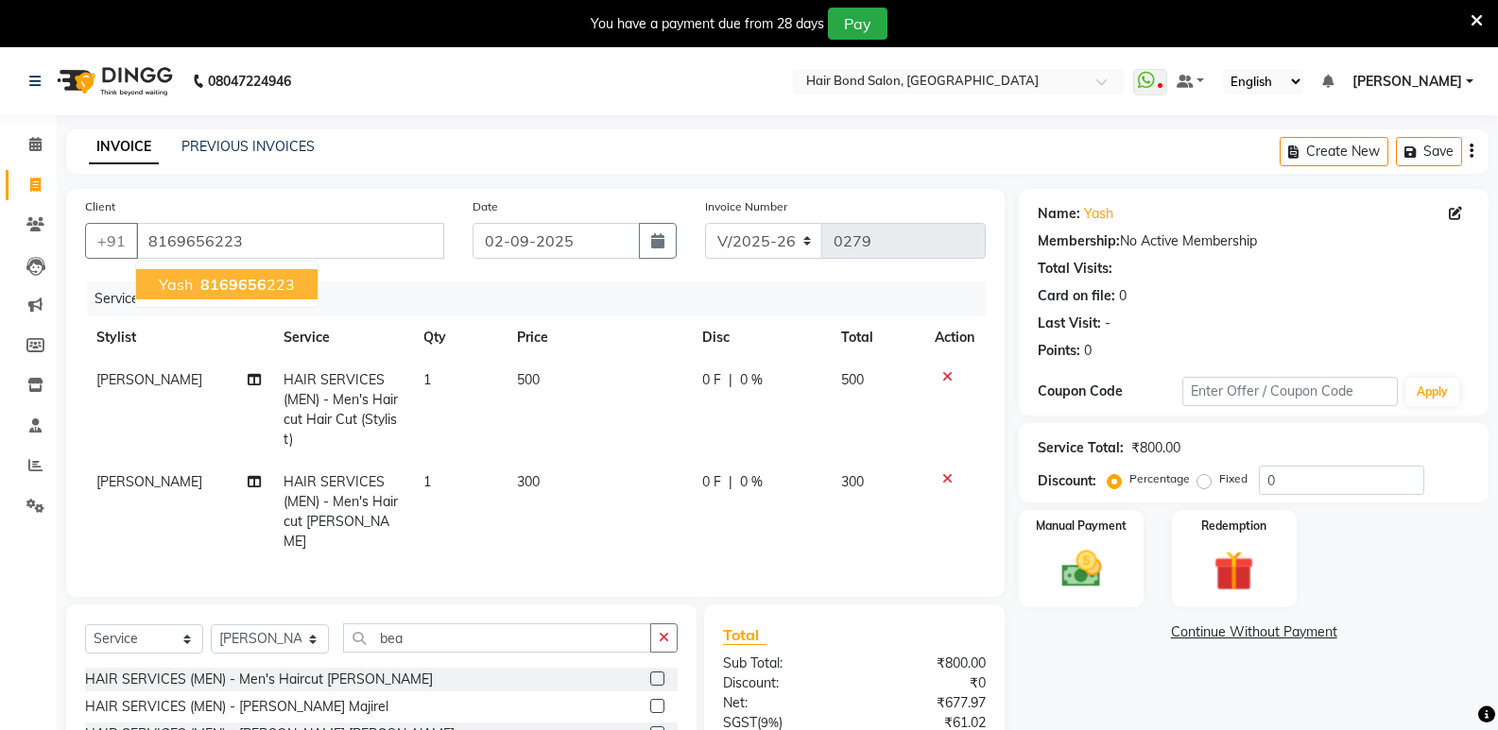
click at [289, 282] on ngb-highlight "8169656 223" at bounding box center [246, 284] width 98 height 19
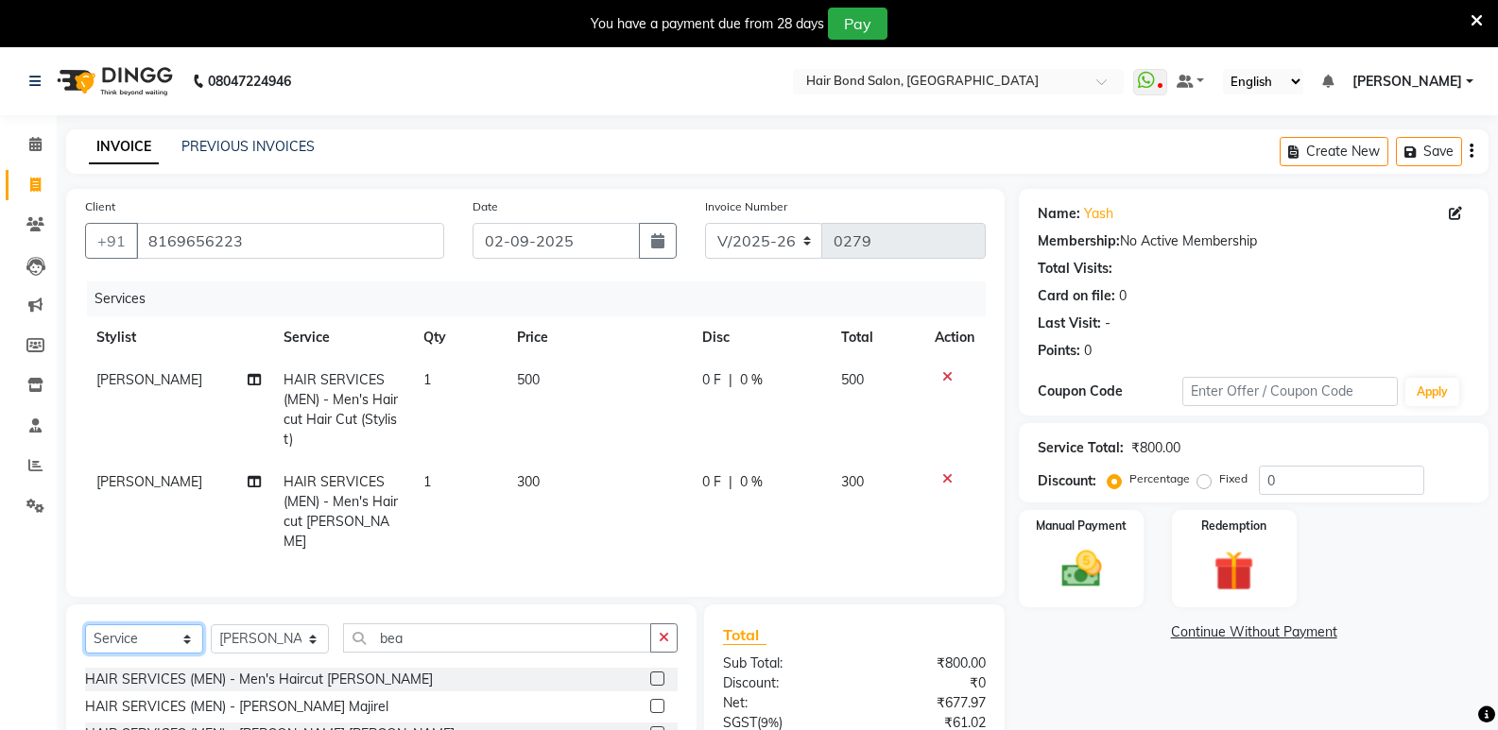
click at [175, 639] on select "Select Service Product Membership Package Voucher Prepaid Gift Card" at bounding box center [144, 639] width 118 height 29
click at [85, 625] on select "Select Service Product Membership Package Voucher Prepaid Gift Card" at bounding box center [144, 639] width 118 height 29
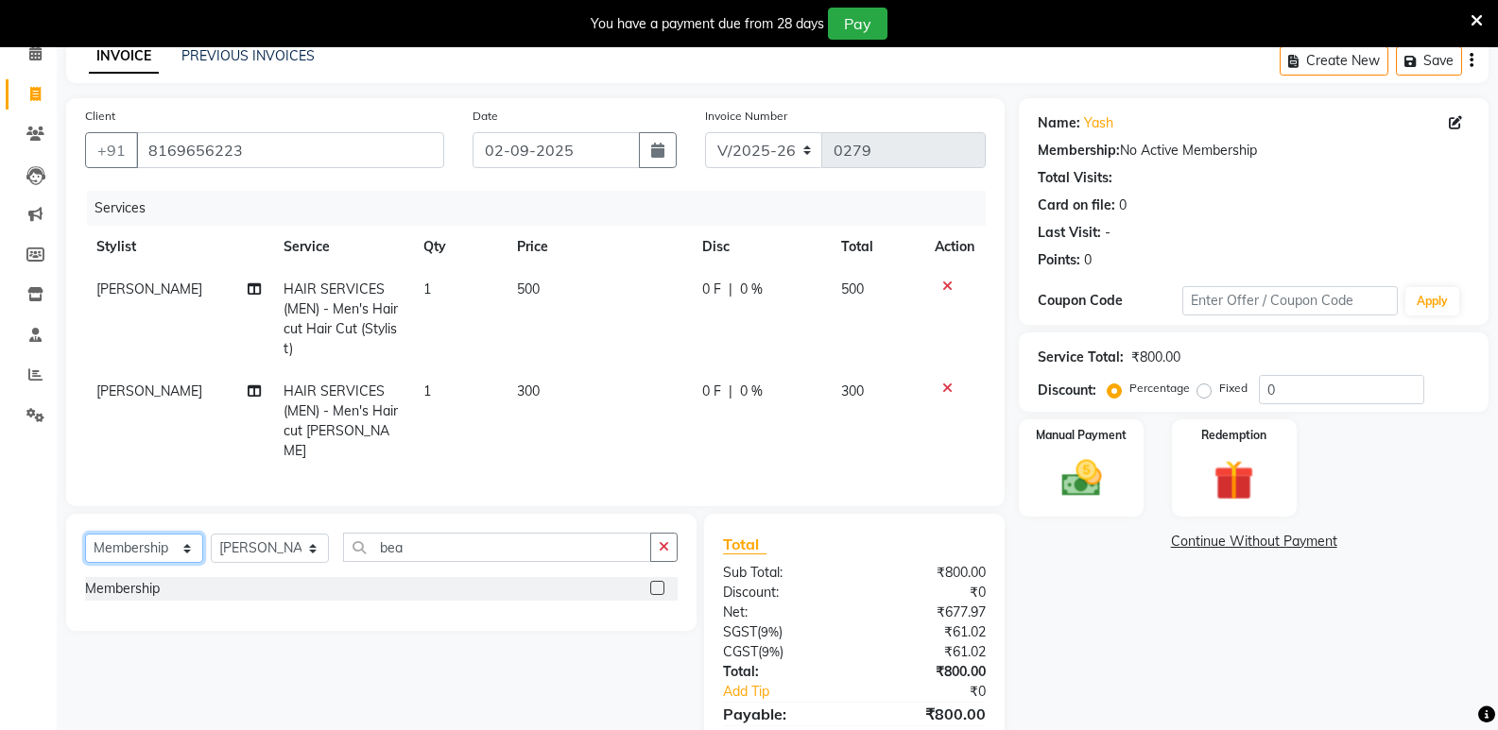
scroll to position [175, 0]
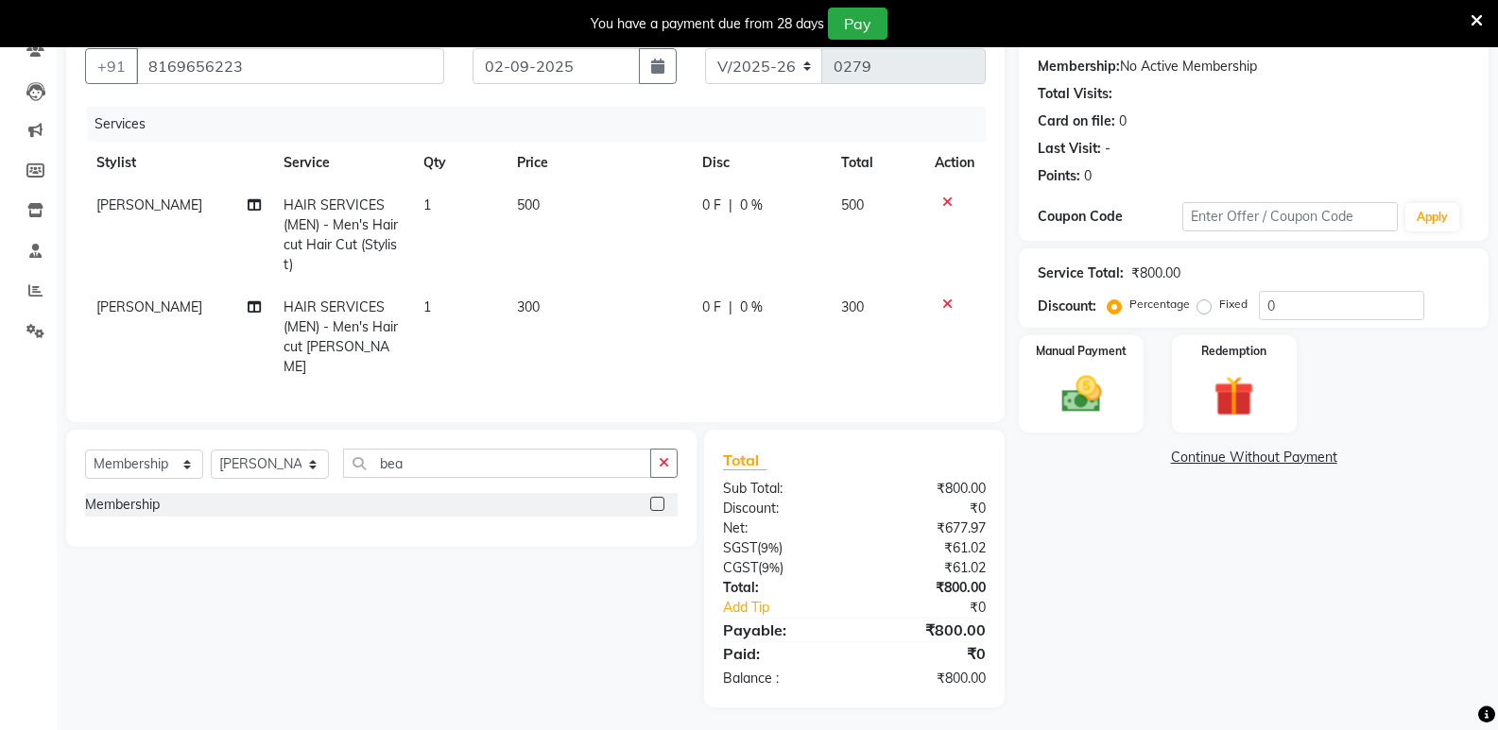
click at [659, 502] on label at bounding box center [657, 504] width 14 height 14
click at [659, 502] on input "checkbox" at bounding box center [656, 505] width 12 height 12
select select "select"
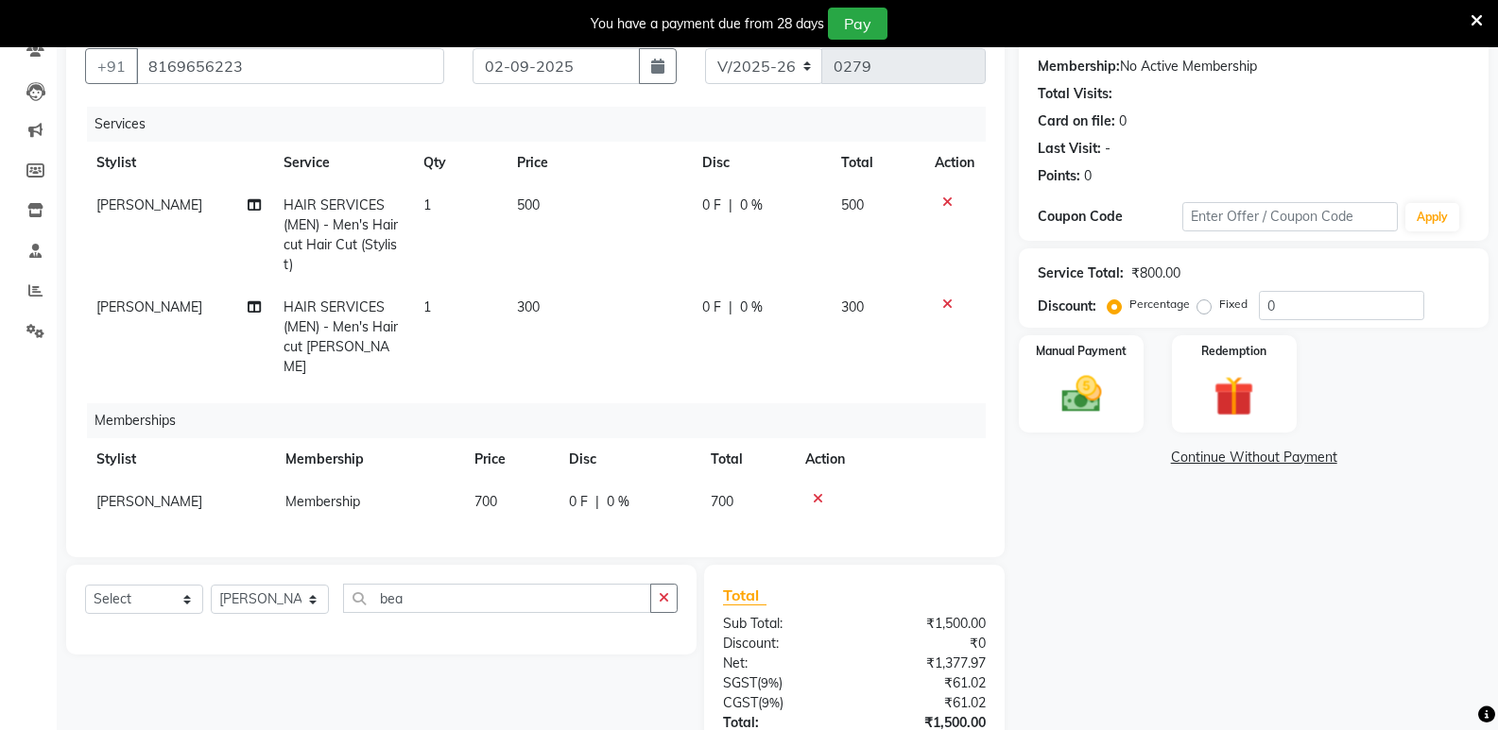
click at [504, 485] on td "700" at bounding box center [510, 502] width 94 height 43
select select "90700"
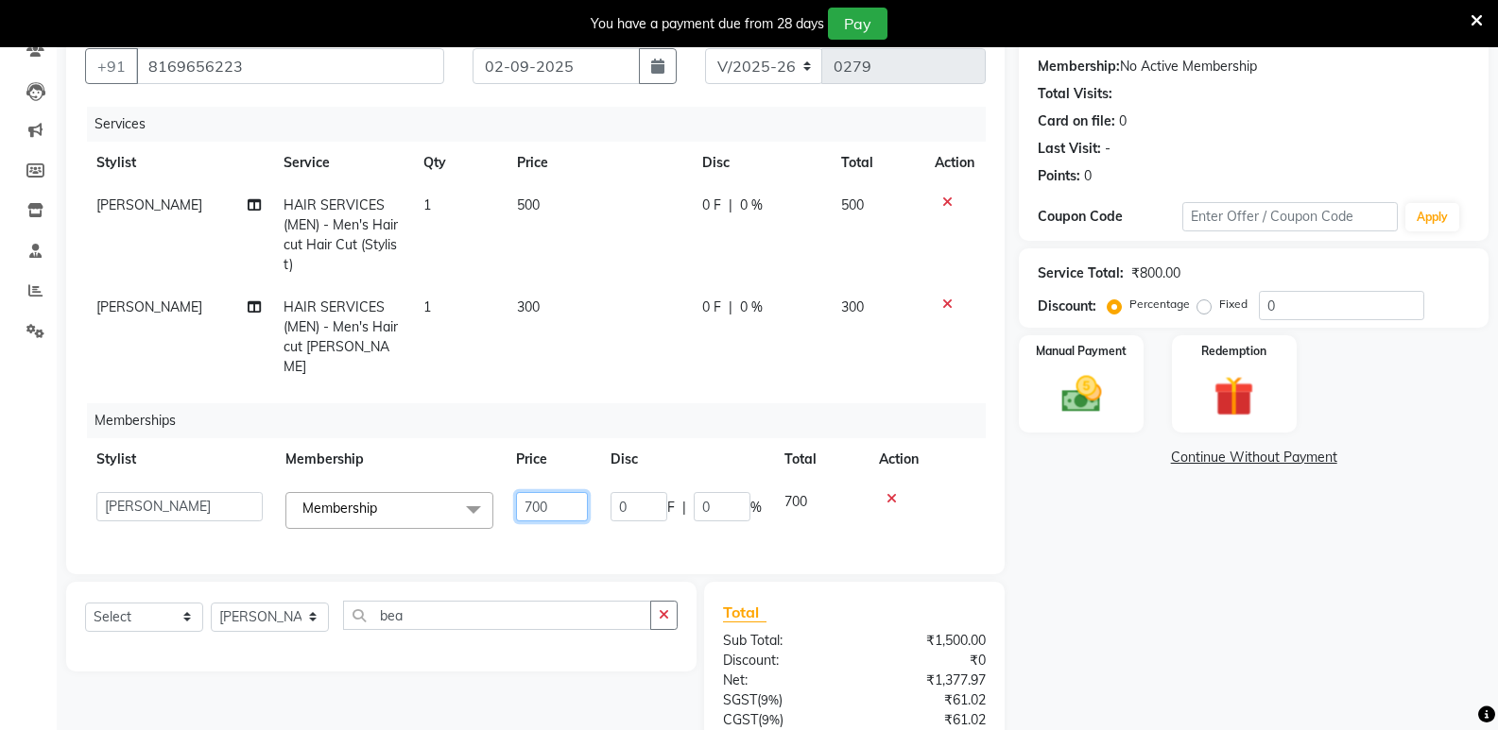
click at [579, 492] on input "700" at bounding box center [552, 506] width 72 height 29
type input "7"
type input "0"
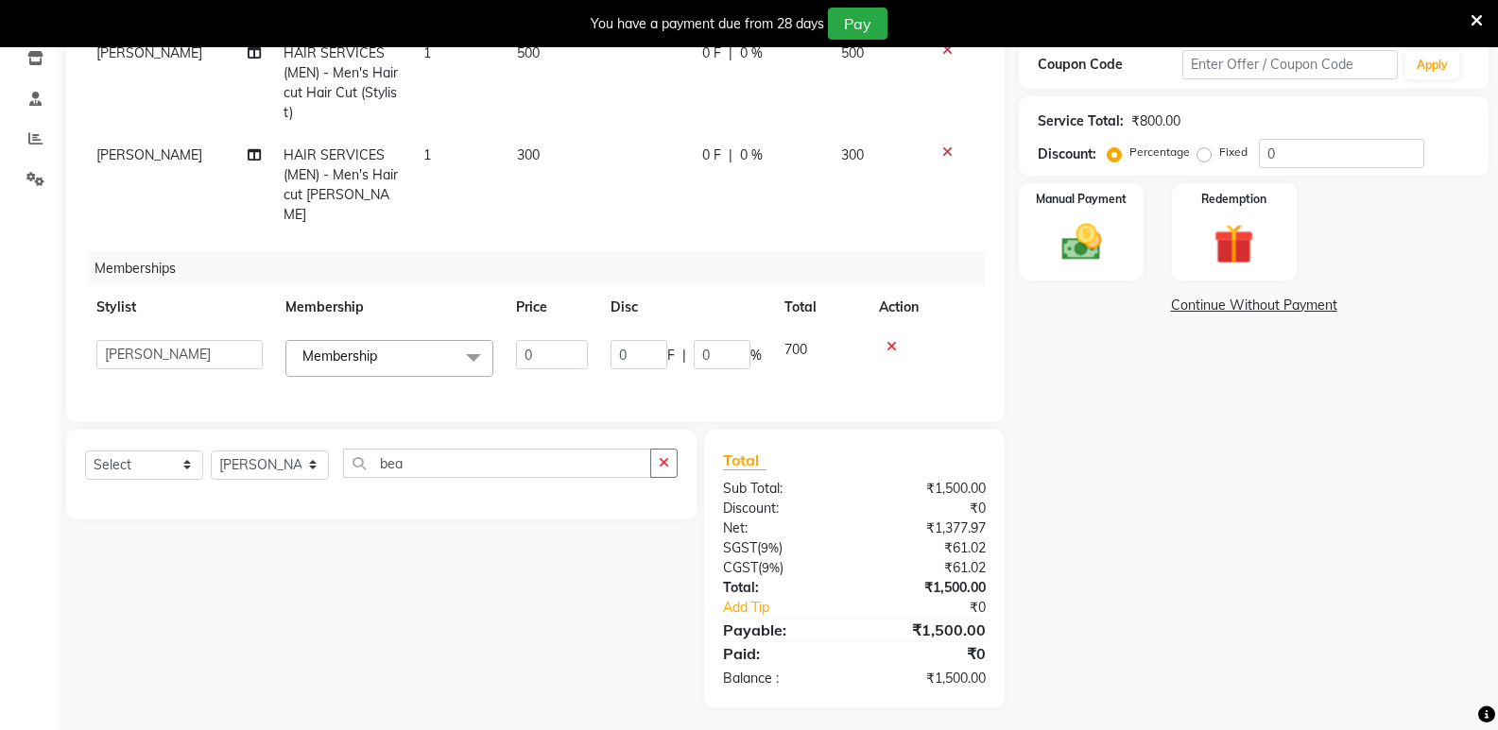
drag, startPoint x: 865, startPoint y: 482, endPoint x: 863, endPoint y: 469, distance: 13.4
click at [863, 482] on div "₹1,500.00" at bounding box center [927, 489] width 146 height 20
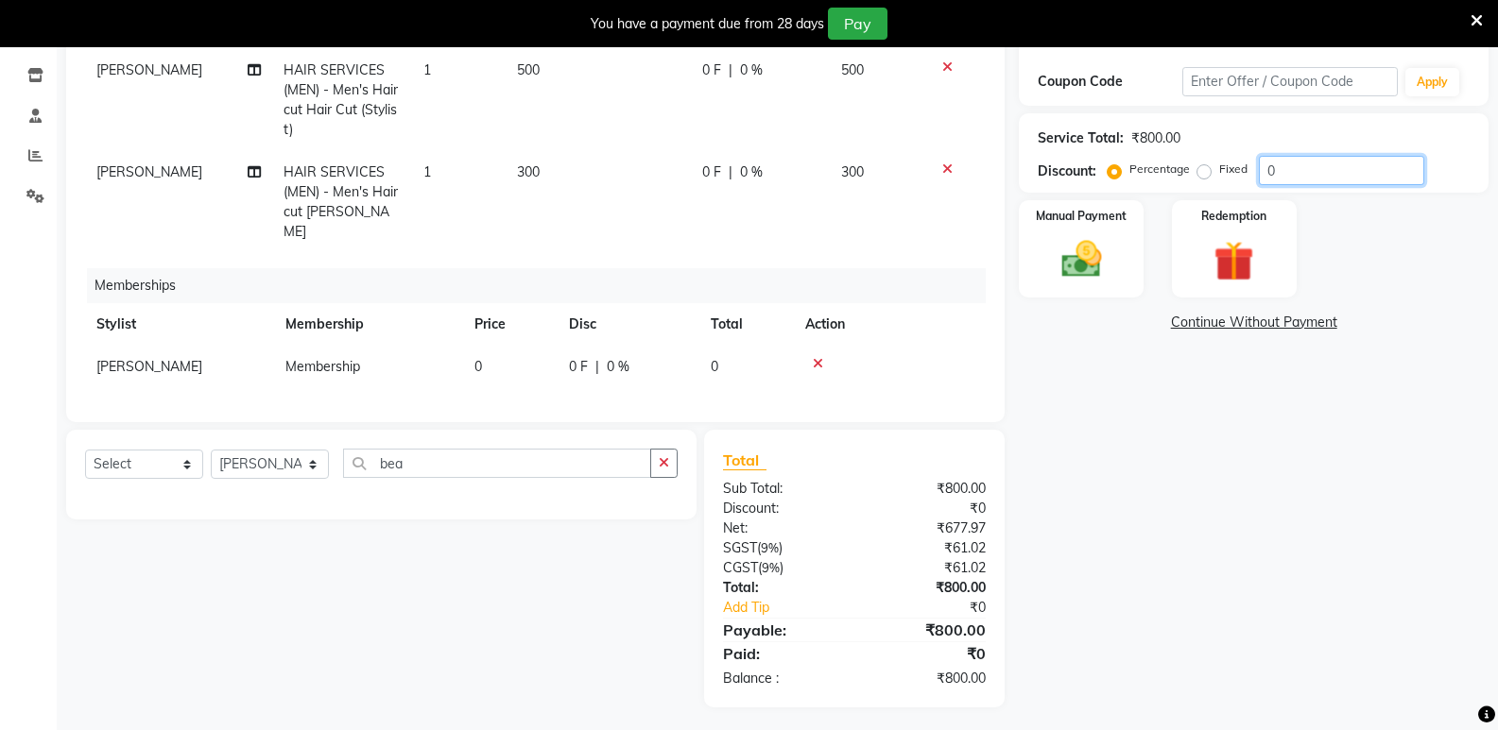
click at [1330, 175] on input "0" at bounding box center [1341, 170] width 165 height 29
type input "050"
click at [1125, 263] on div "Manual Payment" at bounding box center [1081, 248] width 129 height 101
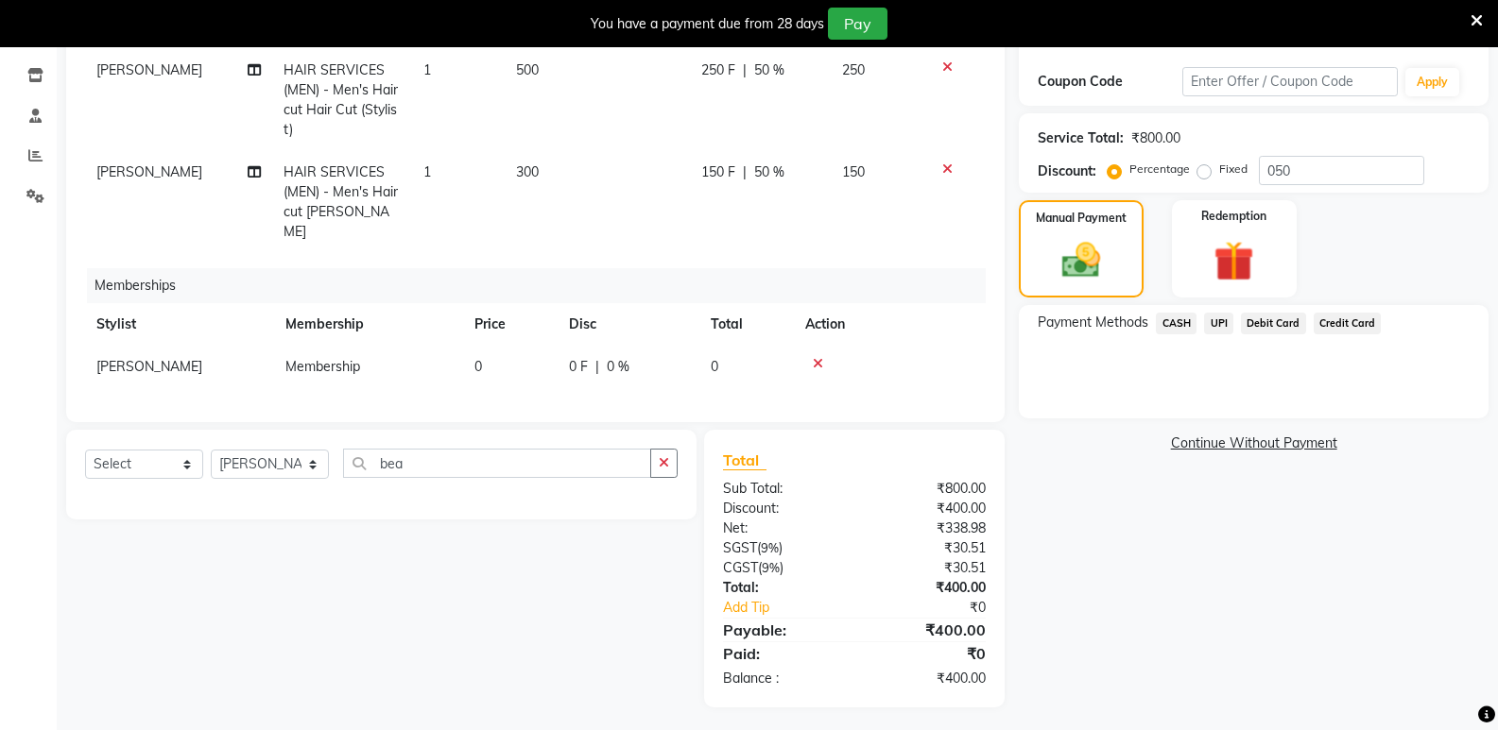
click at [1184, 318] on span "CASH" at bounding box center [1176, 324] width 41 height 22
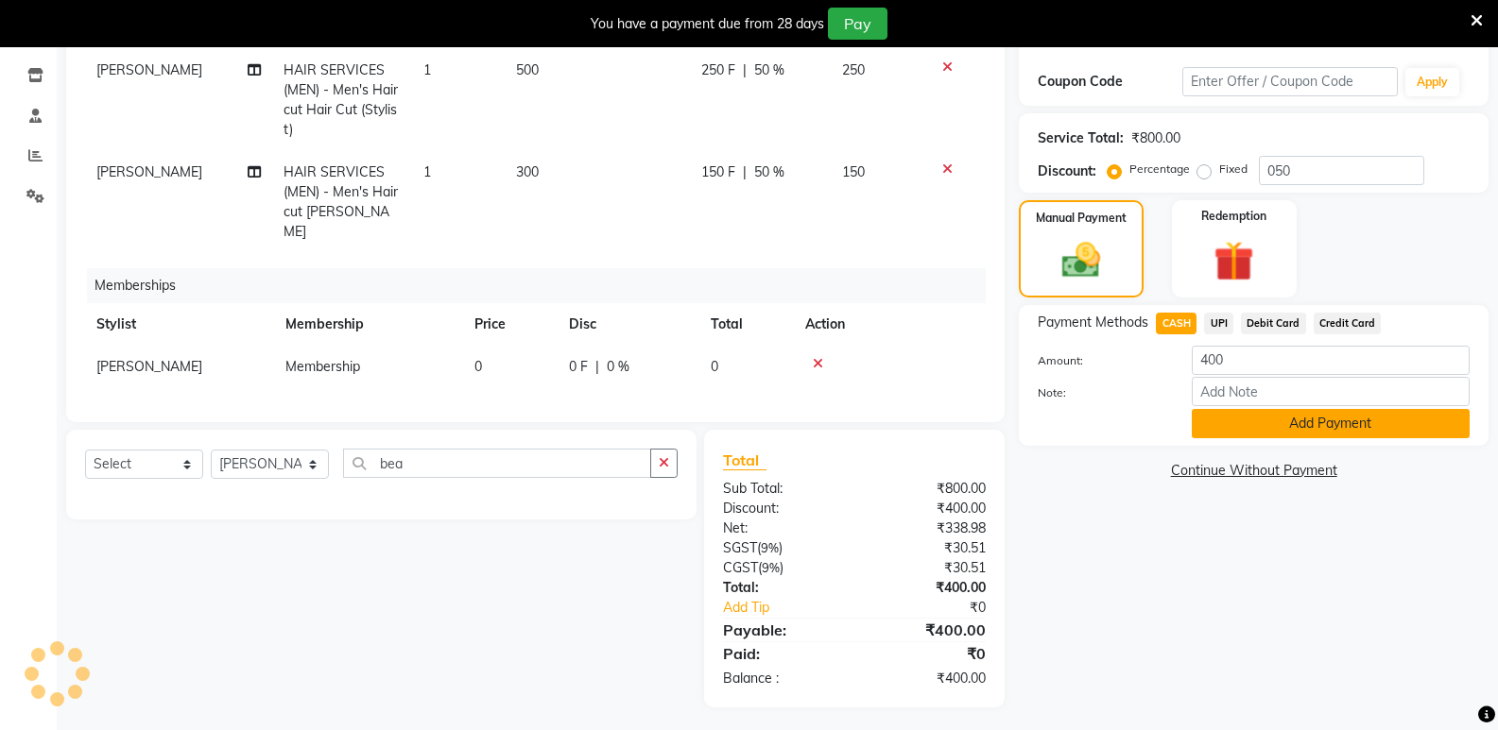
click at [1227, 420] on button "Add Payment" at bounding box center [1331, 423] width 278 height 29
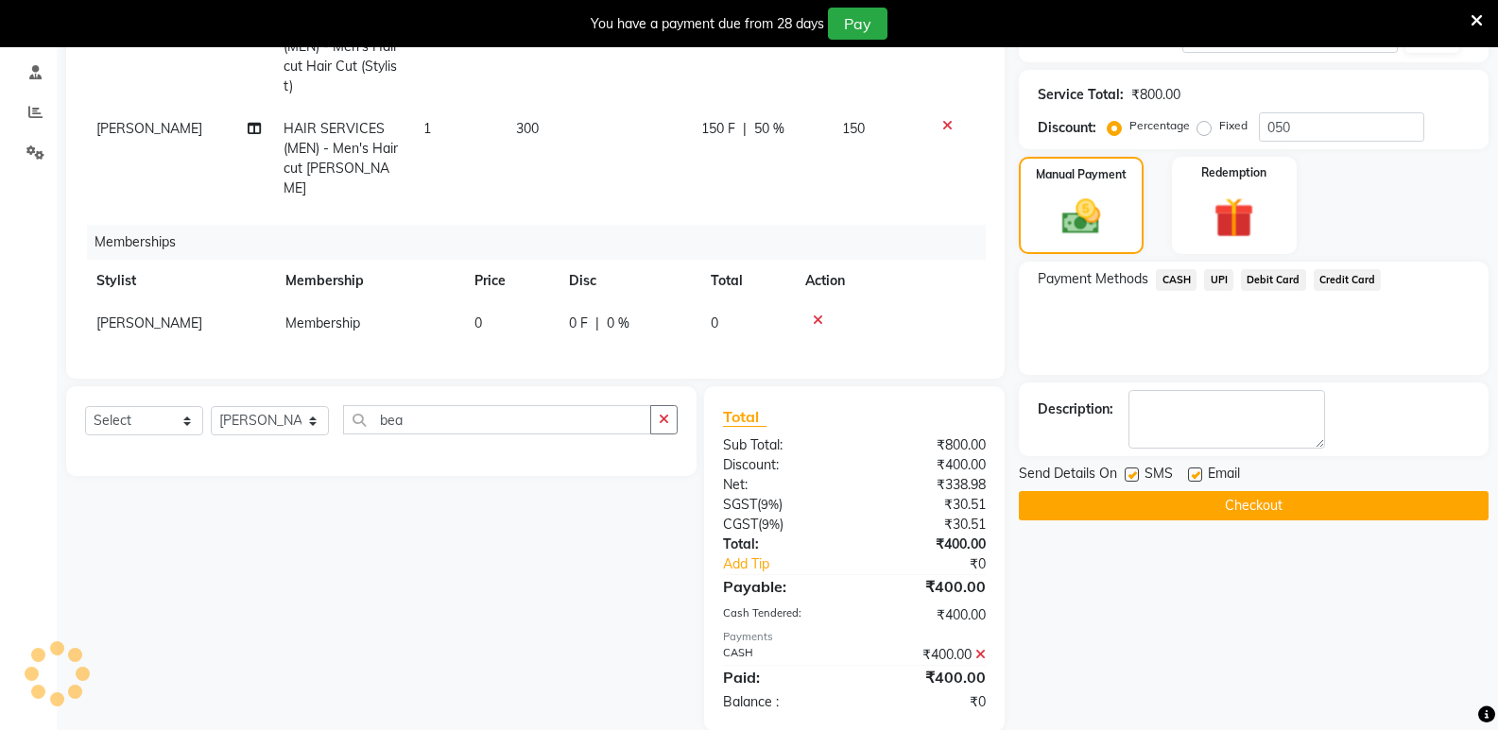
scroll to position [377, 0]
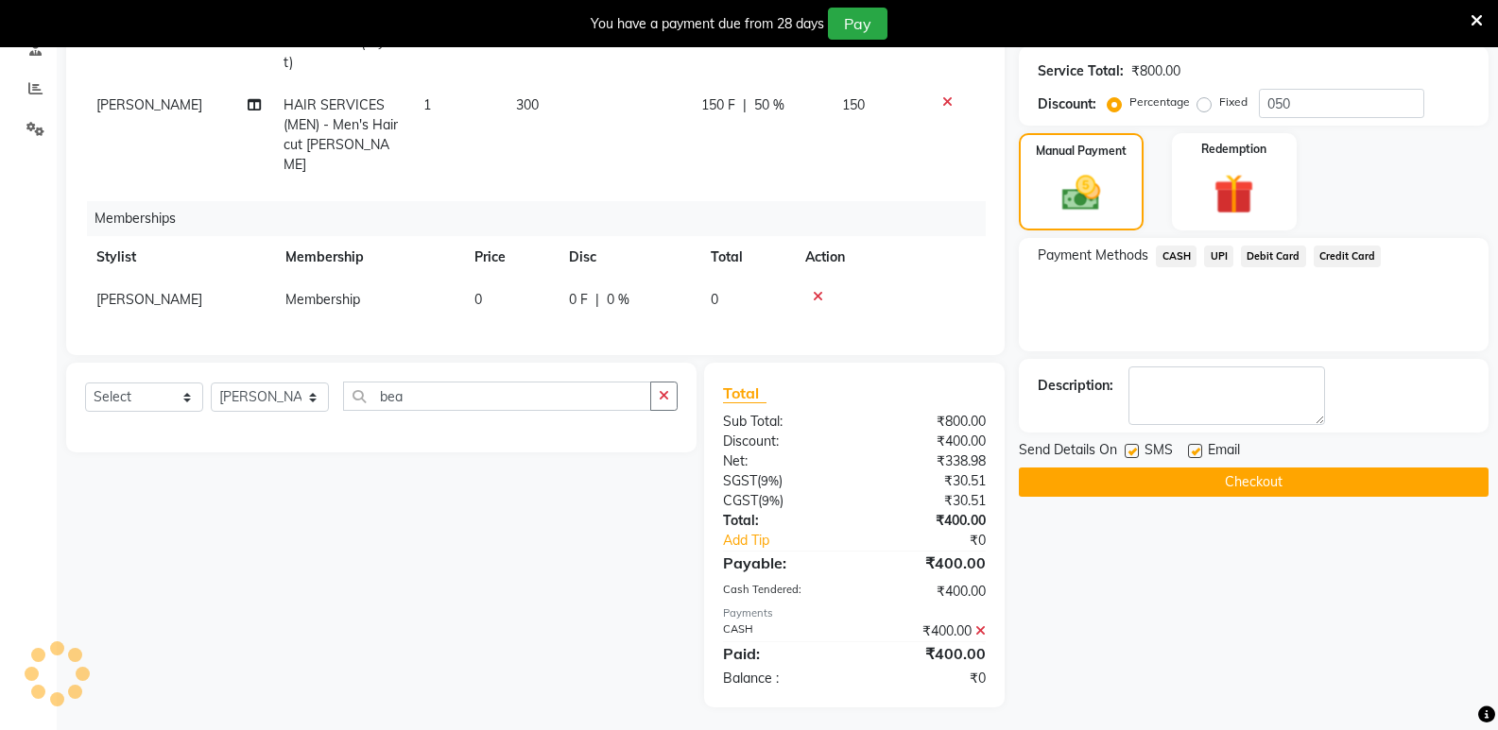
click at [1201, 483] on button "Checkout" at bounding box center [1254, 482] width 470 height 29
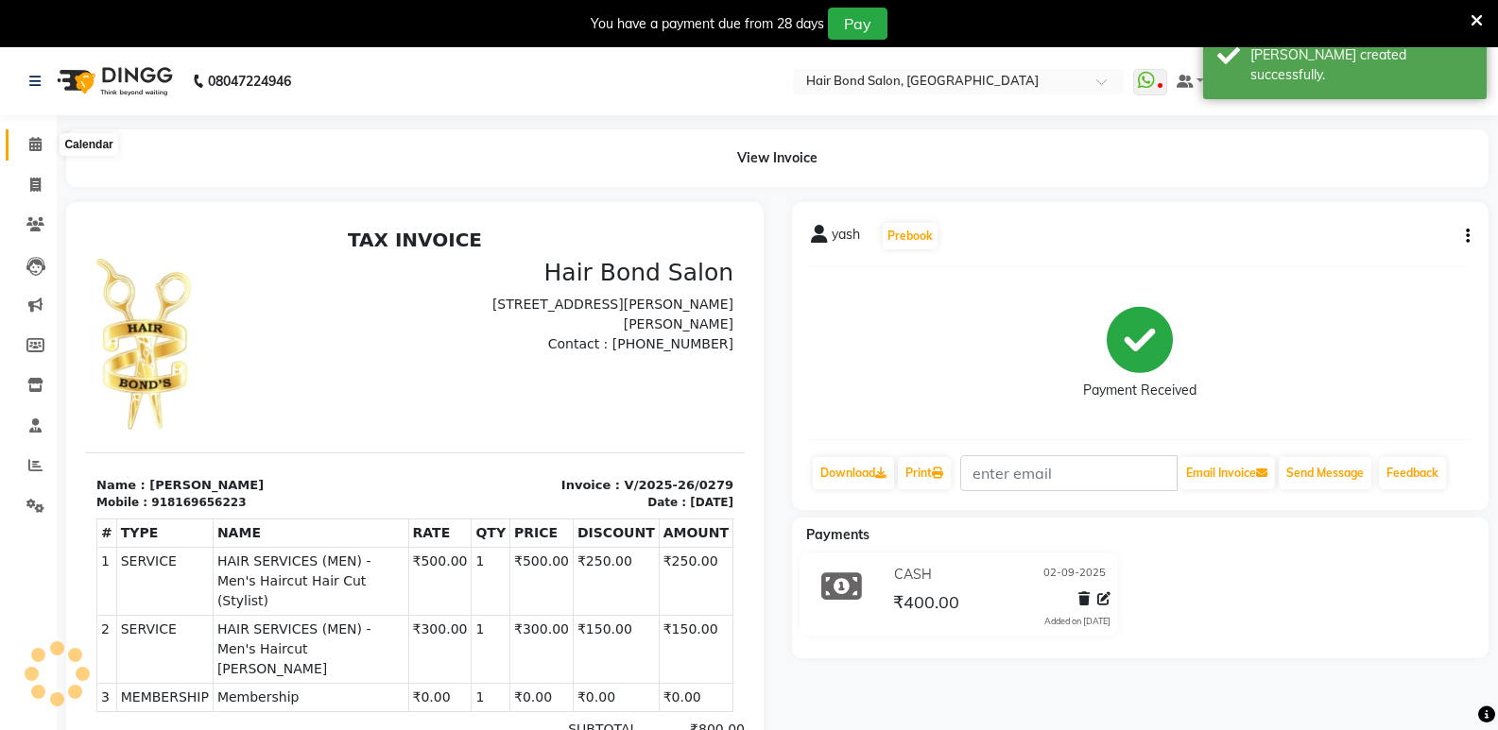
click at [29, 146] on icon at bounding box center [35, 144] width 12 height 14
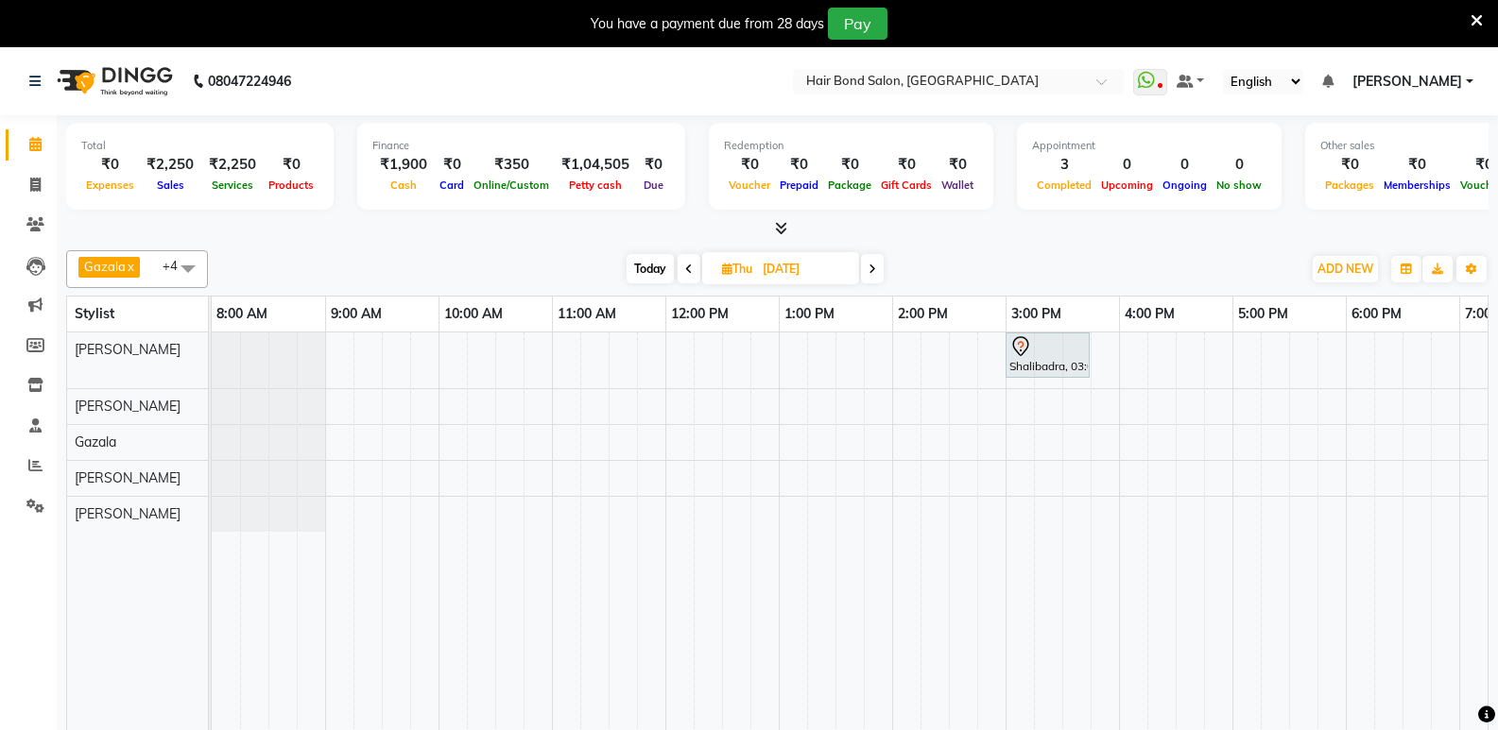
click at [637, 265] on span "Today" at bounding box center [650, 268] width 47 height 29
type input "02-09-2025"
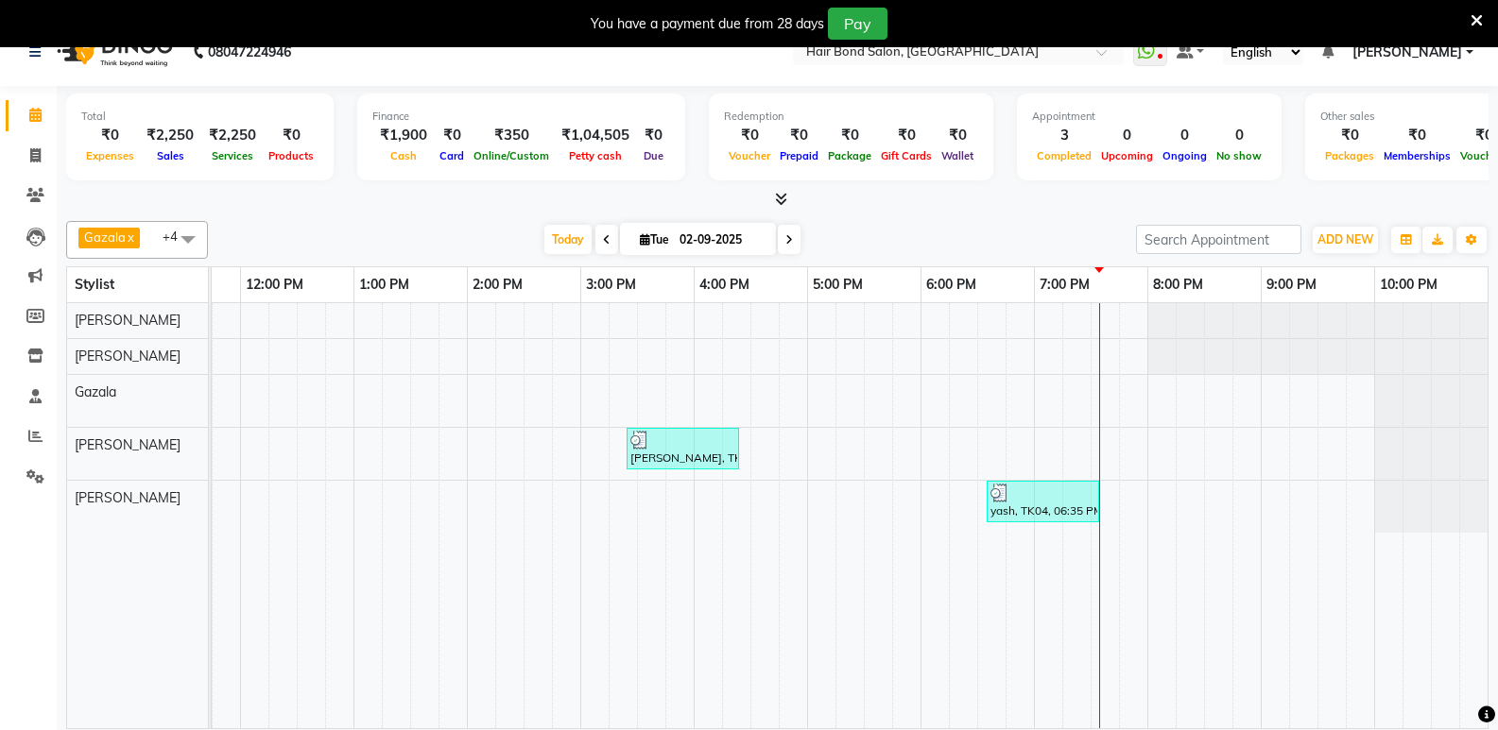
scroll to position [47, 0]
